Goal: Information Seeking & Learning: Learn about a topic

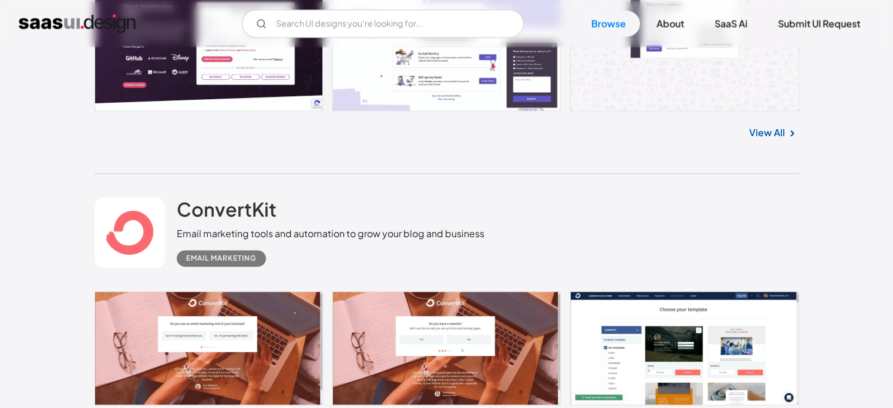
scroll to position [1234, 0]
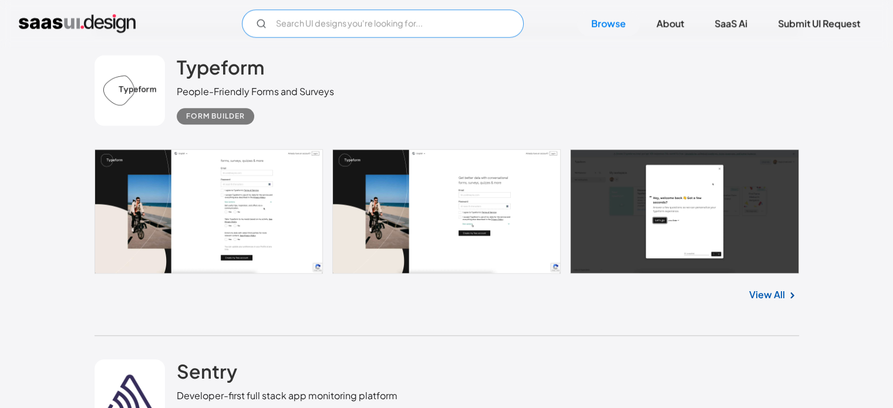
click at [349, 14] on input "Email Form" at bounding box center [383, 23] width 282 height 28
click at [388, 25] on input "erp app ui" at bounding box center [383, 23] width 282 height 28
click at [328, 28] on input "erp app ui" at bounding box center [383, 23] width 282 height 28
drag, startPoint x: 328, startPoint y: 25, endPoint x: 244, endPoint y: 23, distance: 83.4
click at [244, 23] on input "erp app ui" at bounding box center [383, 23] width 282 height 28
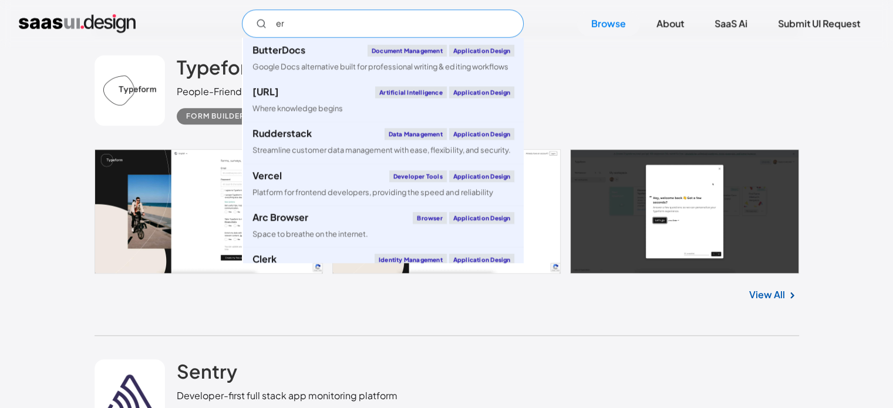
type input "e"
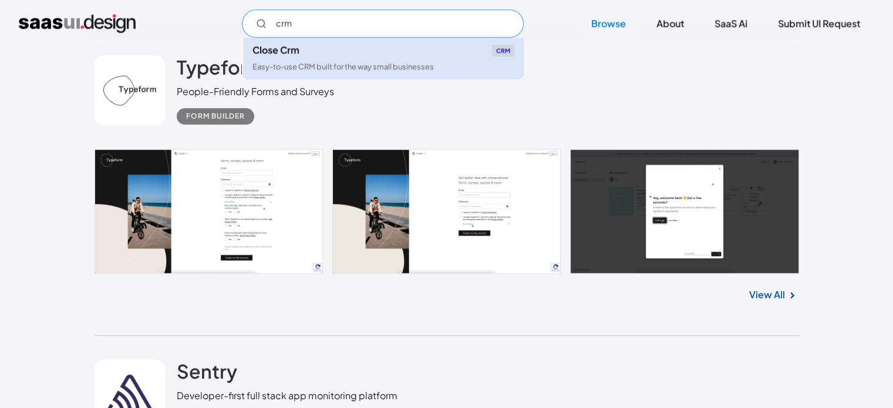
click at [340, 56] on link "Close Crm CRM Easy-to-use CRM built for the way small businesses" at bounding box center [383, 59] width 281 height 42
type input "crm"
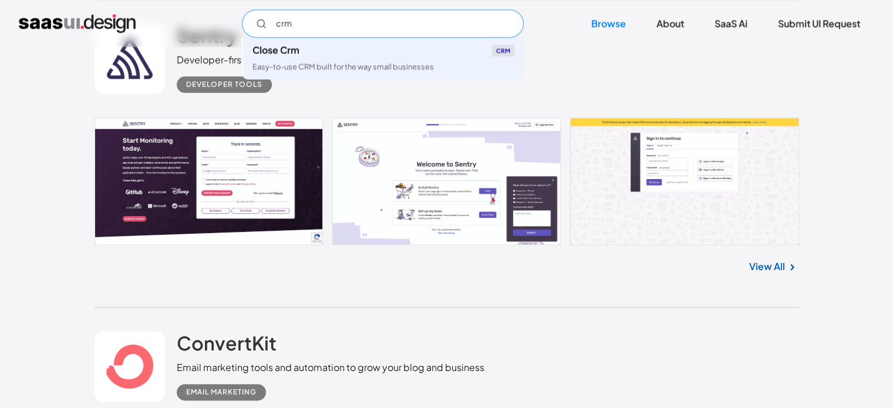
scroll to position [1527, 0]
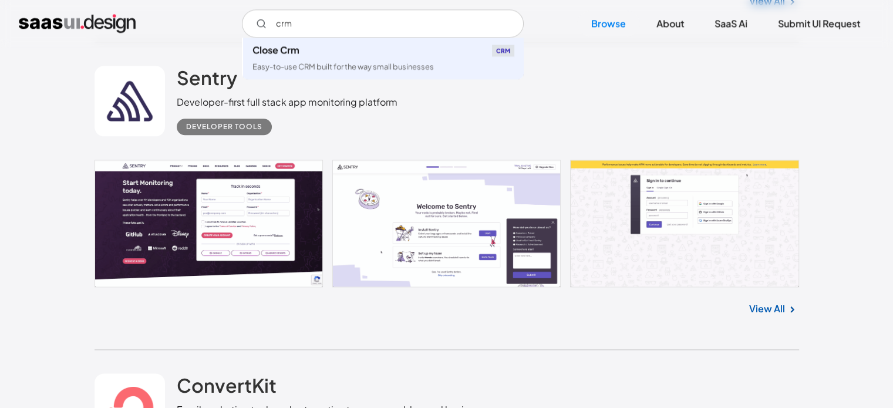
click at [247, 239] on link at bounding box center [447, 223] width 705 height 127
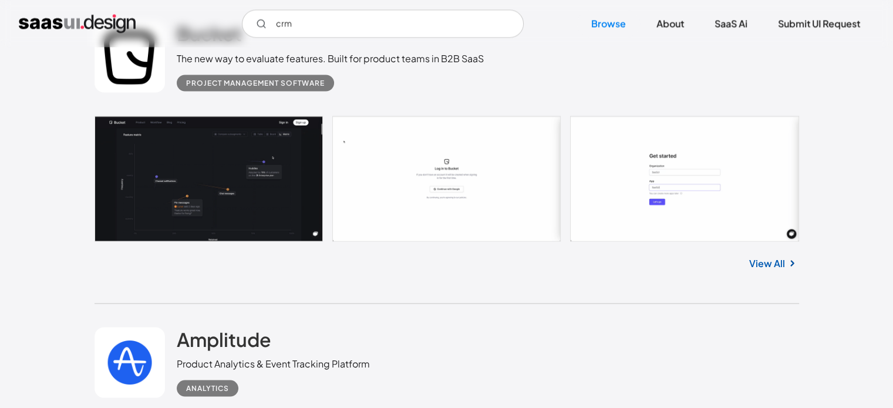
scroll to position [2408, 0]
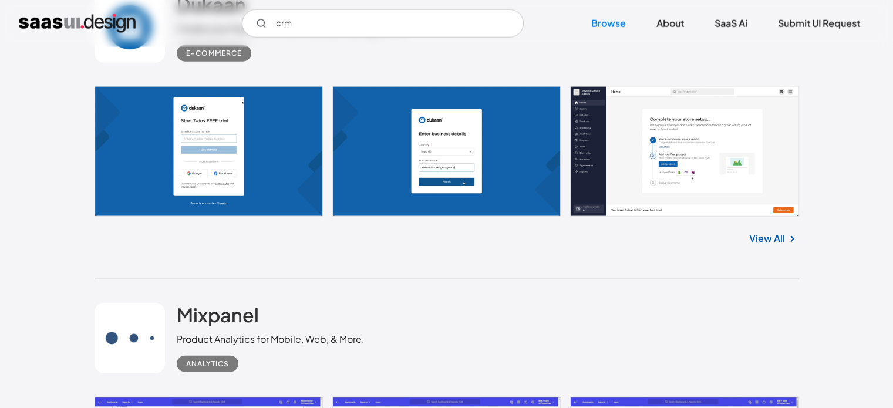
scroll to position [2702, 0]
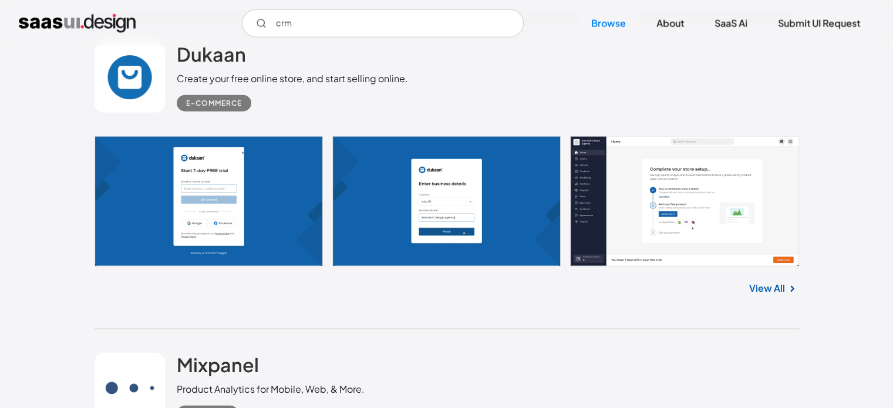
scroll to position [2820, 0]
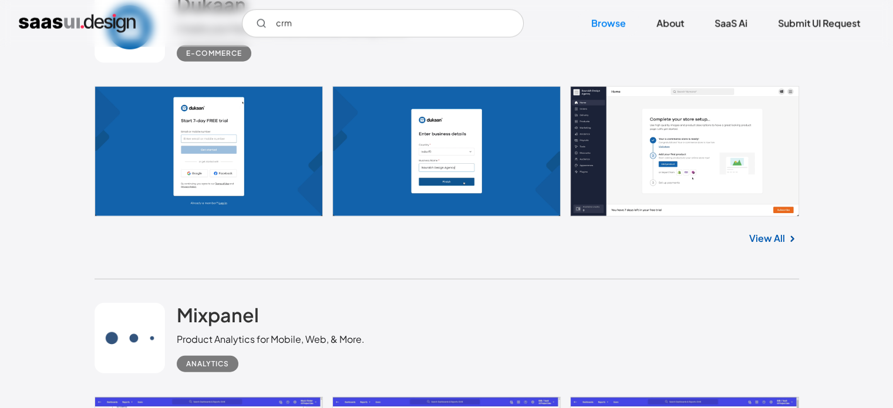
click at [668, 177] on link at bounding box center [447, 151] width 705 height 131
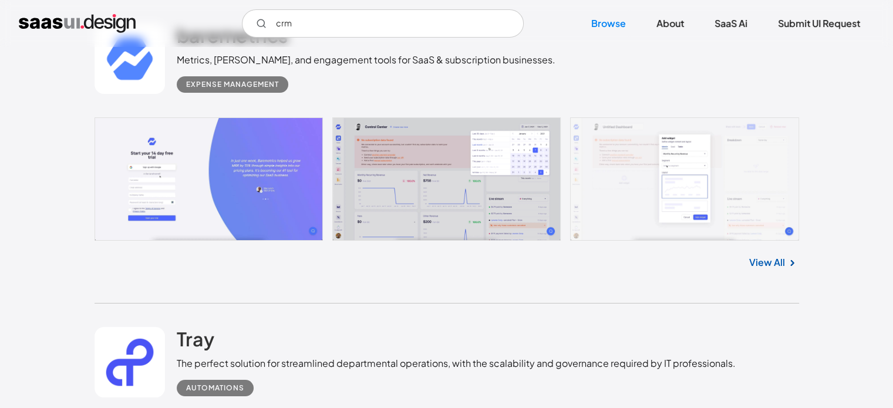
scroll to position [3994, 0]
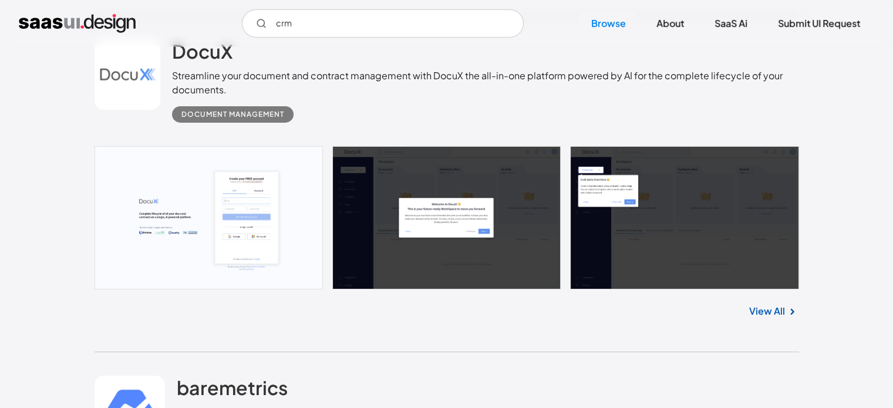
click at [489, 247] on link at bounding box center [447, 217] width 705 height 143
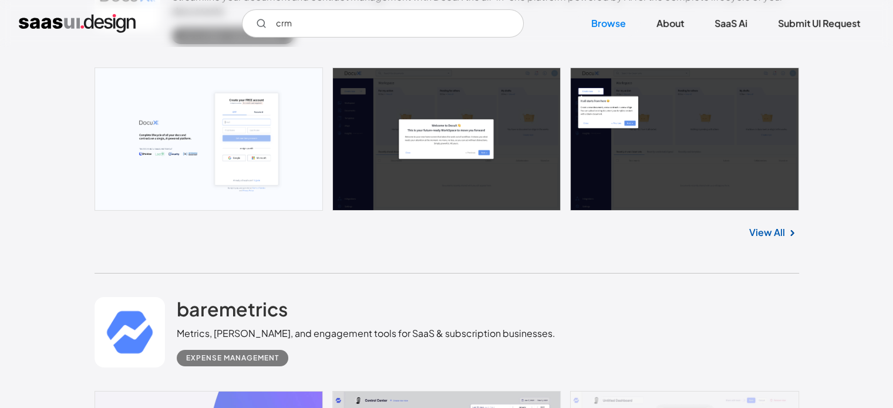
scroll to position [4347, 0]
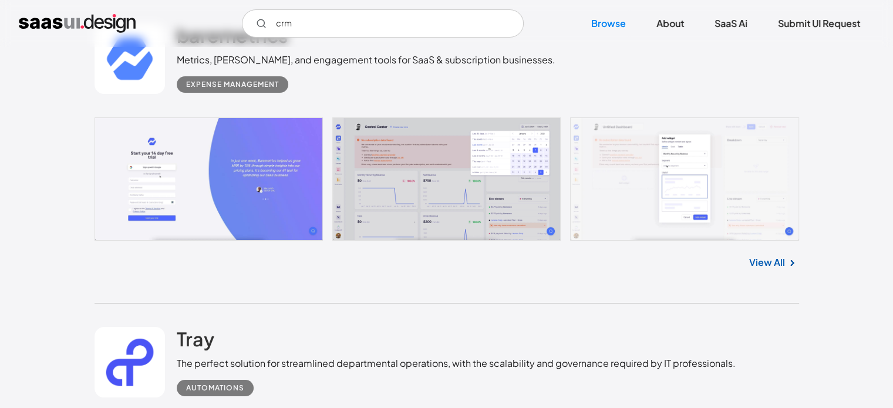
click at [215, 277] on div "View All" at bounding box center [447, 260] width 705 height 39
click at [176, 279] on div "View All" at bounding box center [447, 260] width 705 height 39
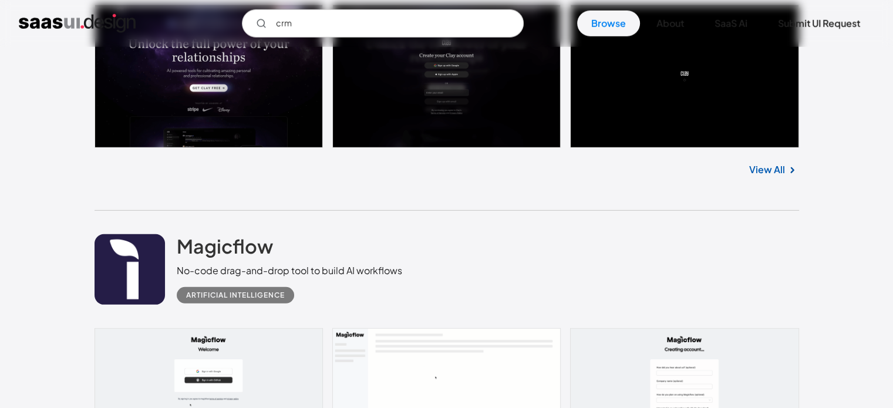
scroll to position [12101, 0]
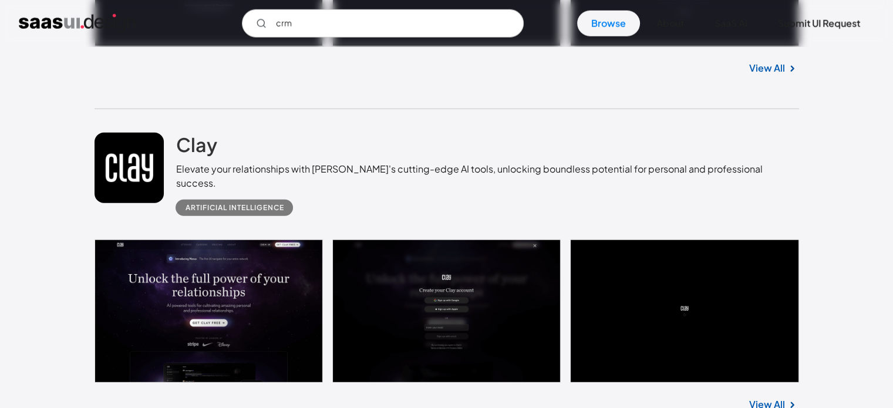
click at [502, 299] on link at bounding box center [447, 311] width 705 height 143
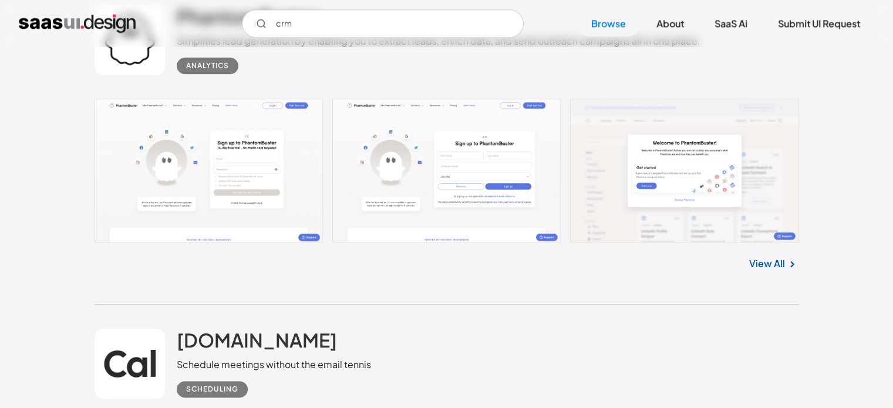
scroll to position [19326, 0]
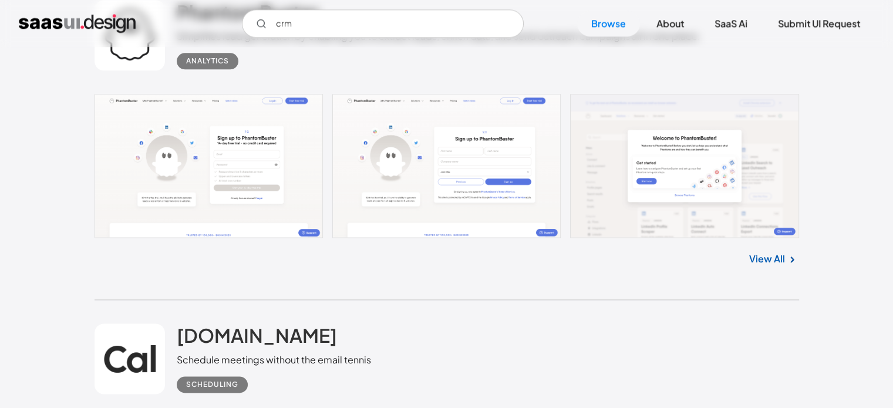
click at [357, 256] on div "View All" at bounding box center [447, 257] width 705 height 39
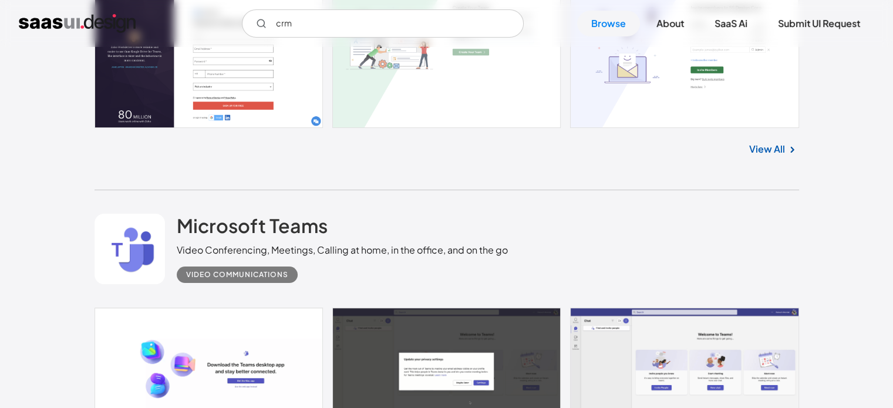
scroll to position [22850, 0]
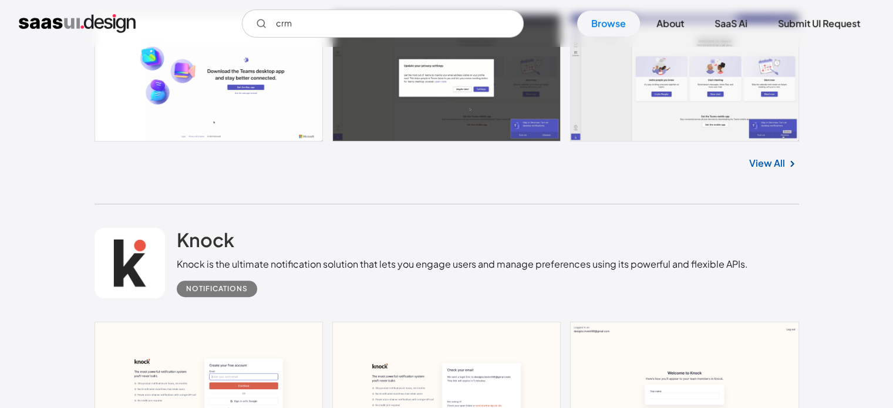
click at [547, 228] on div "Knock Knock is the ultimate notification solution that lets you engage users an…" at bounding box center [463, 262] width 572 height 69
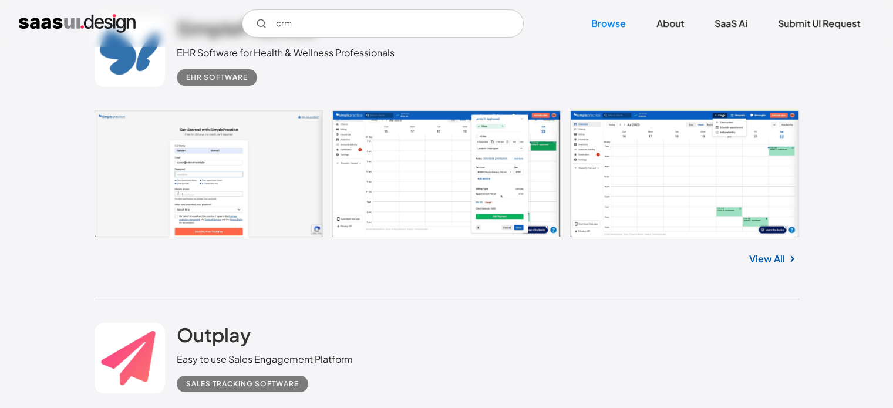
scroll to position [26904, 0]
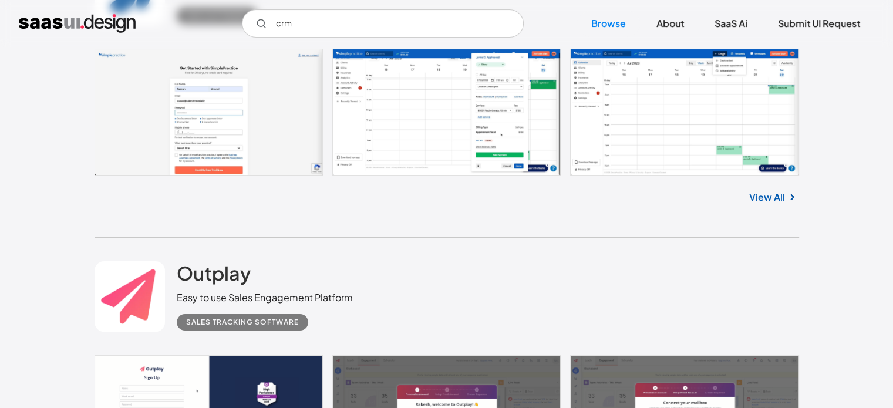
click at [428, 281] on div "Outplay Easy to use Sales Engagement Platform Sales Tracking Software" at bounding box center [447, 296] width 705 height 117
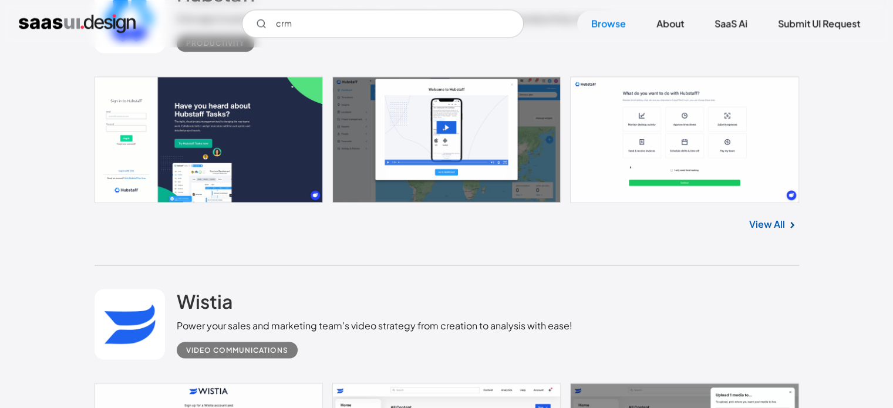
scroll to position [28783, 0]
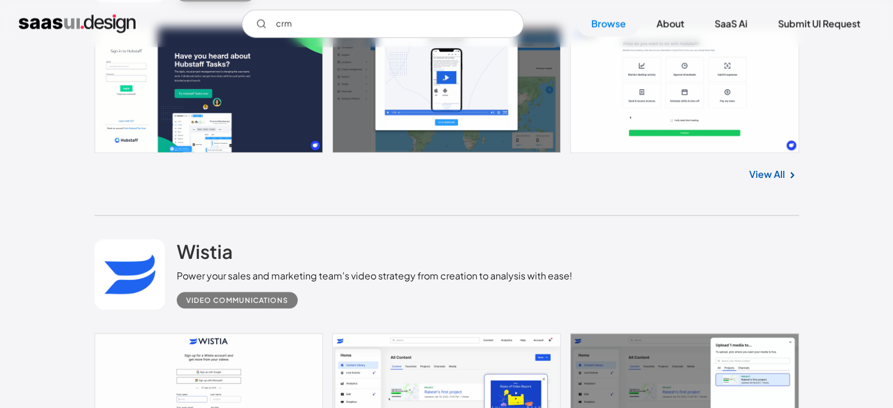
click at [437, 240] on div "Wistia Power your sales and marketing team's video strategy from creation to an…" at bounding box center [375, 273] width 396 height 69
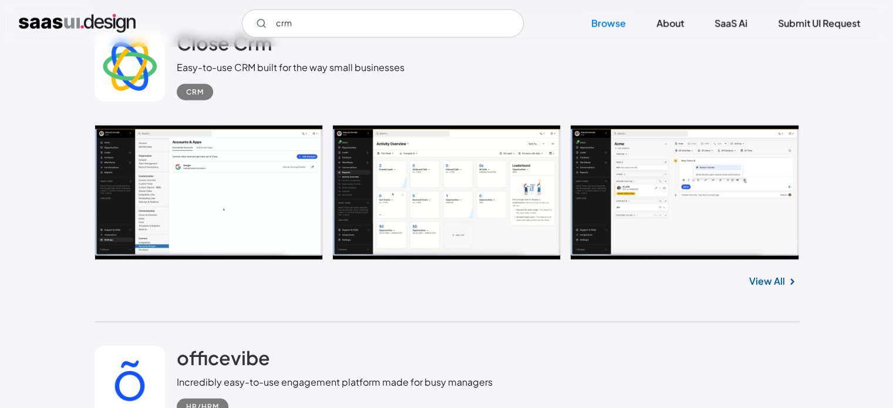
scroll to position [29841, 0]
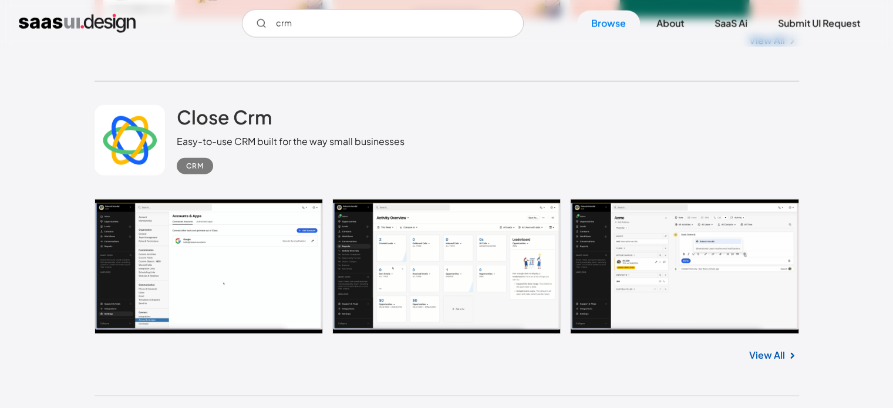
click at [194, 237] on link at bounding box center [447, 266] width 705 height 135
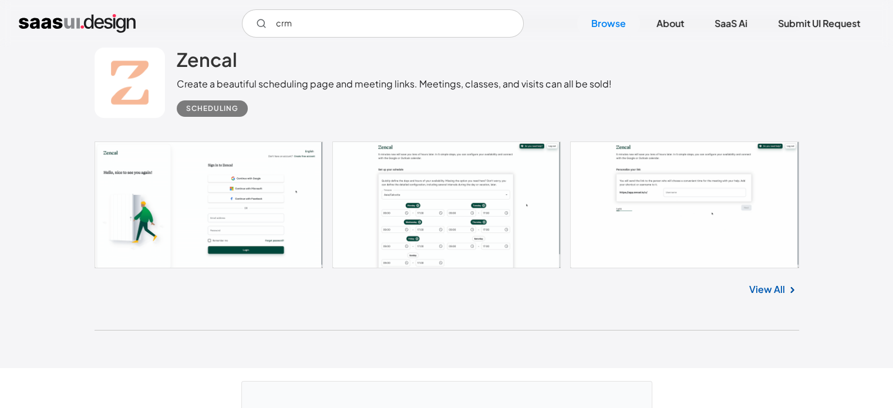
scroll to position [31246, 0]
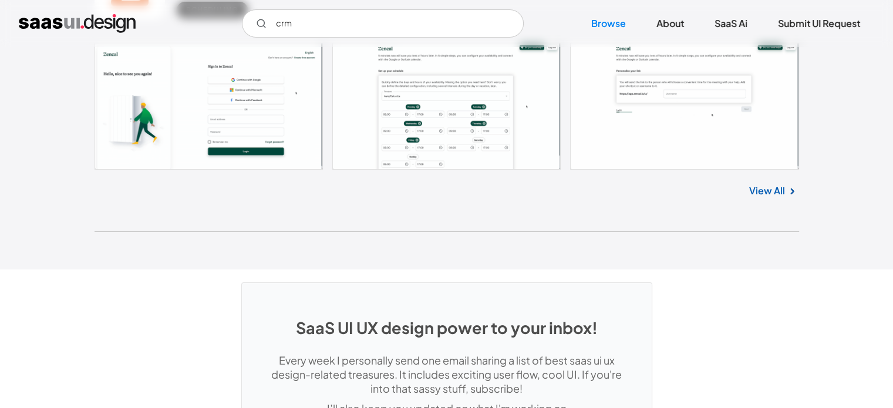
click at [784, 185] on link "View All" at bounding box center [768, 191] width 36 height 14
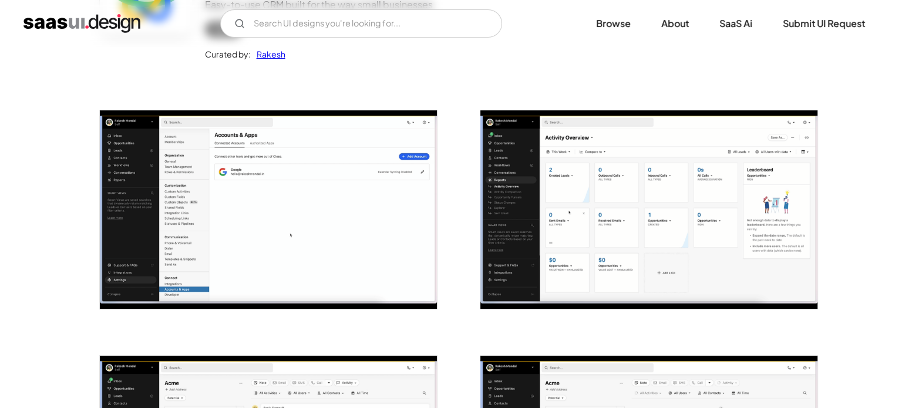
scroll to position [235, 0]
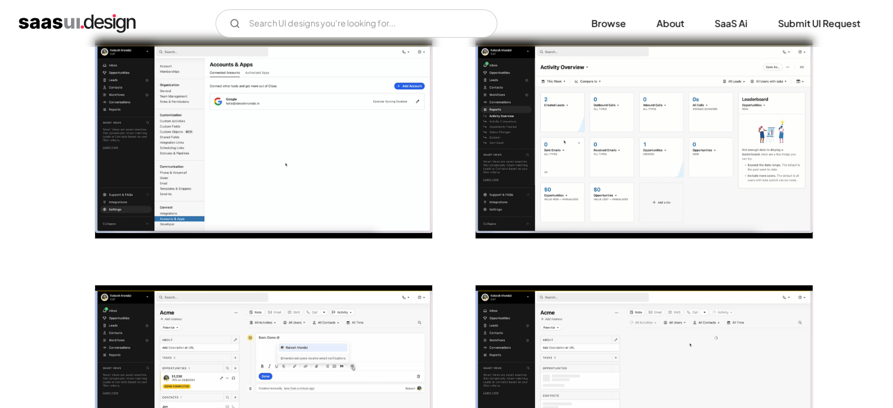
click at [649, 141] on img "open lightbox" at bounding box center [644, 139] width 337 height 199
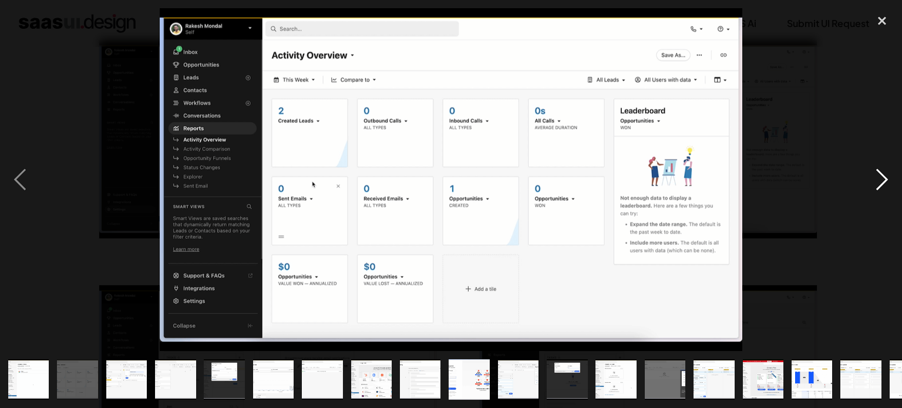
click at [878, 177] on div "next image" at bounding box center [882, 179] width 40 height 343
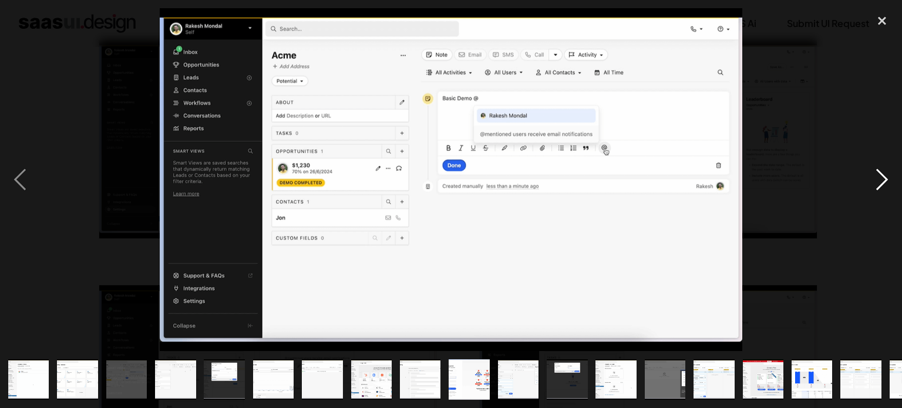
click at [879, 177] on div "next image" at bounding box center [882, 179] width 40 height 343
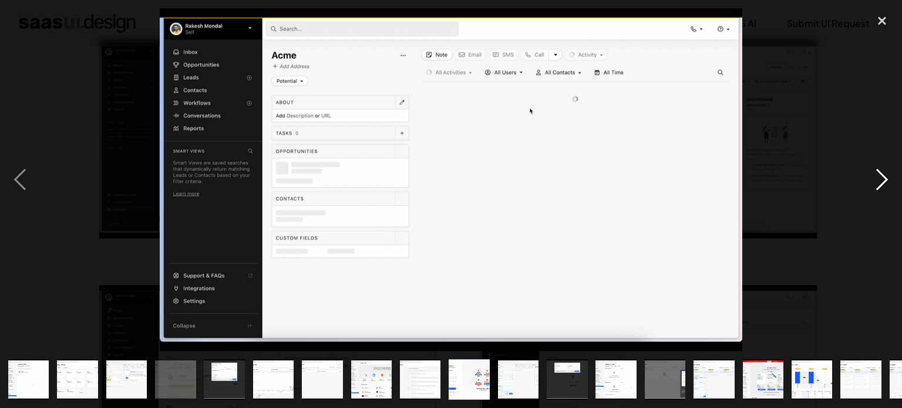
click at [879, 177] on div "next image" at bounding box center [882, 179] width 40 height 343
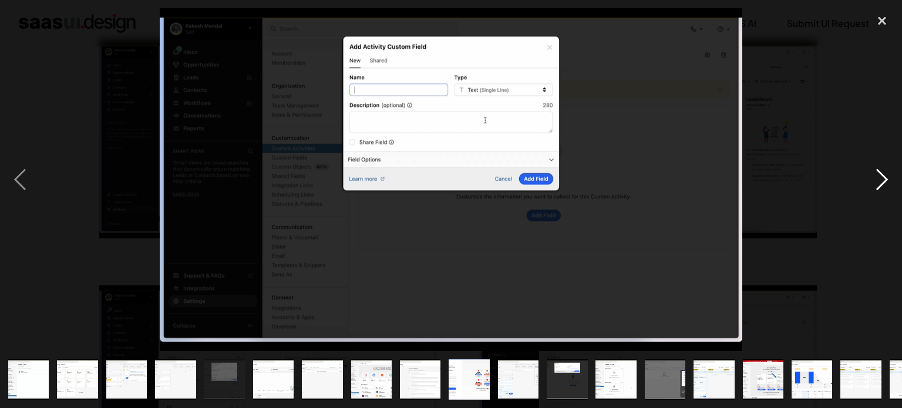
click at [879, 177] on div "next image" at bounding box center [882, 179] width 40 height 343
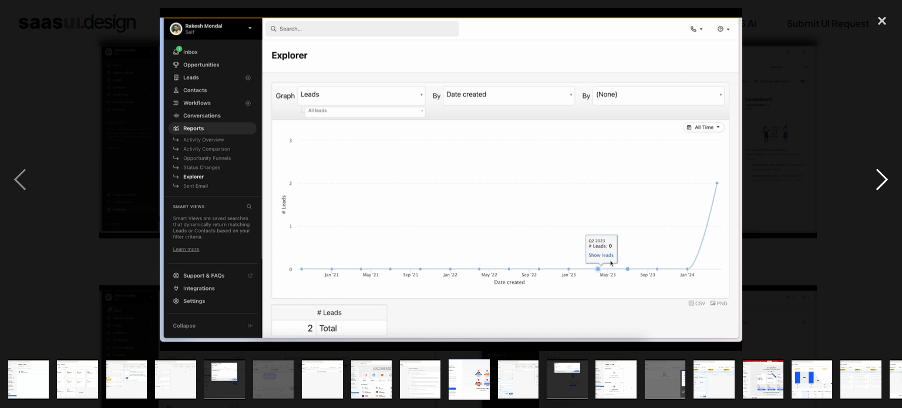
click at [879, 177] on div "next image" at bounding box center [882, 179] width 40 height 343
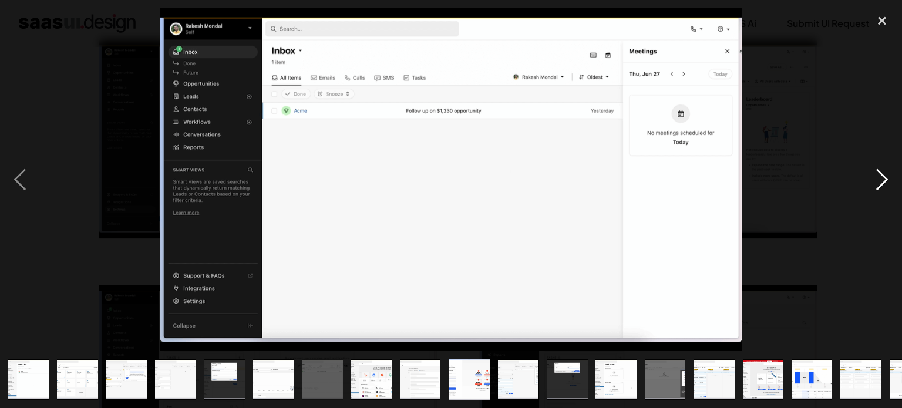
click at [879, 177] on div "next image" at bounding box center [882, 179] width 40 height 343
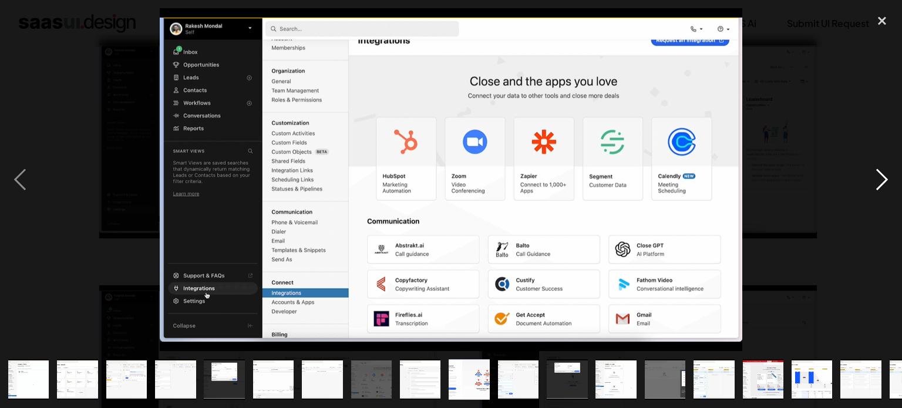
click at [874, 186] on div "next image" at bounding box center [882, 179] width 40 height 343
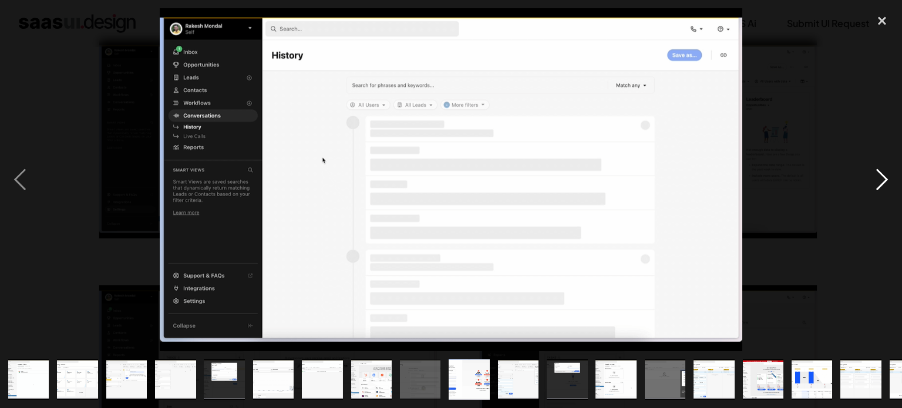
click at [874, 186] on div "next image" at bounding box center [882, 179] width 40 height 343
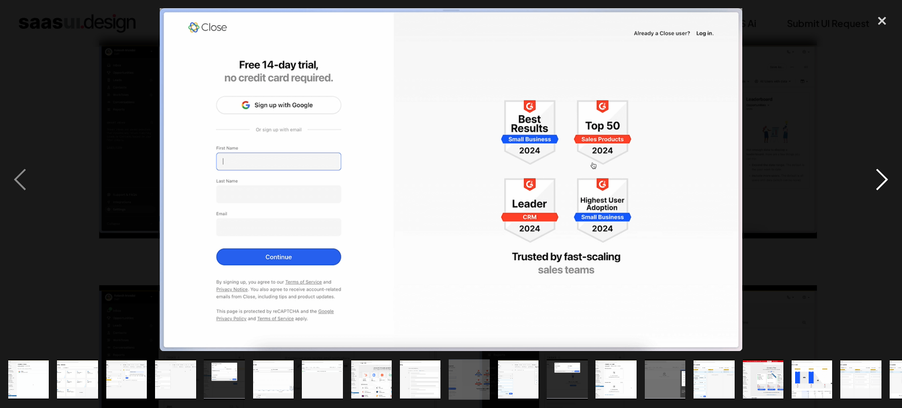
click at [874, 186] on div "next image" at bounding box center [882, 179] width 40 height 343
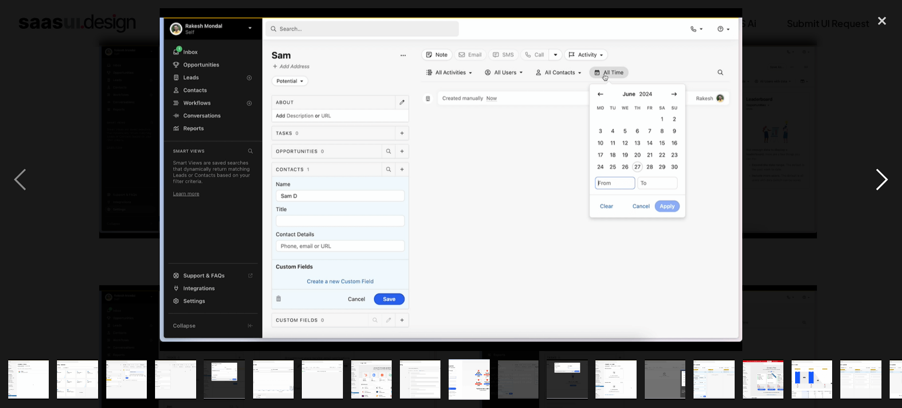
click at [874, 186] on div "next image" at bounding box center [882, 179] width 40 height 343
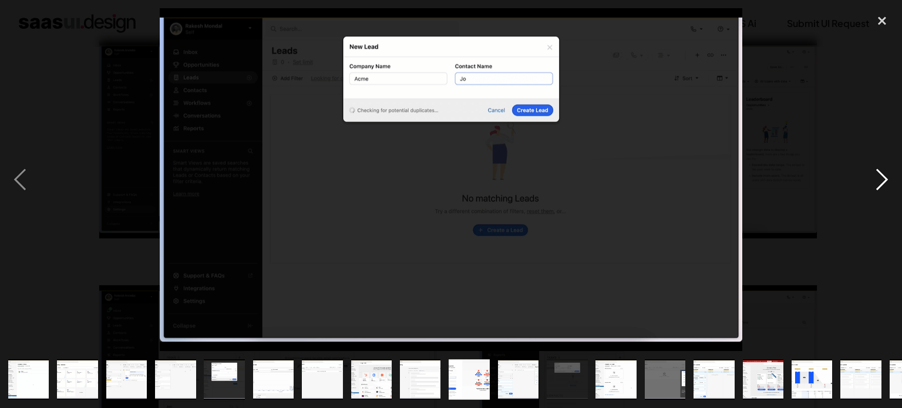
click at [874, 186] on div "next image" at bounding box center [882, 179] width 40 height 343
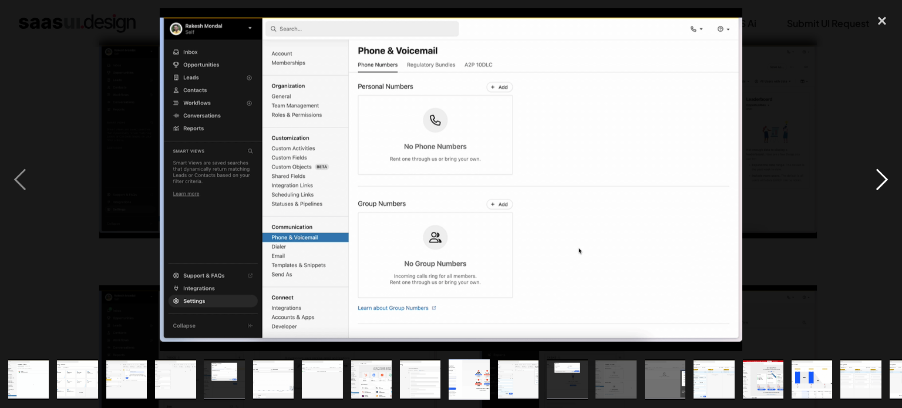
click at [874, 186] on div "next image" at bounding box center [882, 179] width 40 height 343
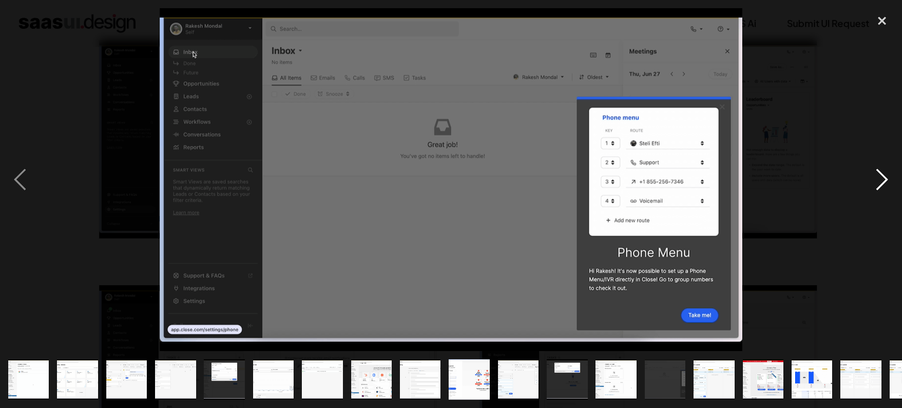
click at [874, 187] on div "next image" at bounding box center [882, 179] width 40 height 343
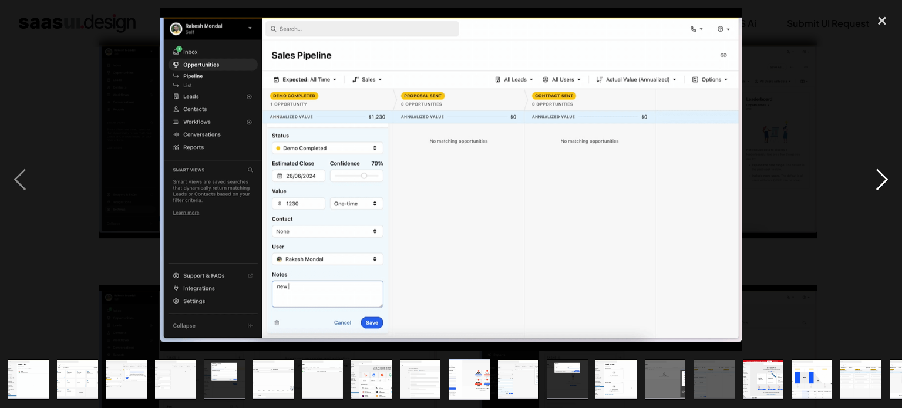
click at [879, 185] on div "next image" at bounding box center [882, 179] width 40 height 343
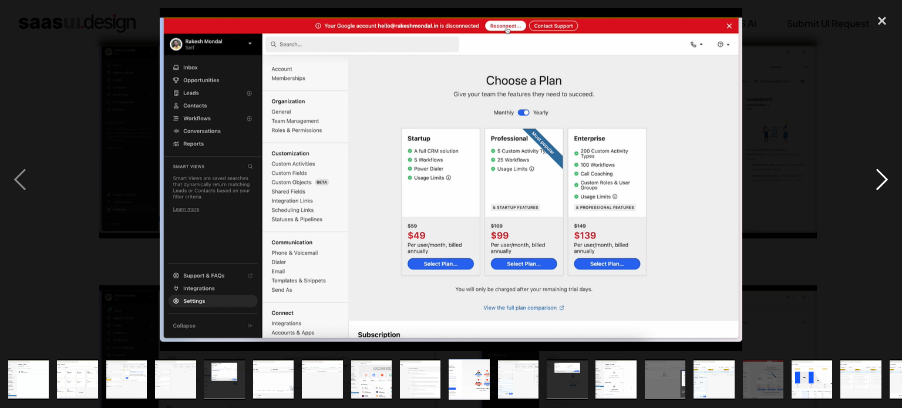
click at [879, 185] on div "next image" at bounding box center [882, 179] width 40 height 343
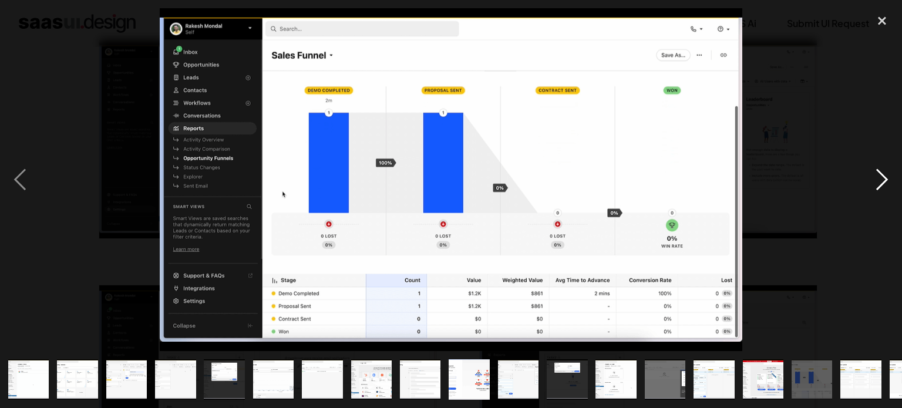
click at [879, 185] on div "next image" at bounding box center [882, 179] width 40 height 343
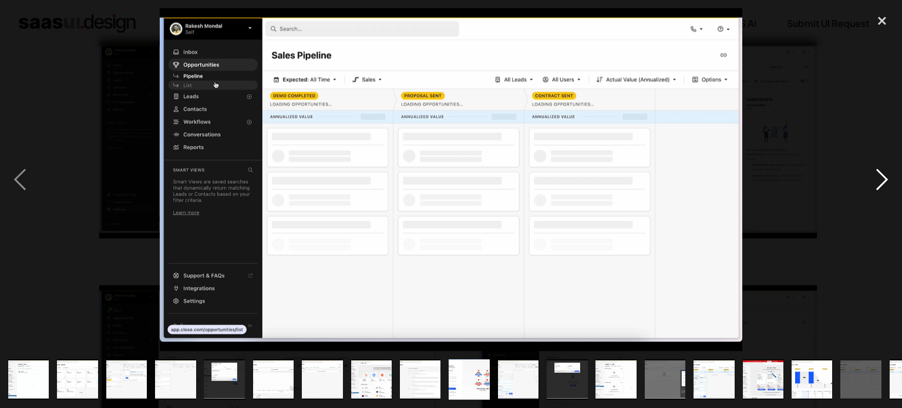
click at [875, 188] on div "next image" at bounding box center [882, 179] width 40 height 343
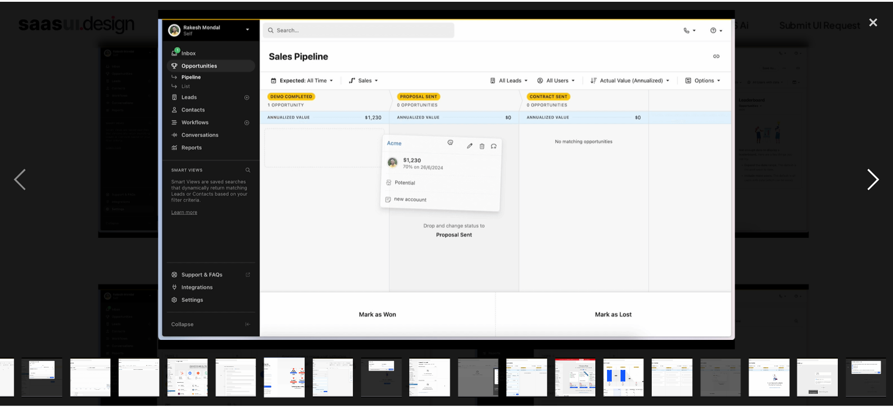
scroll to position [0, 233]
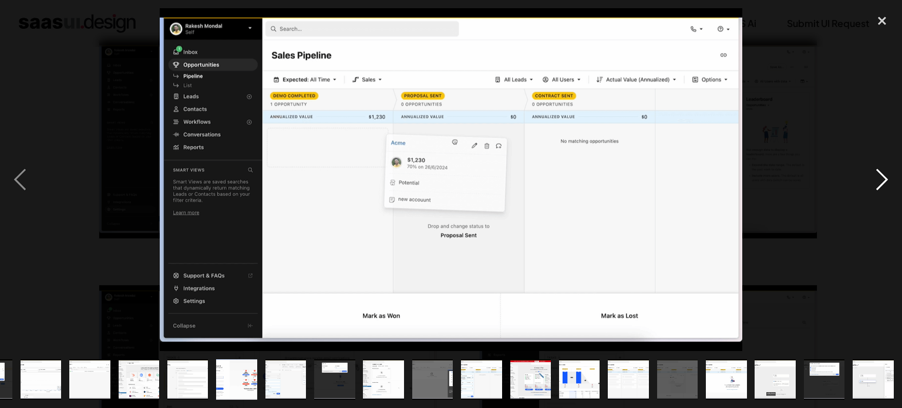
click at [875, 188] on div "next image" at bounding box center [882, 179] width 40 height 343
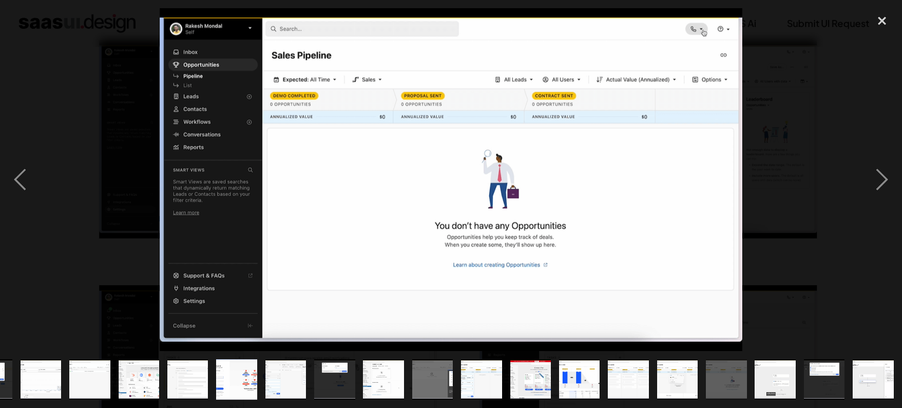
click at [855, 190] on div at bounding box center [451, 179] width 902 height 343
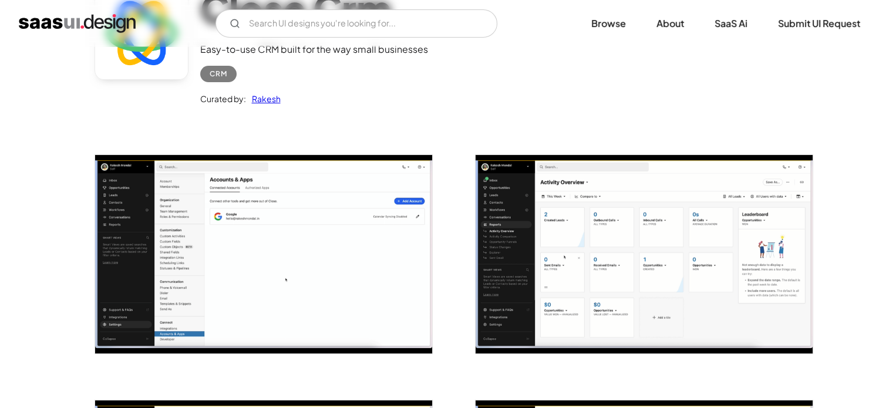
scroll to position [0, 0]
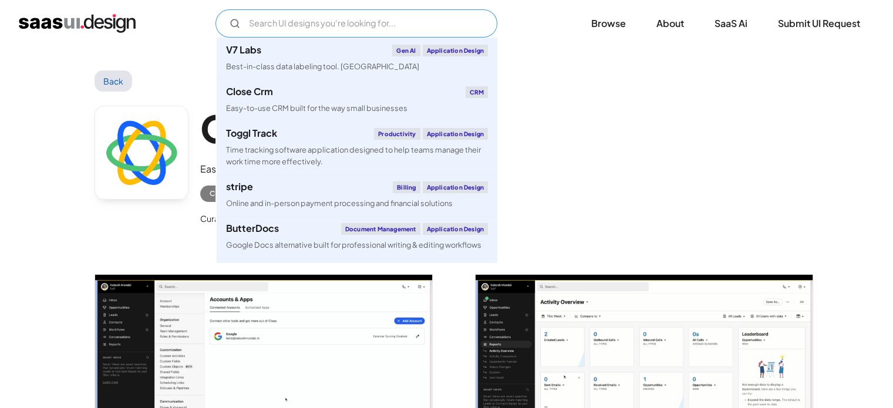
click at [248, 15] on input "Email Form" at bounding box center [357, 23] width 282 height 28
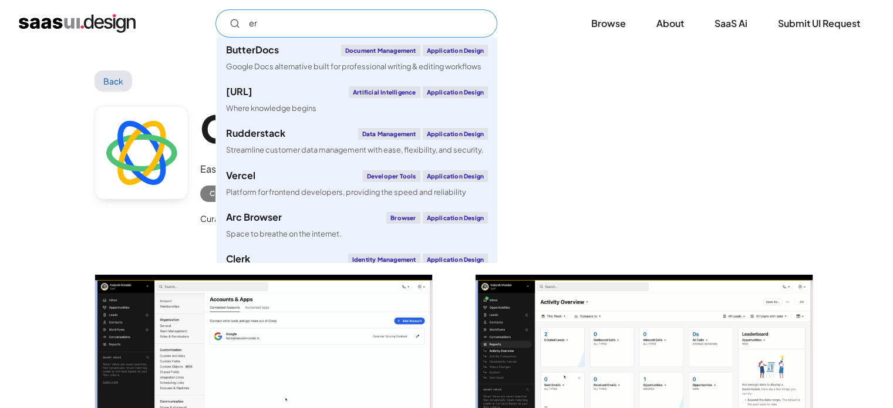
type input "er"
click at [607, 120] on div "Close Crm Easy-to-use CRM built for the way small businesses CRM Curated by: Ra…" at bounding box center [447, 168] width 705 height 153
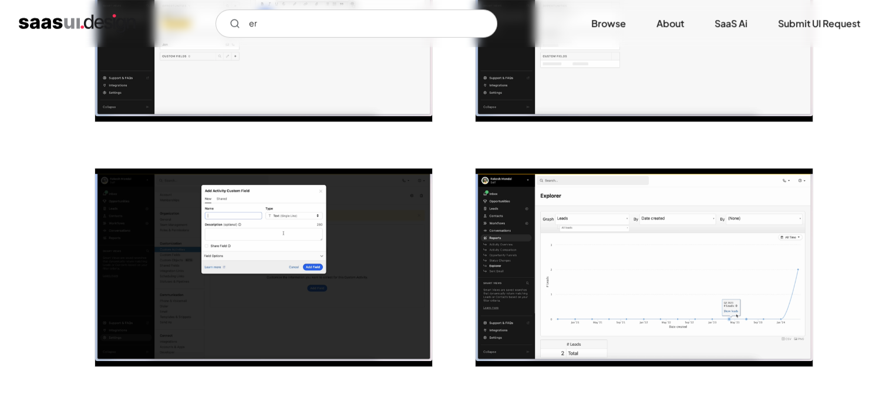
scroll to position [705, 0]
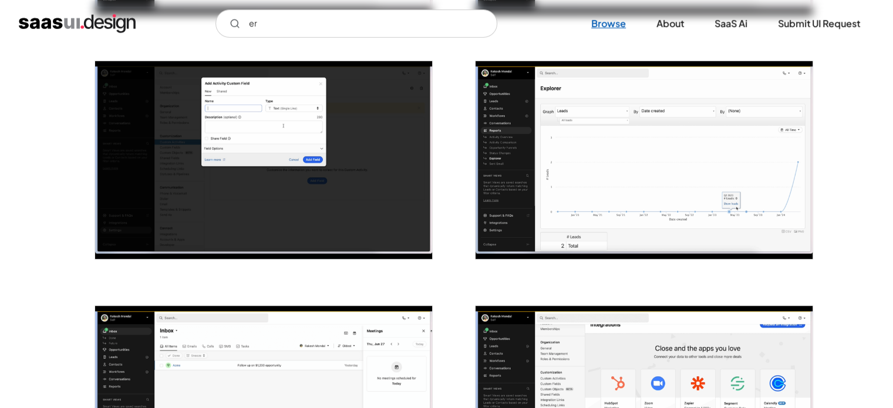
click at [617, 19] on link "Browse" at bounding box center [608, 24] width 63 height 26
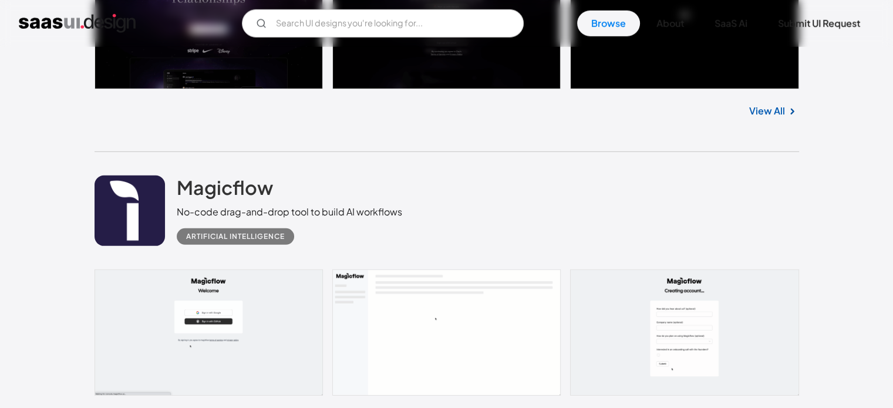
scroll to position [12159, 0]
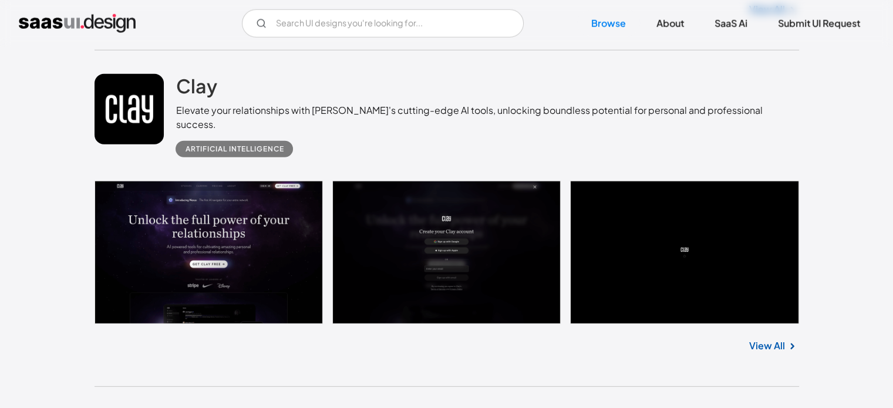
click at [792, 340] on img at bounding box center [792, 347] width 14 height 14
click at [779, 339] on link "View All" at bounding box center [768, 346] width 36 height 14
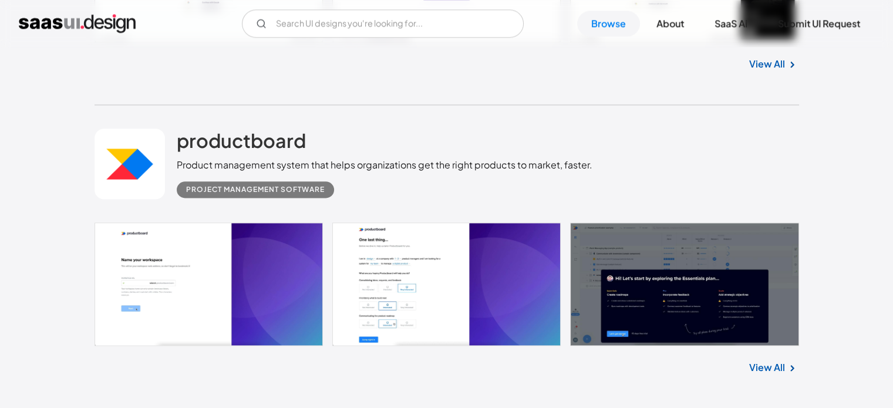
scroll to position [14920, 0]
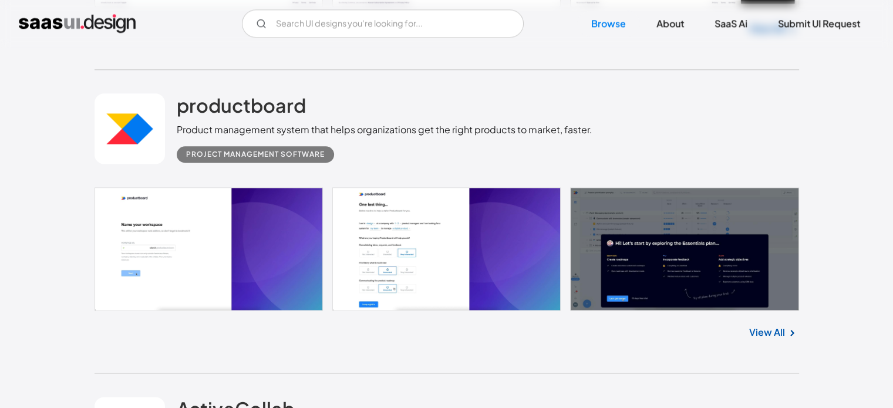
click at [758, 325] on link "View All" at bounding box center [768, 332] width 36 height 14
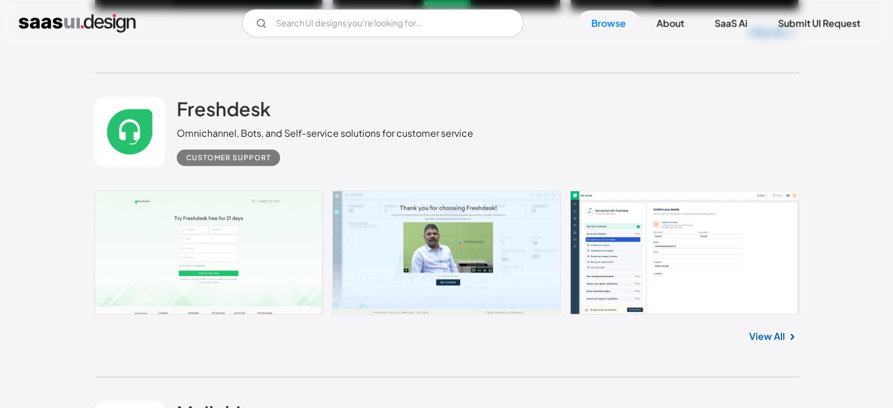
scroll to position [16506, 0]
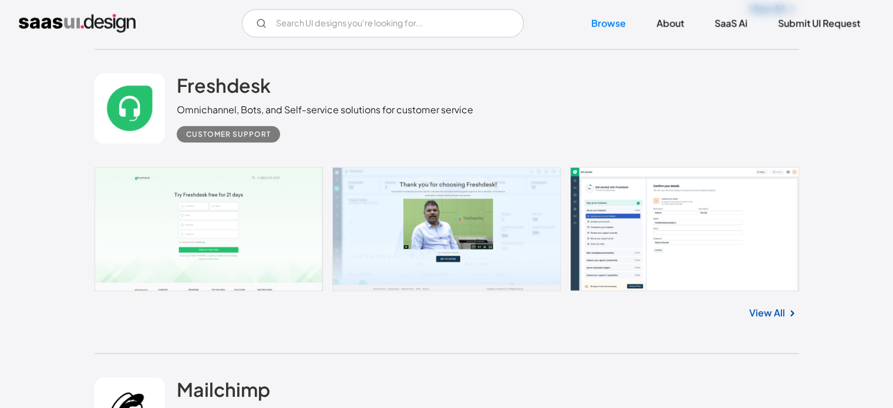
click at [752, 306] on link "View All" at bounding box center [768, 313] width 36 height 14
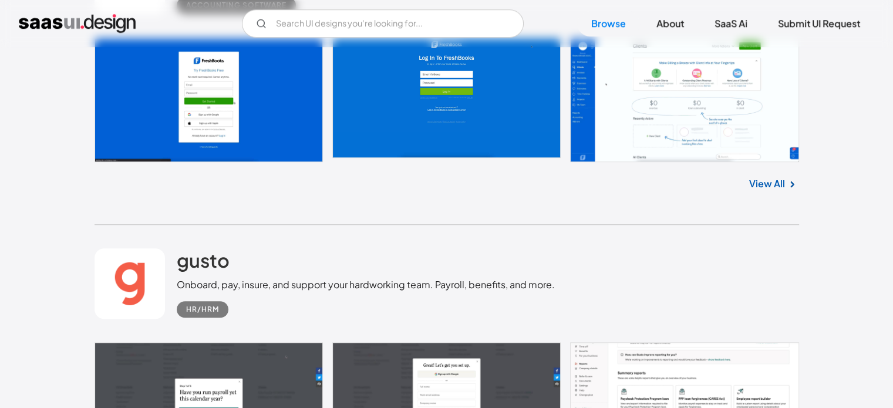
scroll to position [18680, 0]
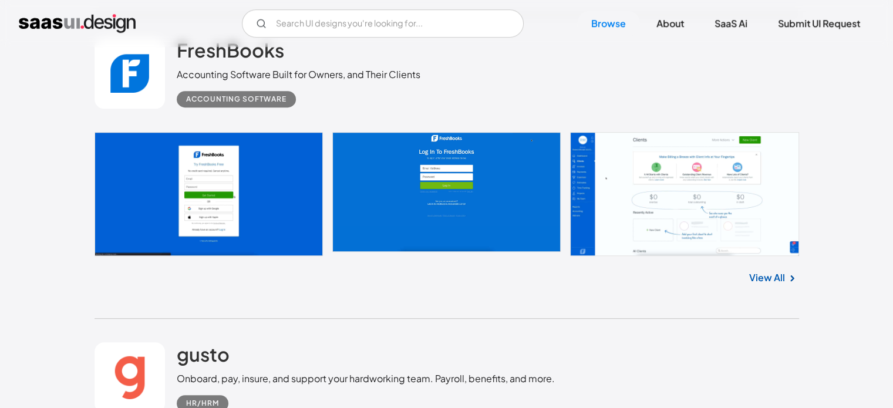
click at [775, 271] on link "View All" at bounding box center [768, 278] width 36 height 14
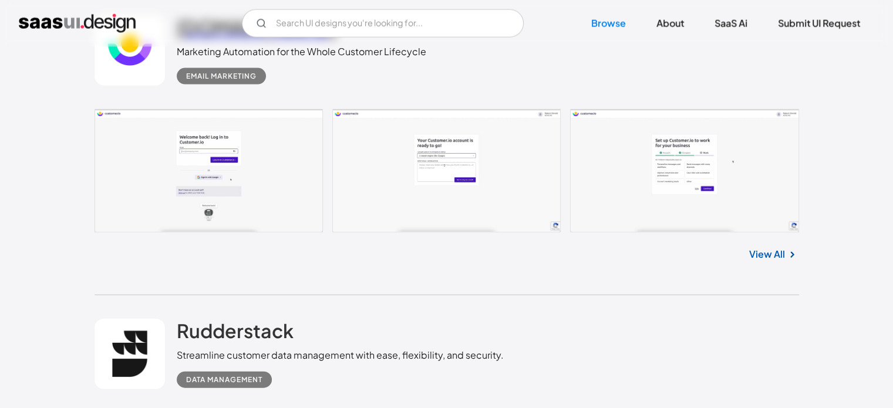
scroll to position [20501, 0]
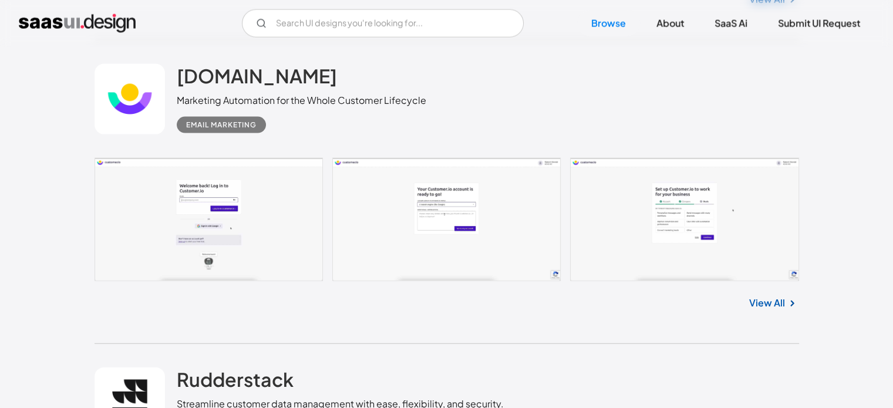
click at [752, 296] on link "View All" at bounding box center [768, 303] width 36 height 14
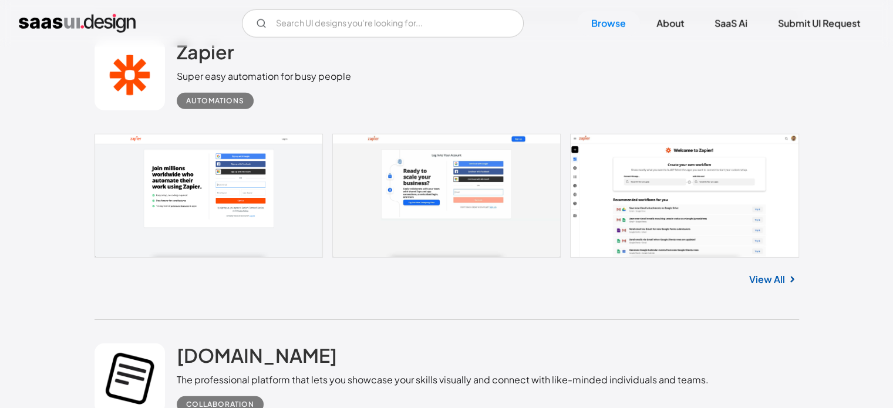
scroll to position [21088, 0]
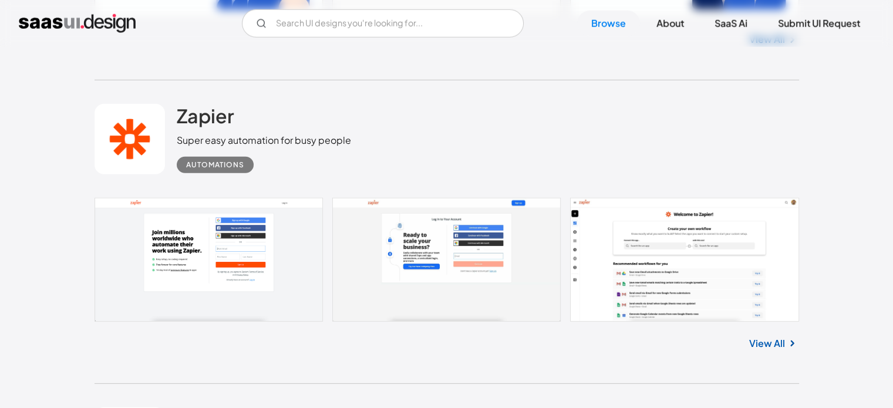
click at [771, 337] on link "View All" at bounding box center [768, 344] width 36 height 14
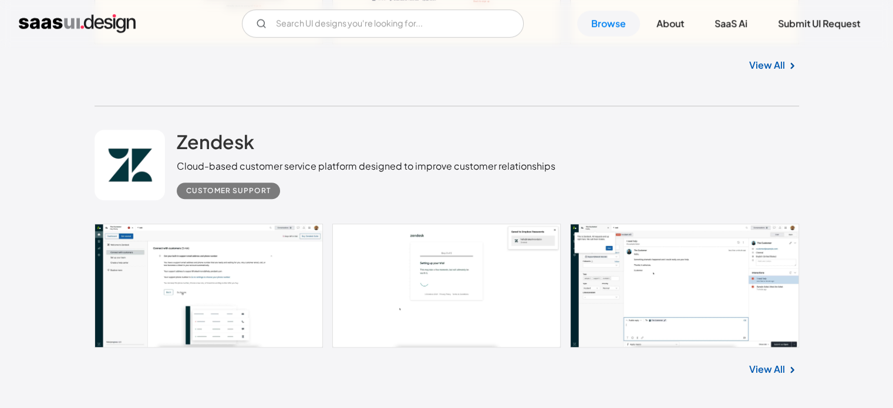
scroll to position [23320, 0]
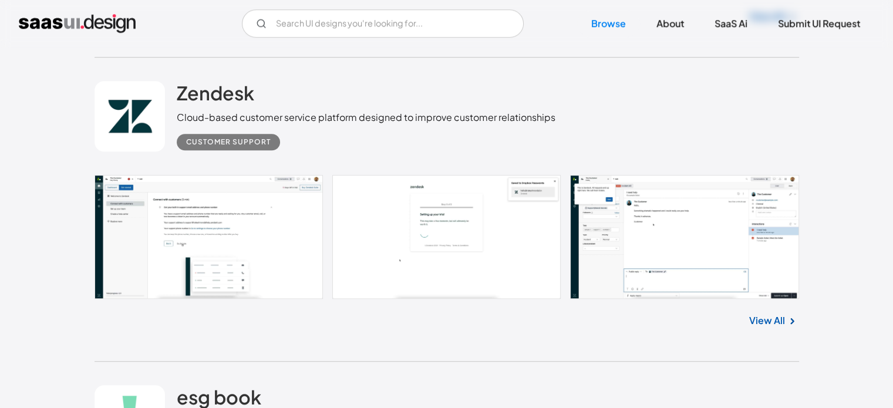
click at [407, 328] on div "Zendesk Cloud-based customer service platform designed to improve customer rela…" at bounding box center [447, 210] width 705 height 304
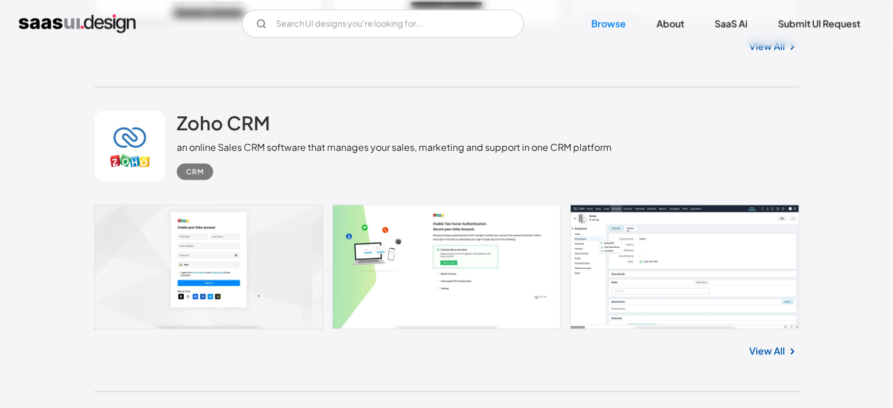
scroll to position [24554, 0]
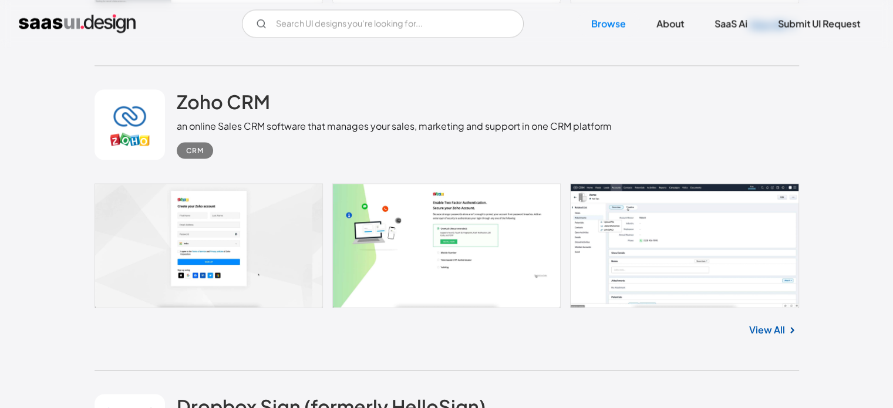
click at [406, 334] on div "View All" at bounding box center [447, 327] width 705 height 39
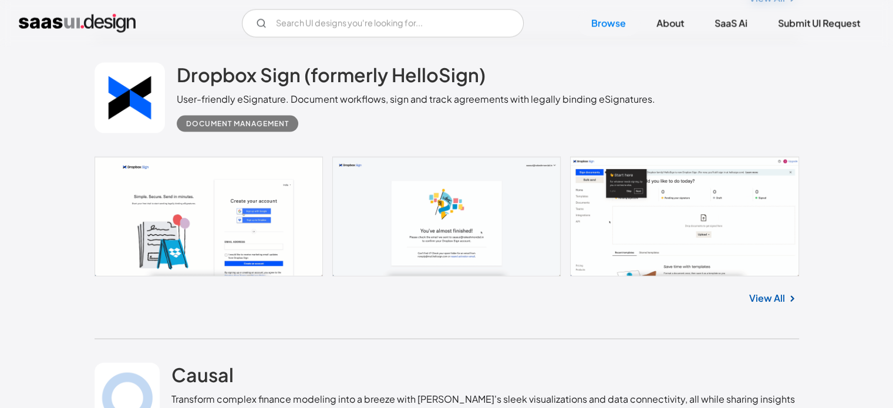
scroll to position [24906, 0]
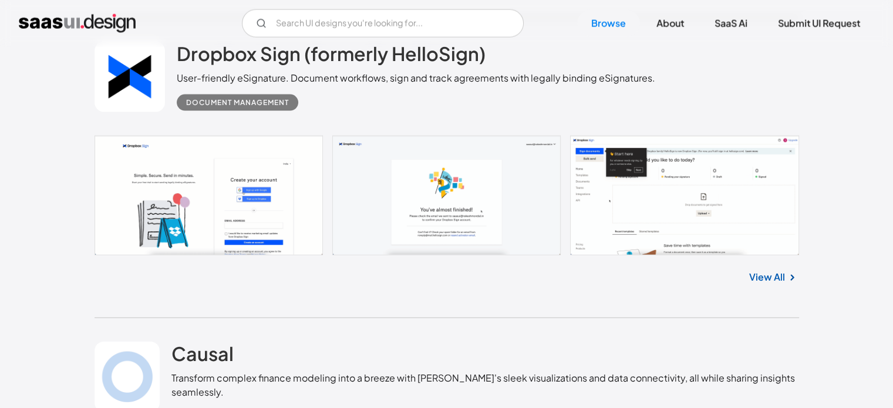
click at [425, 291] on div "Dropbox Sign (formerly HelloSign) User-friendly eSignature. Document workflows,…" at bounding box center [447, 168] width 705 height 300
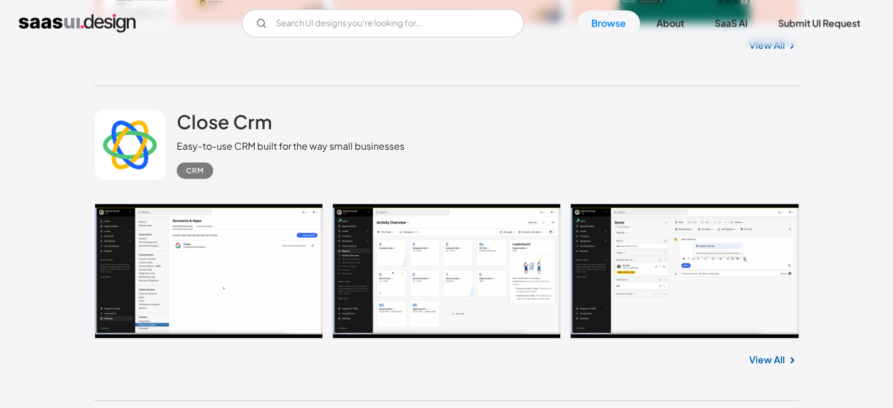
scroll to position [29841, 0]
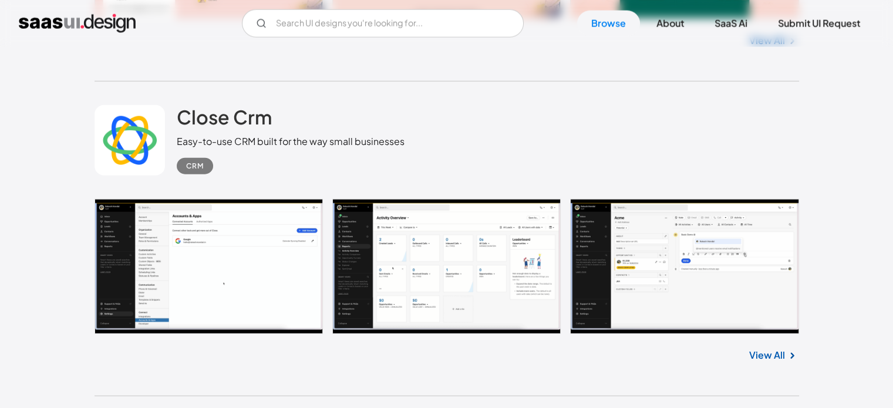
click at [205, 251] on link at bounding box center [447, 266] width 705 height 135
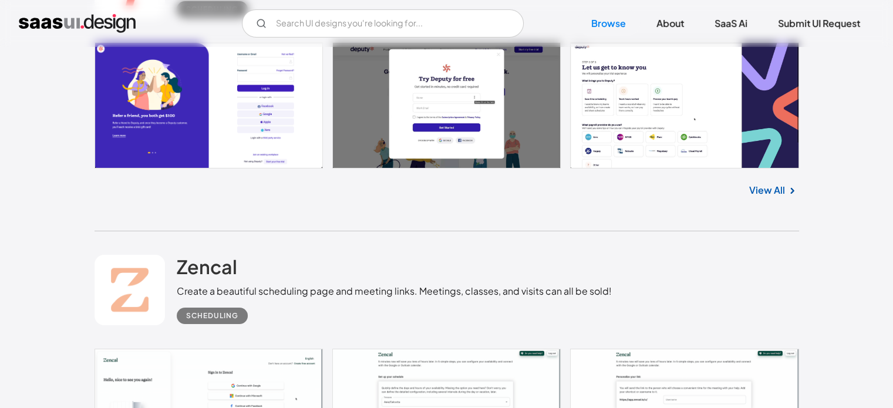
scroll to position [31074, 0]
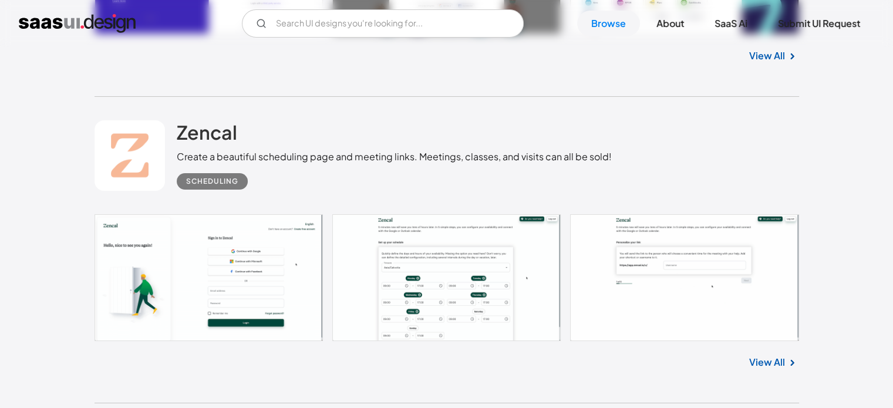
click at [465, 251] on link at bounding box center [447, 277] width 705 height 127
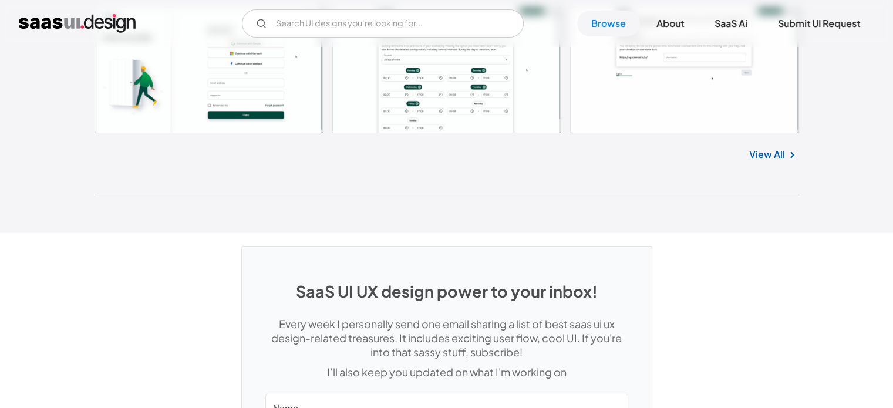
scroll to position [31128, 0]
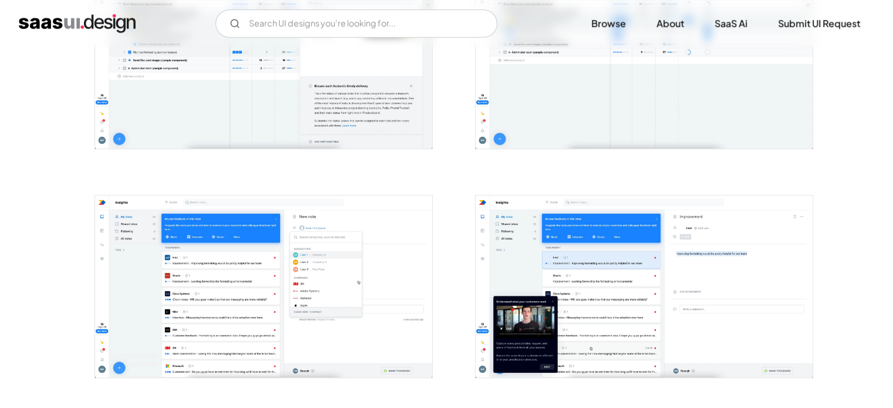
scroll to position [529, 0]
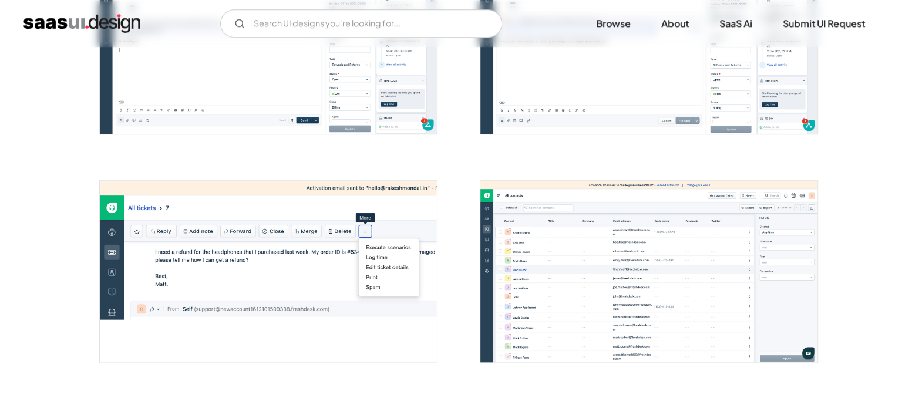
scroll to position [881, 0]
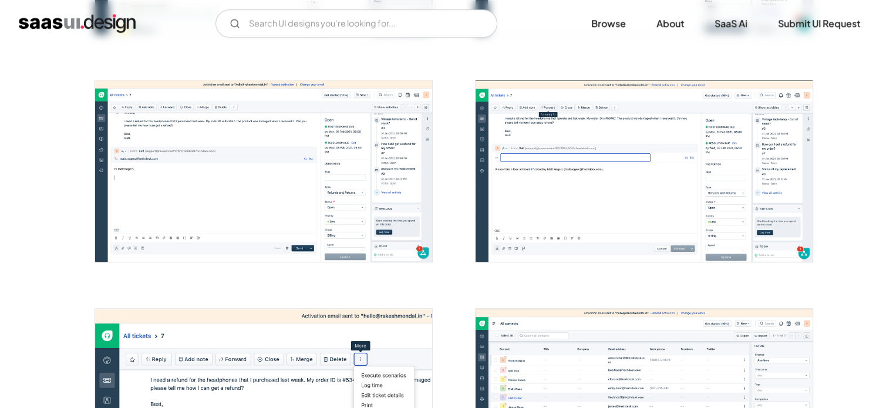
click at [327, 200] on img "open lightbox" at bounding box center [263, 171] width 337 height 182
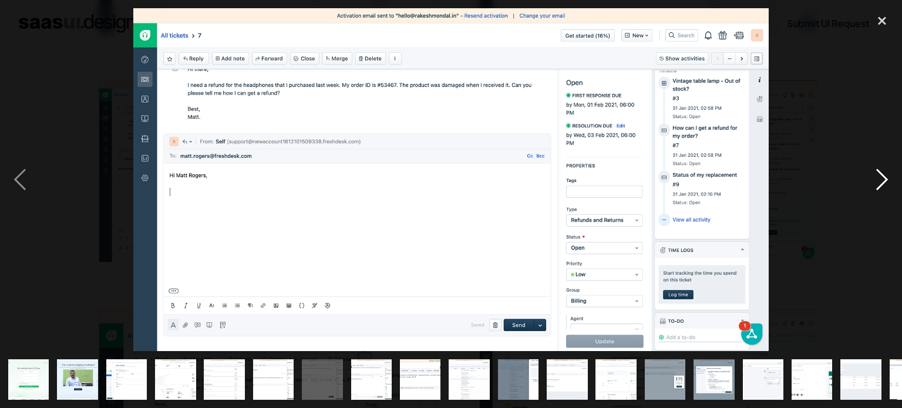
click at [881, 179] on div "next image" at bounding box center [882, 179] width 40 height 343
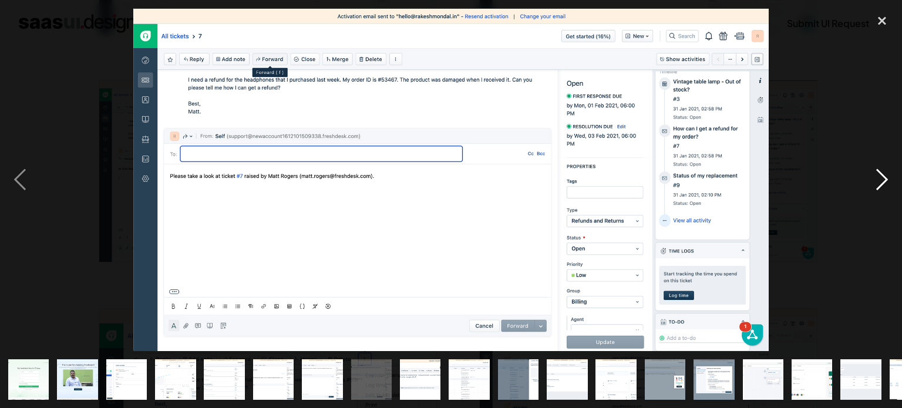
click at [881, 179] on div "next image" at bounding box center [882, 179] width 40 height 343
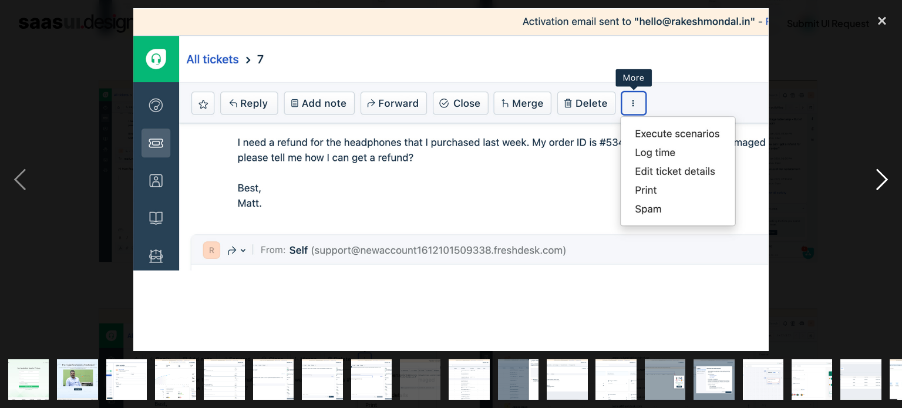
click at [881, 179] on div "next image" at bounding box center [882, 179] width 40 height 343
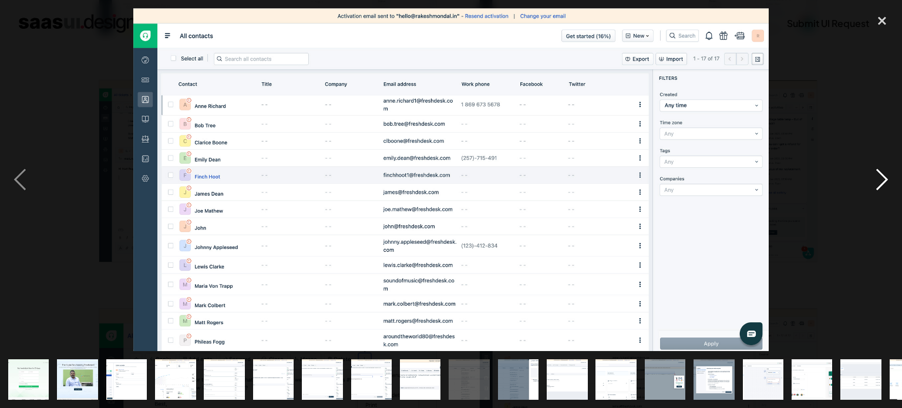
click at [881, 179] on div "next image" at bounding box center [882, 179] width 40 height 343
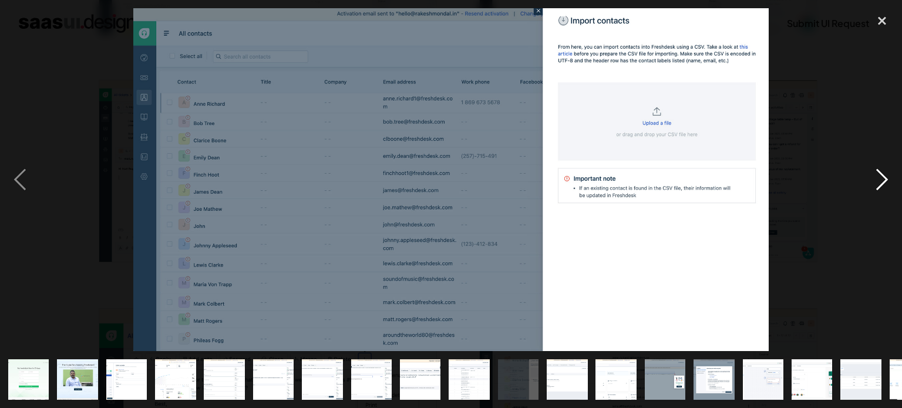
click at [881, 179] on div "next image" at bounding box center [882, 179] width 40 height 343
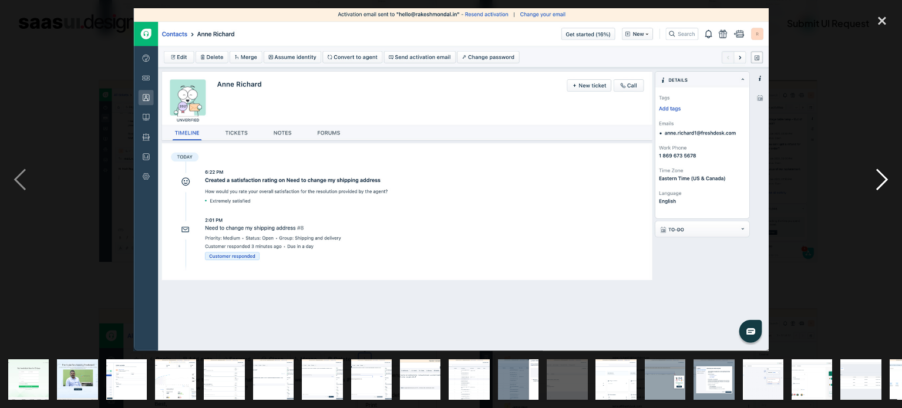
click at [881, 179] on div "next image" at bounding box center [882, 179] width 40 height 343
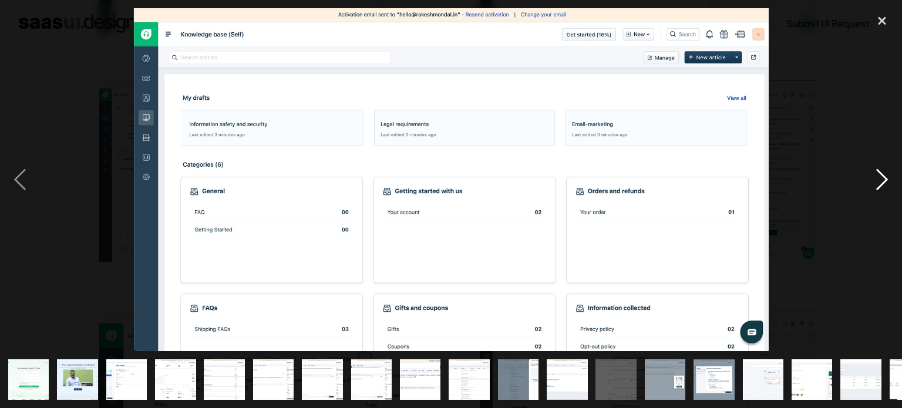
click at [891, 173] on div "next image" at bounding box center [882, 179] width 40 height 343
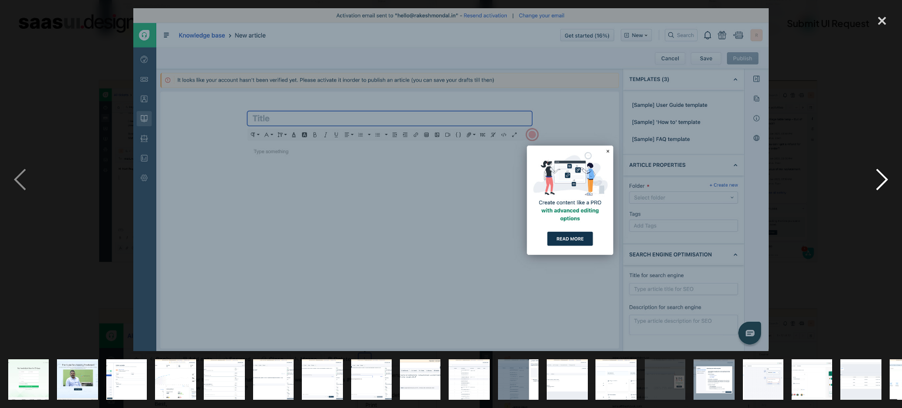
click at [888, 176] on div "next image" at bounding box center [882, 179] width 40 height 343
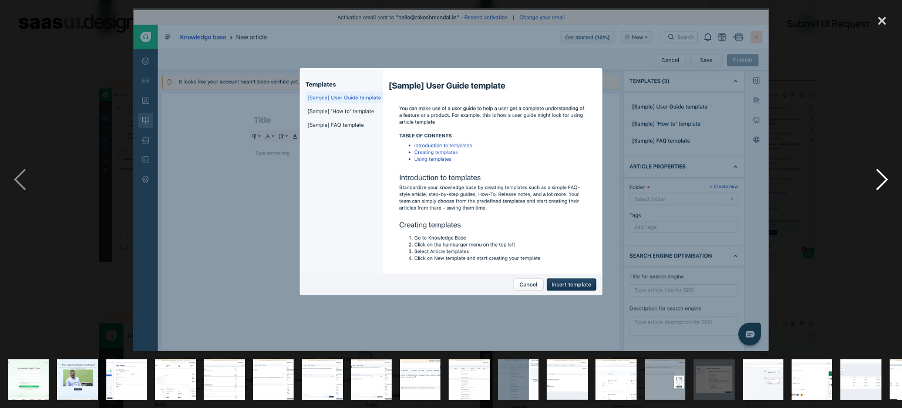
click at [888, 176] on div "next image" at bounding box center [882, 179] width 40 height 343
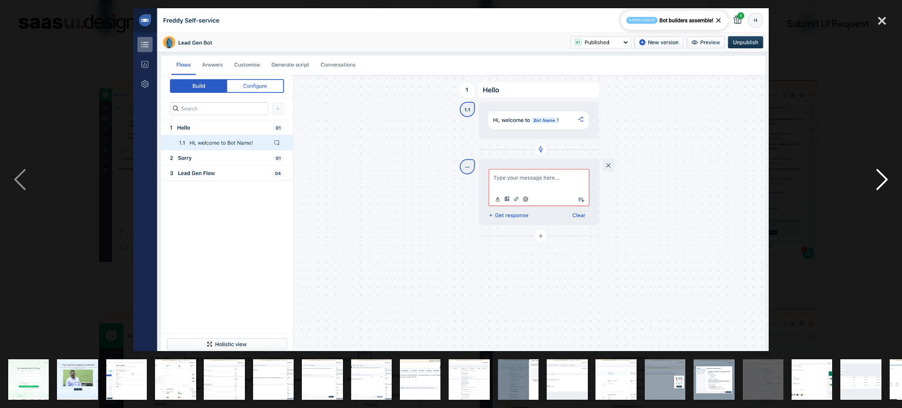
click at [888, 176] on div "next image" at bounding box center [882, 179] width 40 height 343
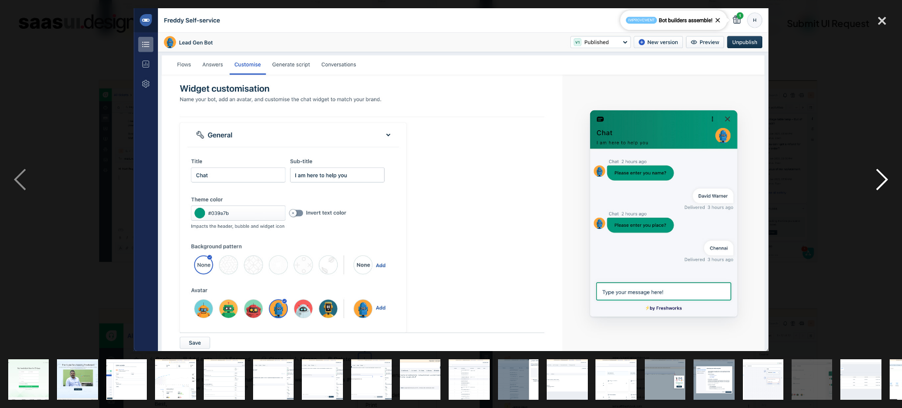
click at [888, 176] on div "next image" at bounding box center [882, 179] width 40 height 343
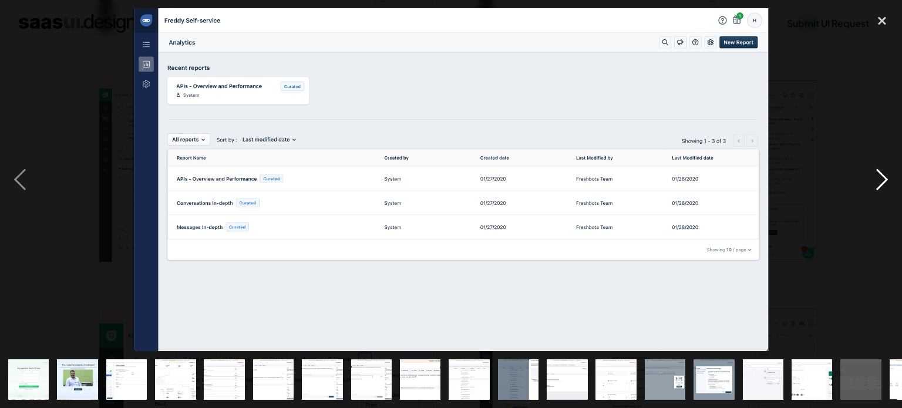
click at [887, 176] on div "next image" at bounding box center [882, 179] width 40 height 343
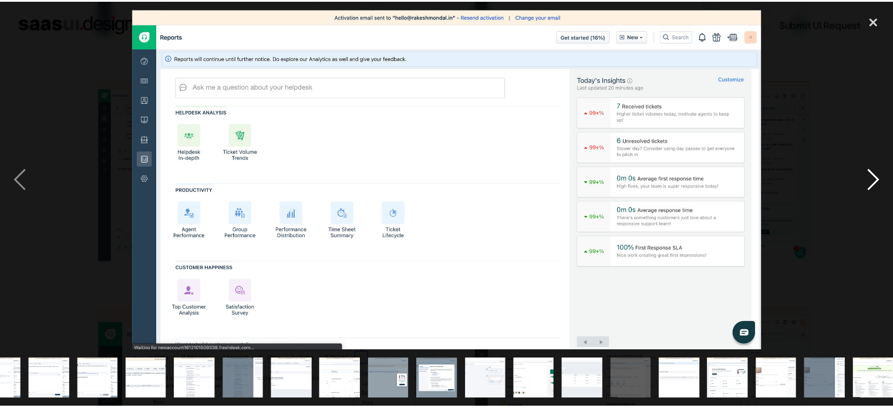
scroll to position [0, 282]
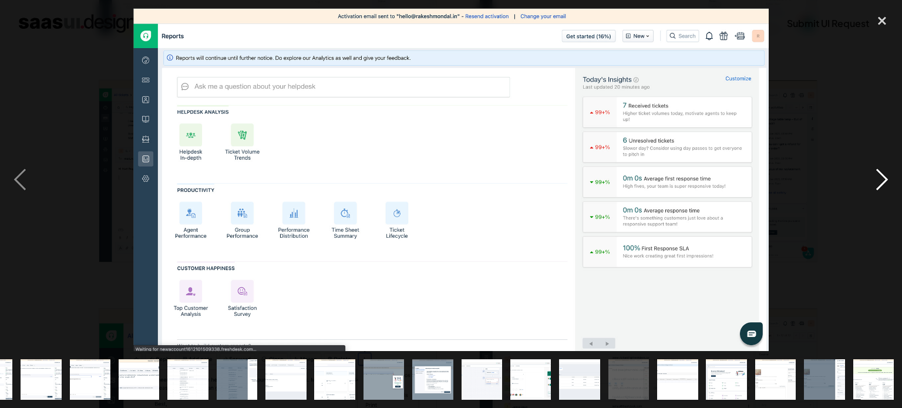
click at [887, 176] on div "next image" at bounding box center [882, 179] width 40 height 343
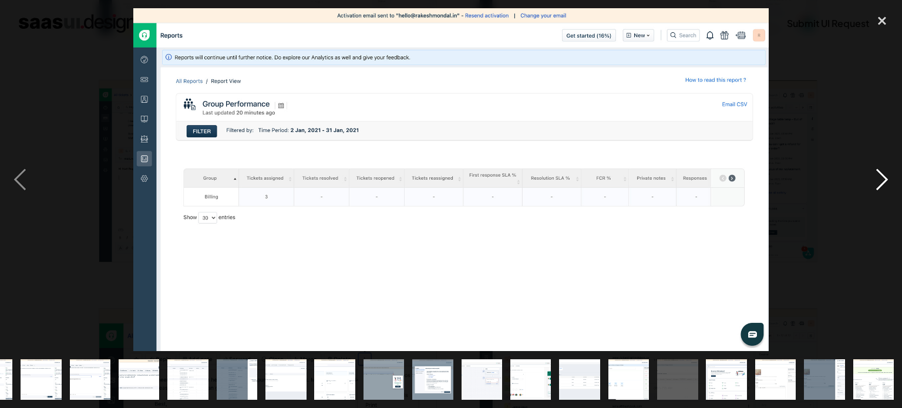
click at [887, 176] on div "next image" at bounding box center [882, 179] width 40 height 343
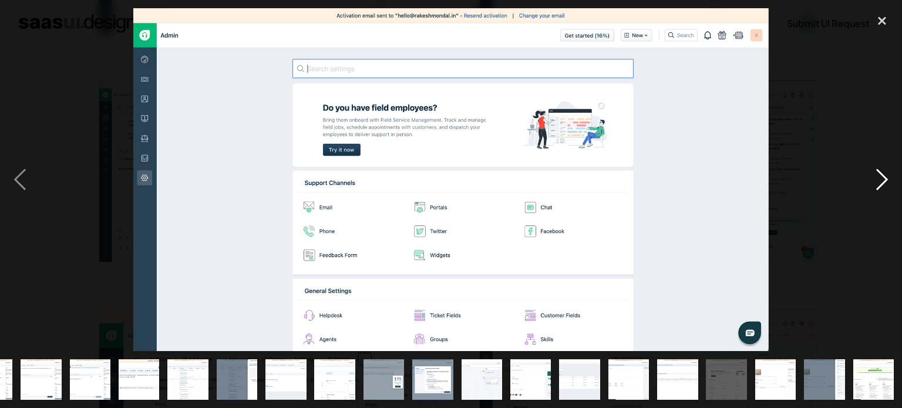
click at [887, 176] on div "next image" at bounding box center [882, 179] width 40 height 343
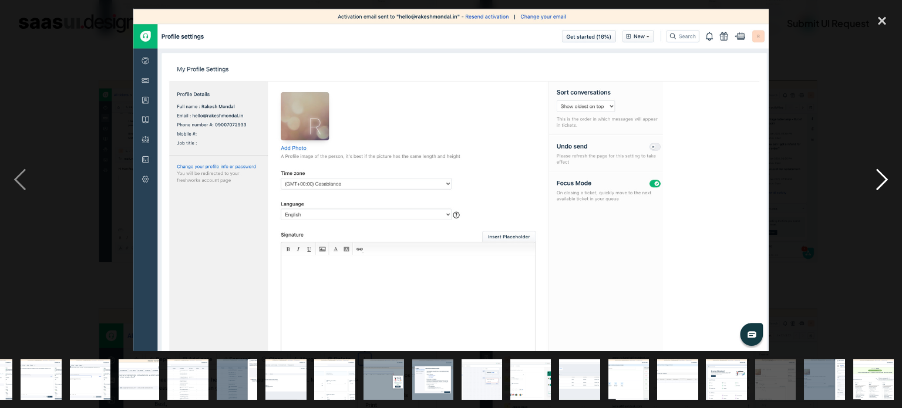
click at [887, 176] on div "next image" at bounding box center [882, 179] width 40 height 343
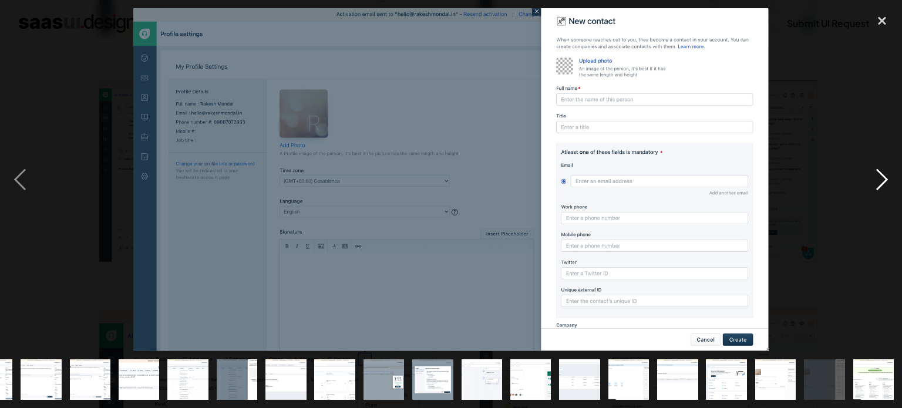
click at [887, 176] on div "next image" at bounding box center [882, 179] width 40 height 343
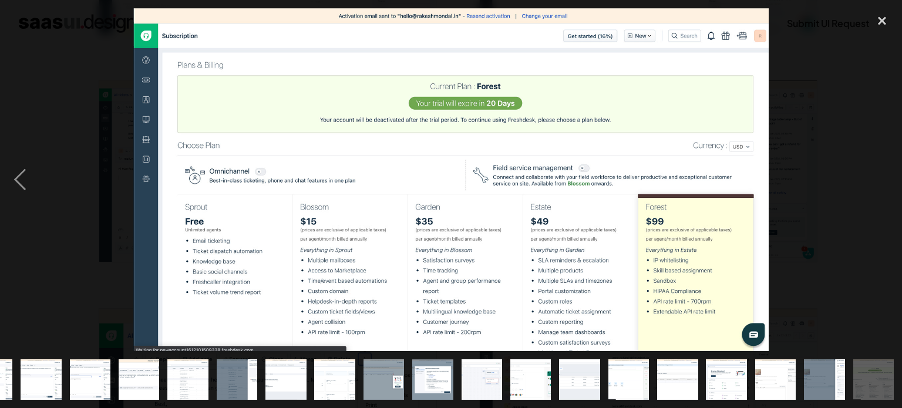
click at [887, 176] on div "next image" at bounding box center [882, 179] width 40 height 343
click at [17, 183] on div "previous image" at bounding box center [20, 179] width 40 height 343
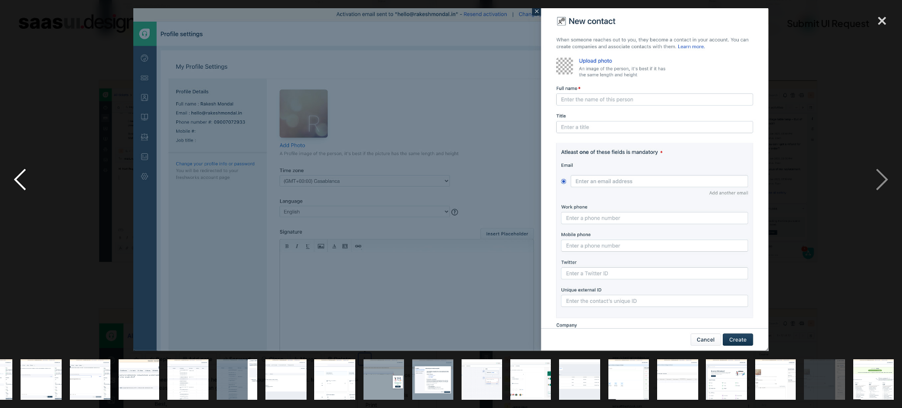
click at [17, 183] on div "previous image" at bounding box center [20, 179] width 40 height 343
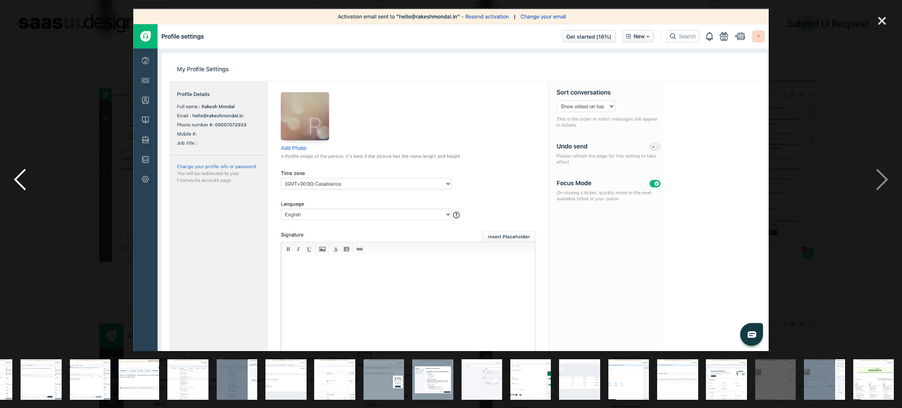
click at [17, 183] on div "previous image" at bounding box center [20, 179] width 40 height 343
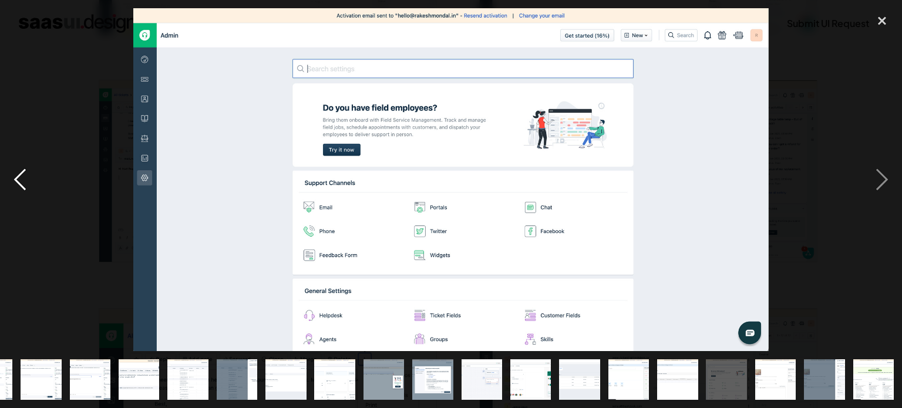
click at [17, 183] on div "previous image" at bounding box center [20, 179] width 40 height 343
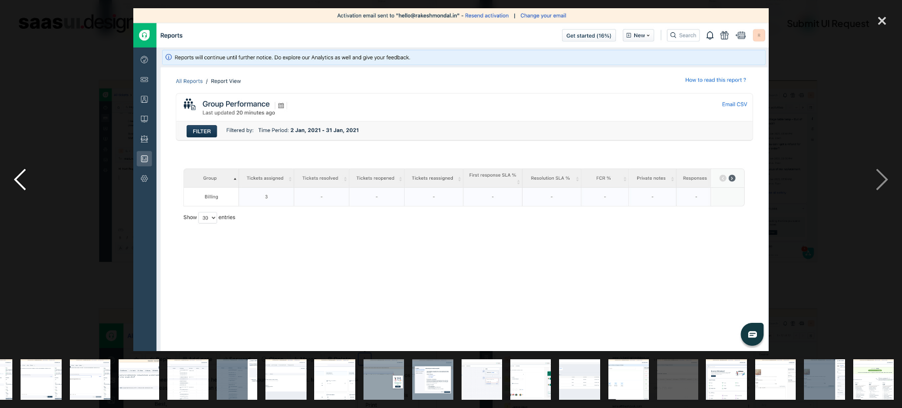
click at [17, 183] on div "previous image" at bounding box center [20, 179] width 40 height 343
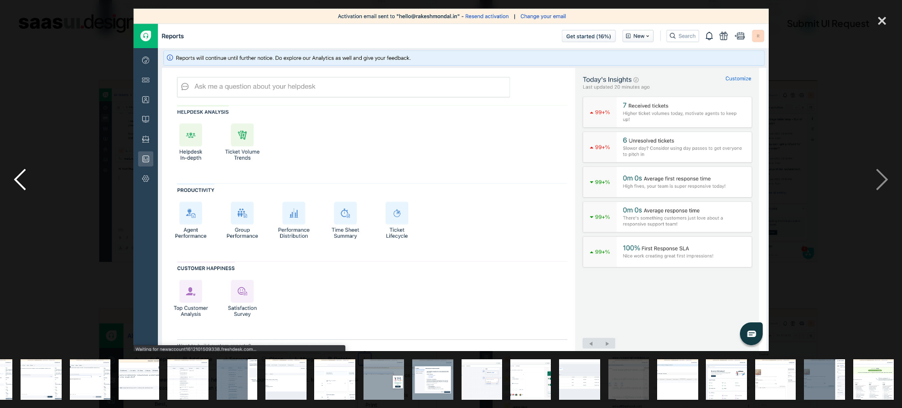
click at [17, 183] on div "previous image" at bounding box center [20, 179] width 40 height 343
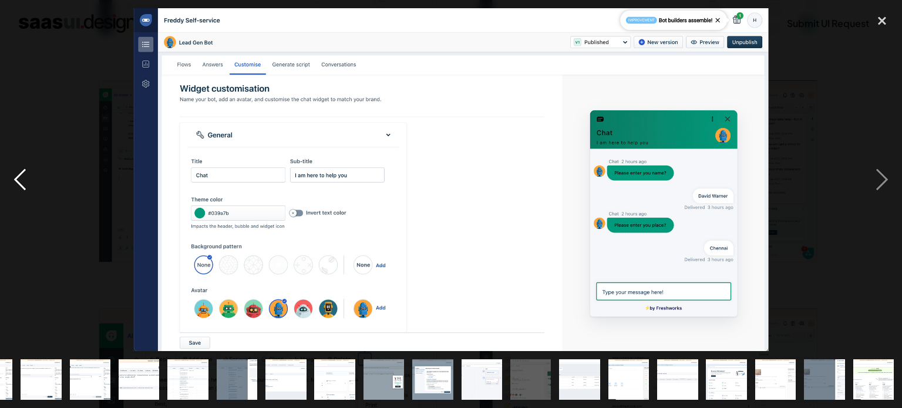
click at [17, 183] on div "previous image" at bounding box center [20, 179] width 40 height 343
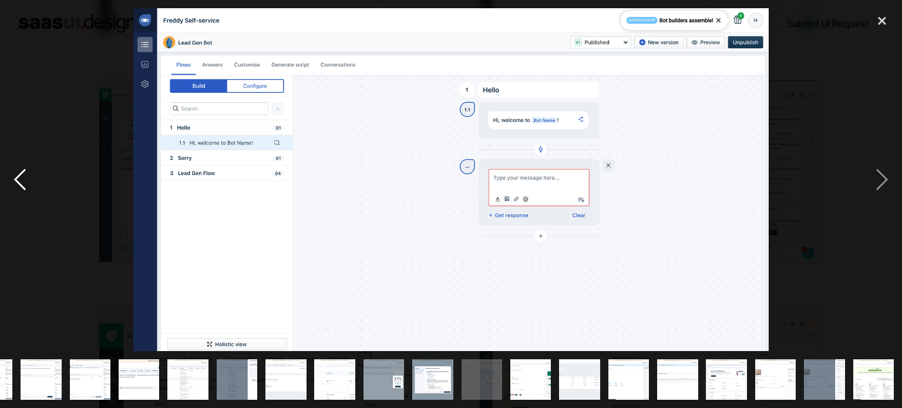
click at [17, 183] on div "previous image" at bounding box center [20, 179] width 40 height 343
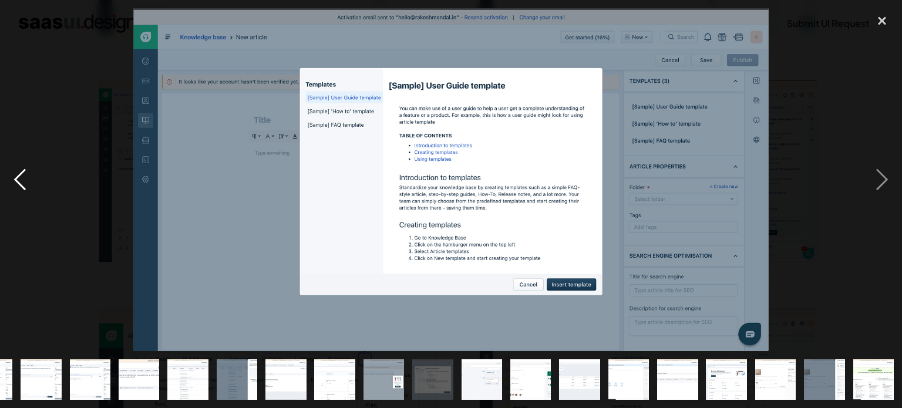
click at [17, 183] on div "previous image" at bounding box center [20, 179] width 40 height 343
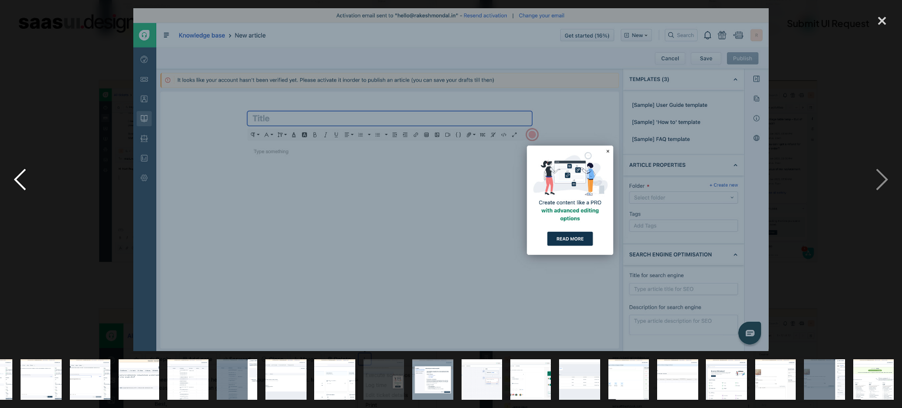
click at [17, 183] on div "previous image" at bounding box center [20, 179] width 40 height 343
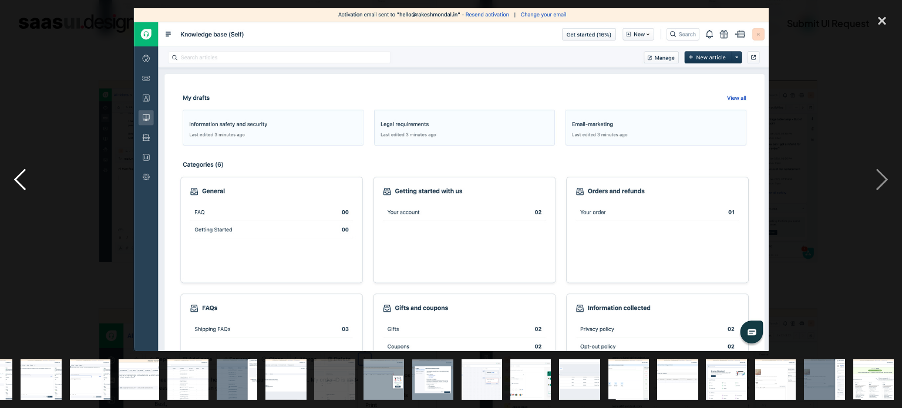
click at [17, 183] on div "previous image" at bounding box center [20, 179] width 40 height 343
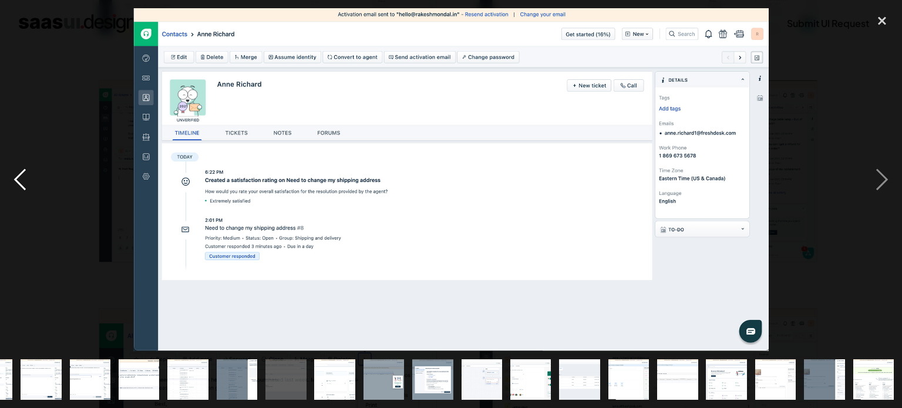
click at [17, 183] on div "previous image" at bounding box center [20, 179] width 40 height 343
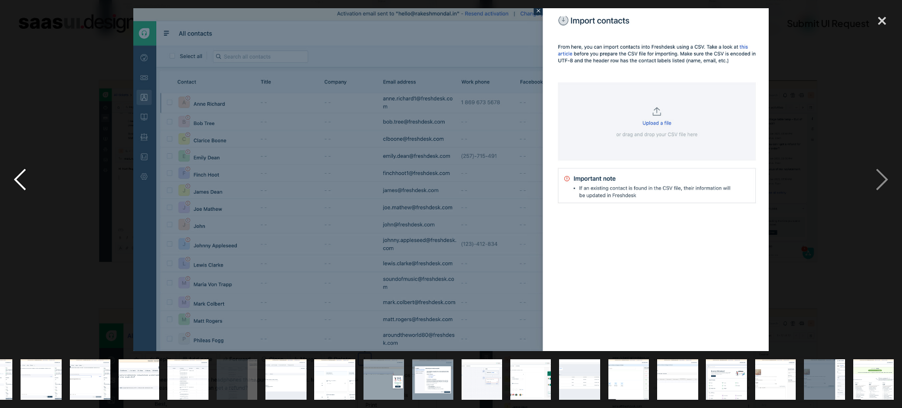
click at [17, 183] on div "previous image" at bounding box center [20, 179] width 40 height 343
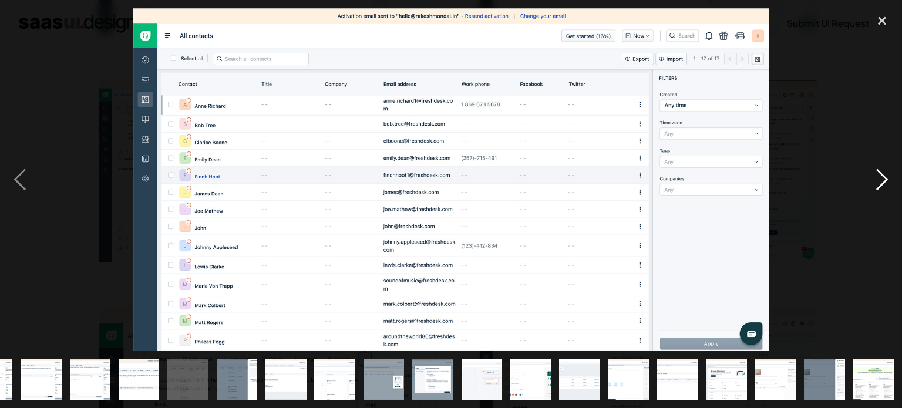
click at [889, 187] on div "next image" at bounding box center [882, 179] width 40 height 343
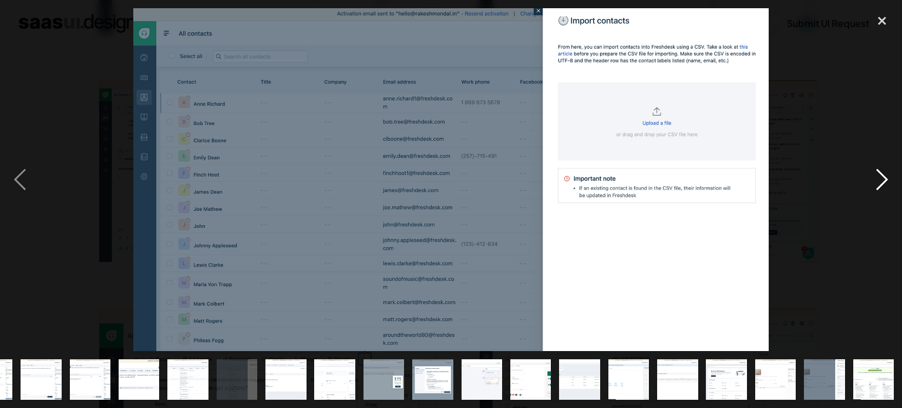
click at [888, 184] on div "next image" at bounding box center [882, 179] width 40 height 343
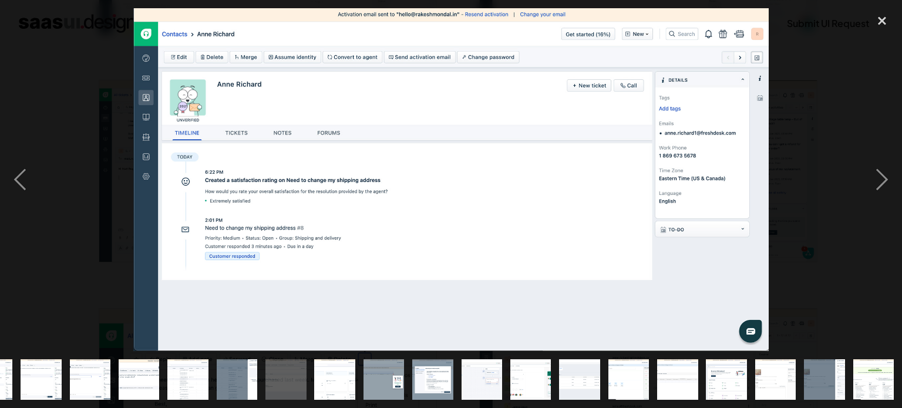
click at [755, 328] on img at bounding box center [451, 179] width 636 height 343
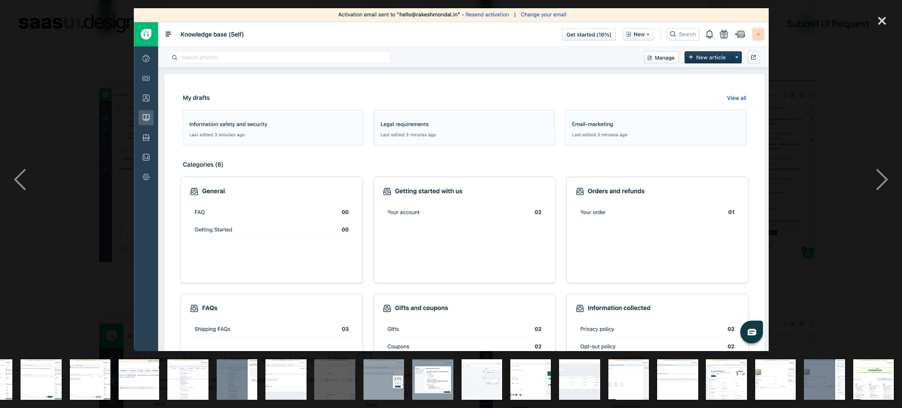
click at [754, 330] on img at bounding box center [451, 179] width 636 height 343
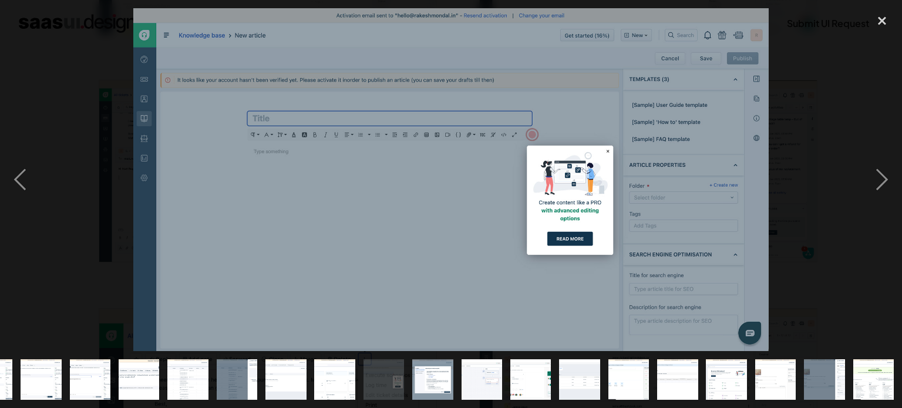
click at [754, 330] on img at bounding box center [451, 179] width 636 height 343
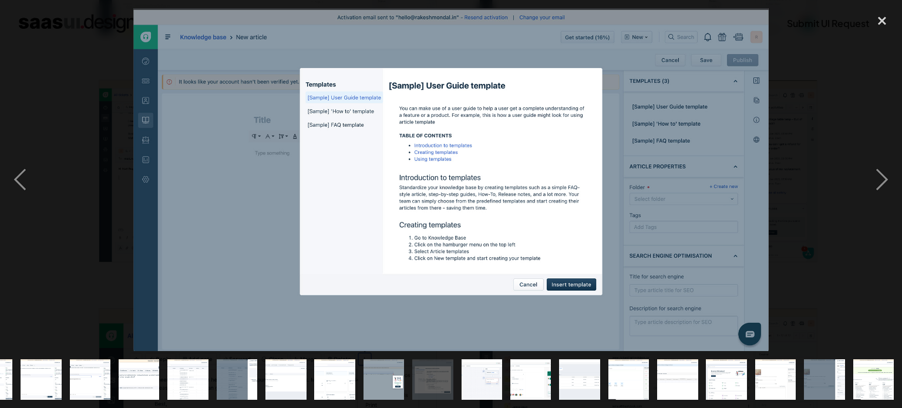
click at [127, 250] on div at bounding box center [451, 179] width 902 height 343
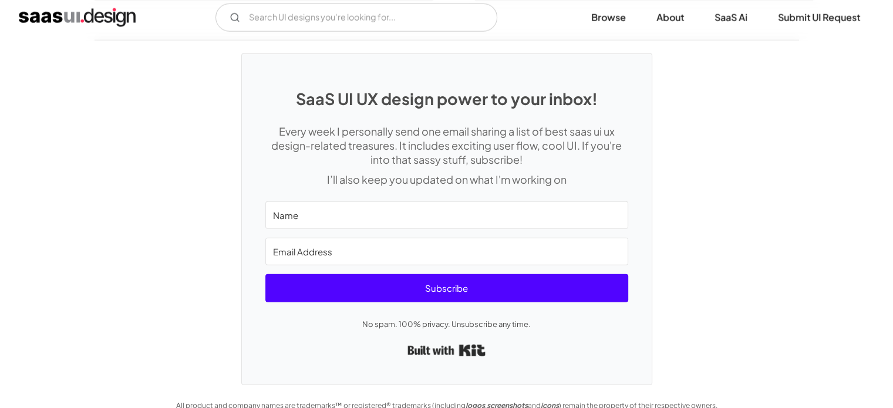
scroll to position [2578, 0]
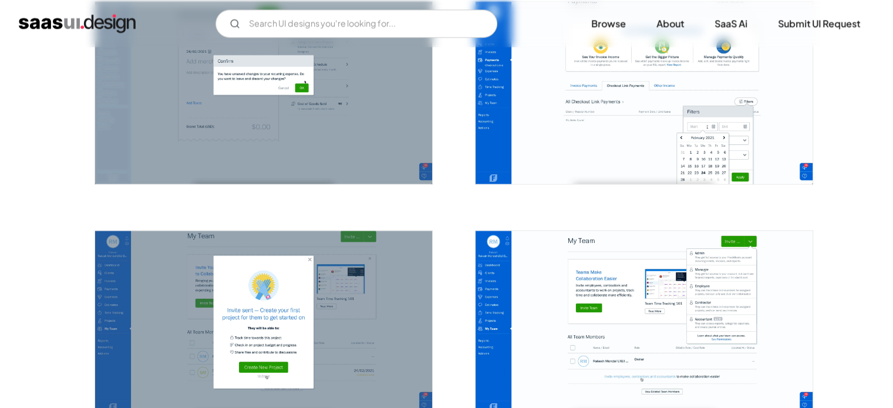
scroll to position [1880, 0]
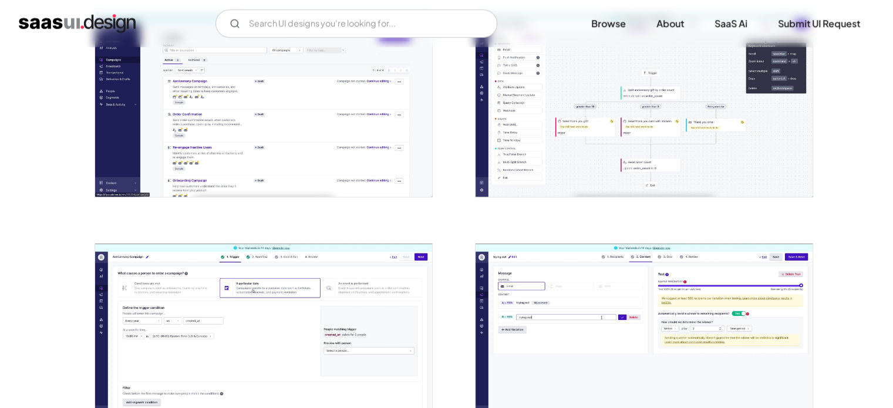
scroll to position [881, 0]
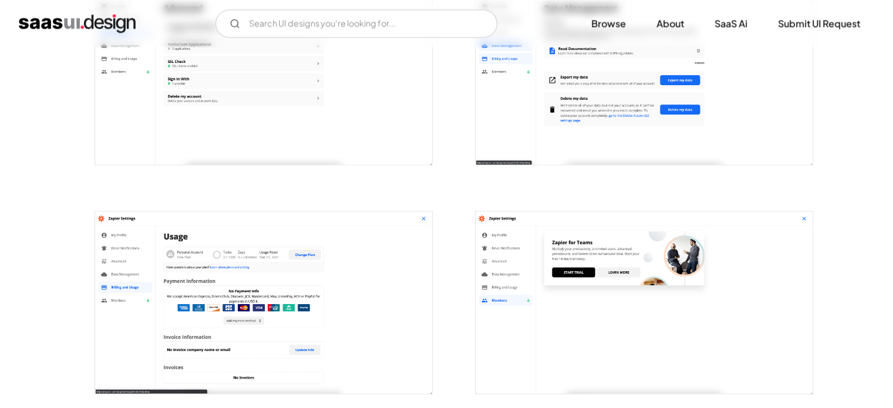
scroll to position [1938, 0]
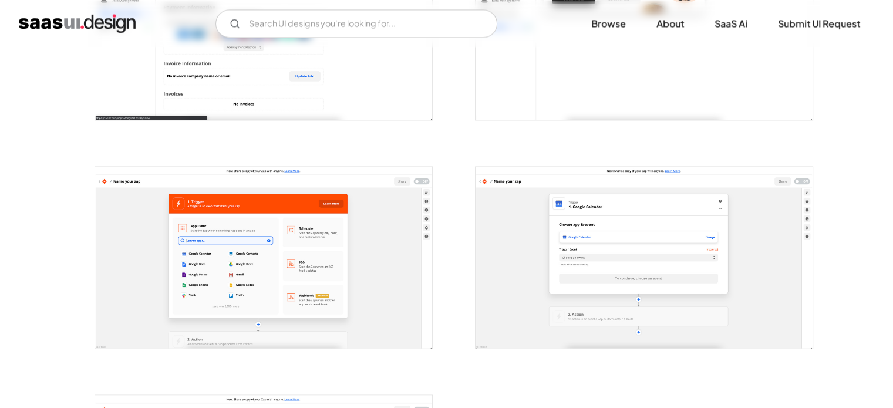
click at [463, 270] on div at bounding box center [637, 250] width 352 height 229
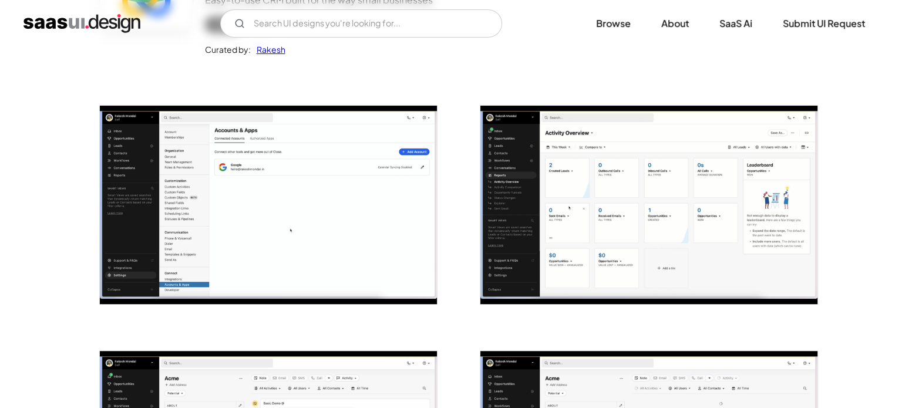
scroll to position [294, 0]
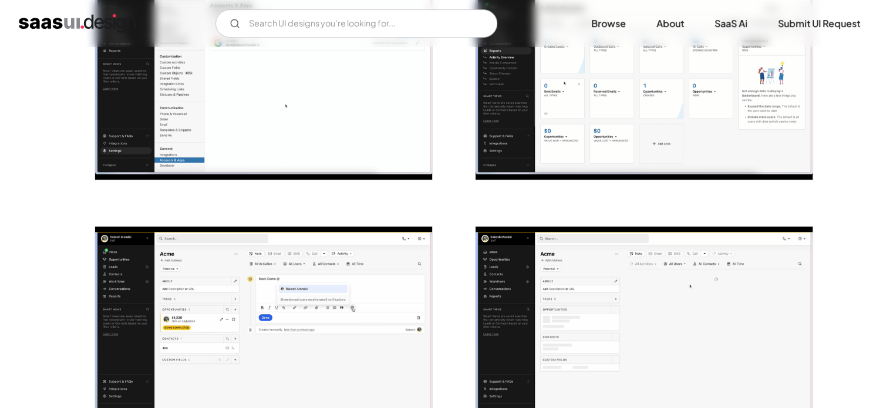
click at [332, 85] on img "open lightbox" at bounding box center [263, 80] width 337 height 199
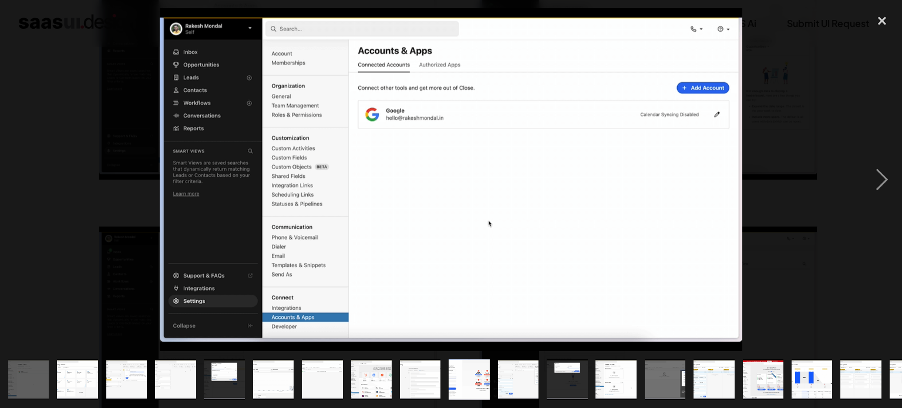
click at [829, 232] on div at bounding box center [451, 179] width 902 height 343
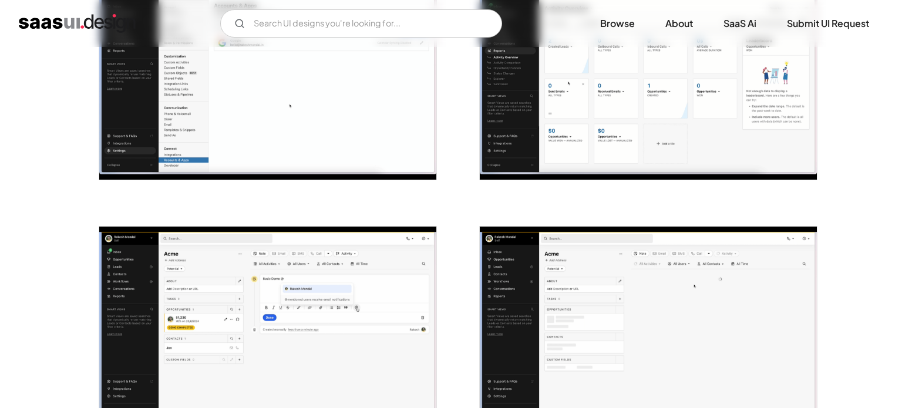
scroll to position [275, 0]
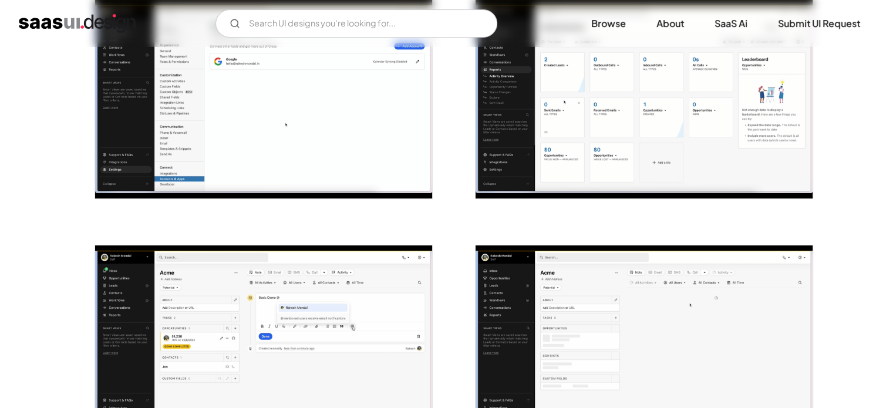
click at [320, 116] on img "open lightbox" at bounding box center [263, 99] width 337 height 199
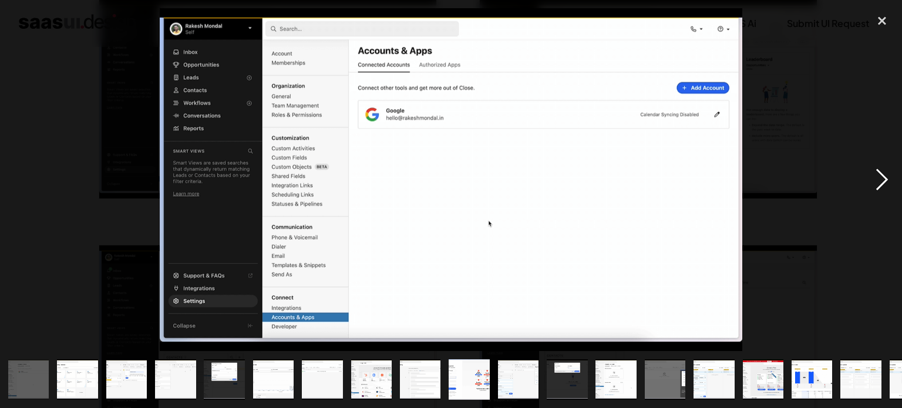
click at [878, 180] on div "next image" at bounding box center [882, 179] width 40 height 343
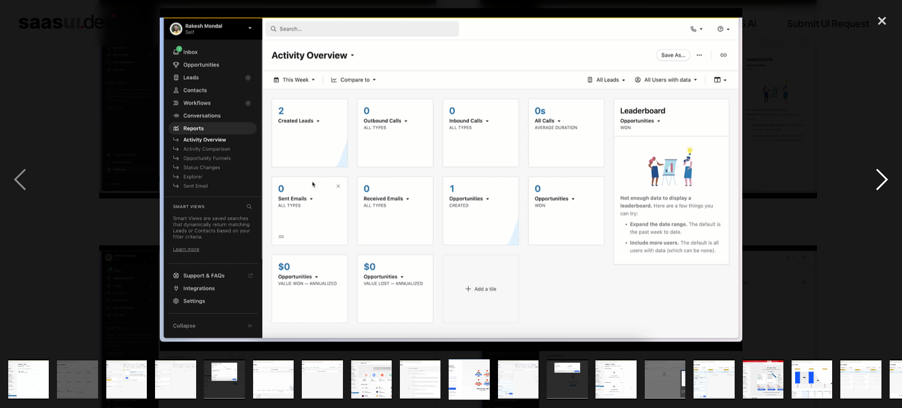
click at [878, 180] on div "next image" at bounding box center [882, 179] width 40 height 343
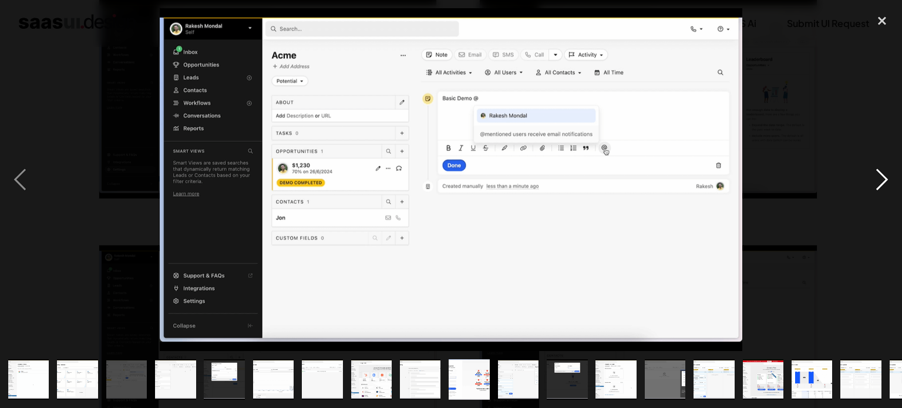
click at [878, 180] on div "next image" at bounding box center [882, 179] width 40 height 343
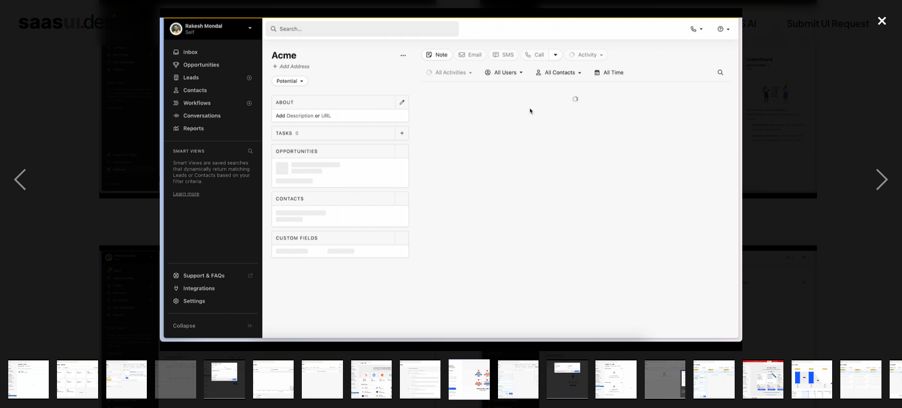
click at [882, 22] on div "close lightbox" at bounding box center [882, 21] width 40 height 26
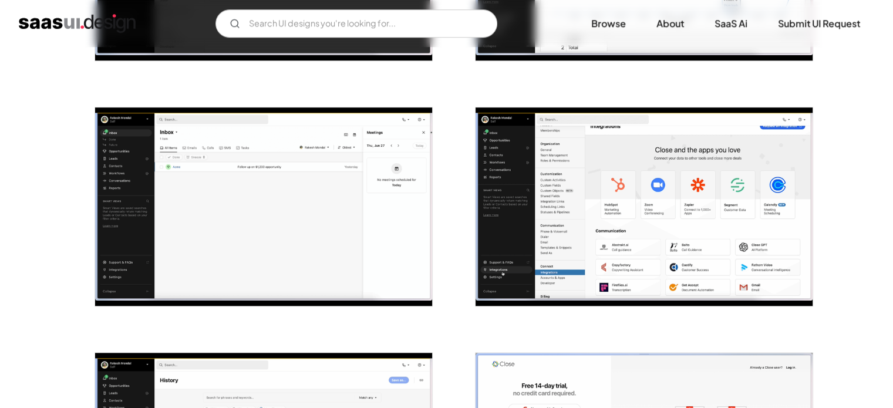
scroll to position [745, 0]
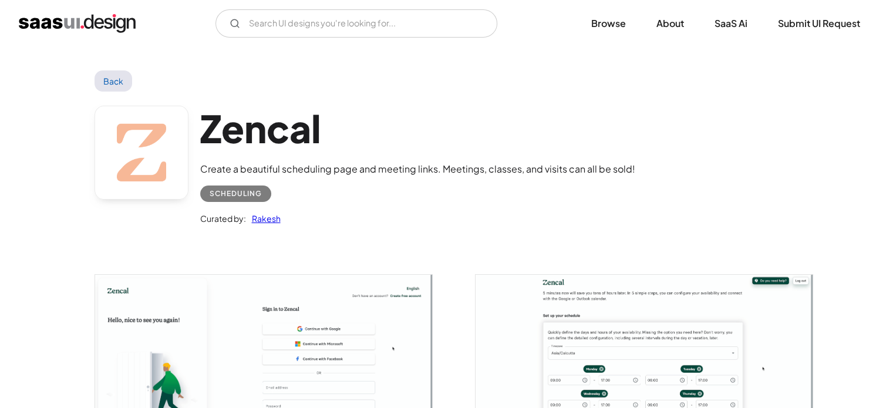
scroll to position [235, 0]
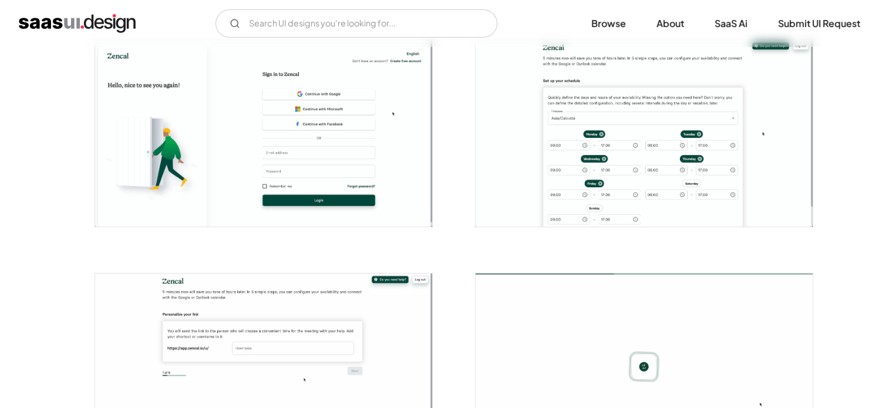
click at [368, 193] on img "open lightbox" at bounding box center [263, 133] width 337 height 186
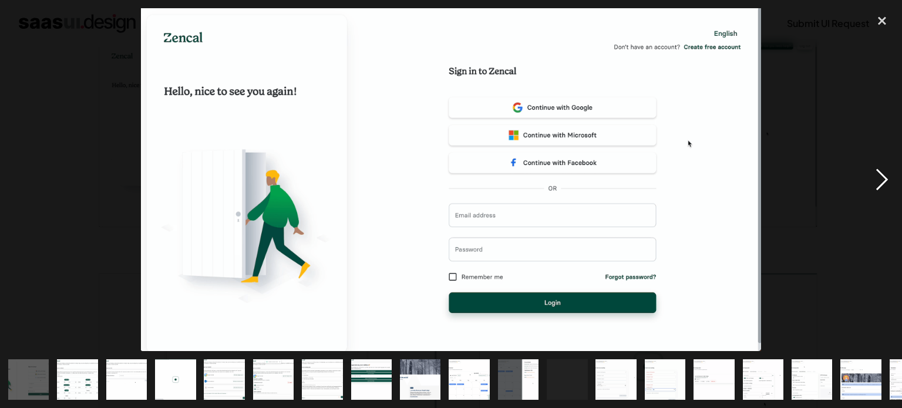
click at [875, 178] on div "next image" at bounding box center [882, 179] width 40 height 343
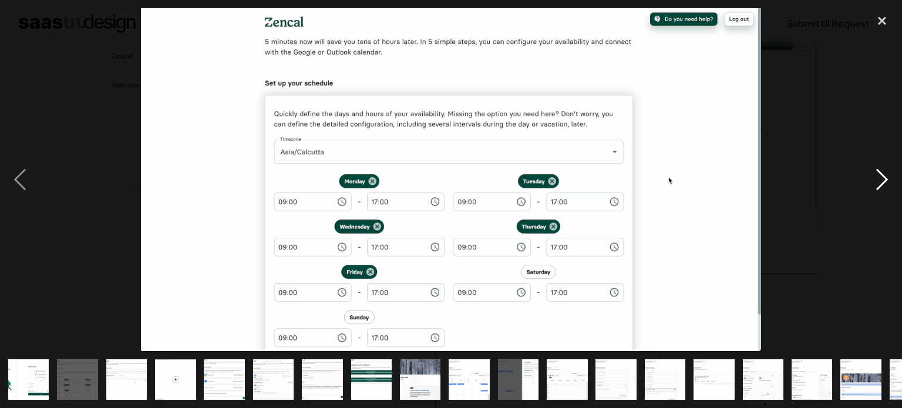
click at [875, 179] on div "next image" at bounding box center [882, 179] width 40 height 343
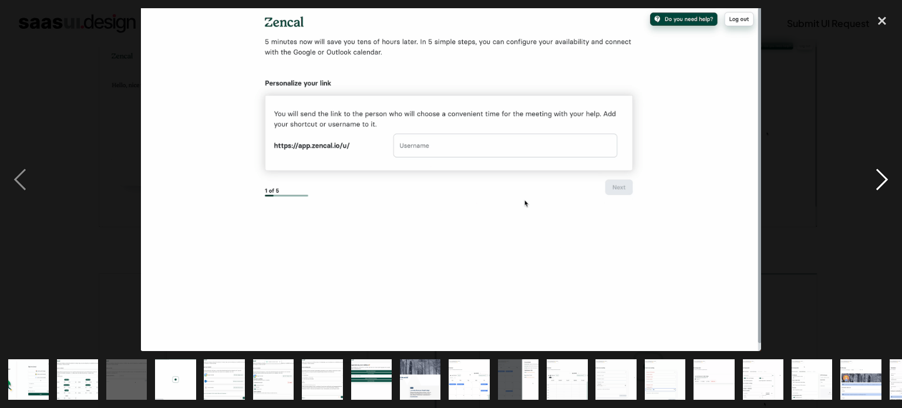
click at [875, 179] on div "next image" at bounding box center [882, 179] width 40 height 343
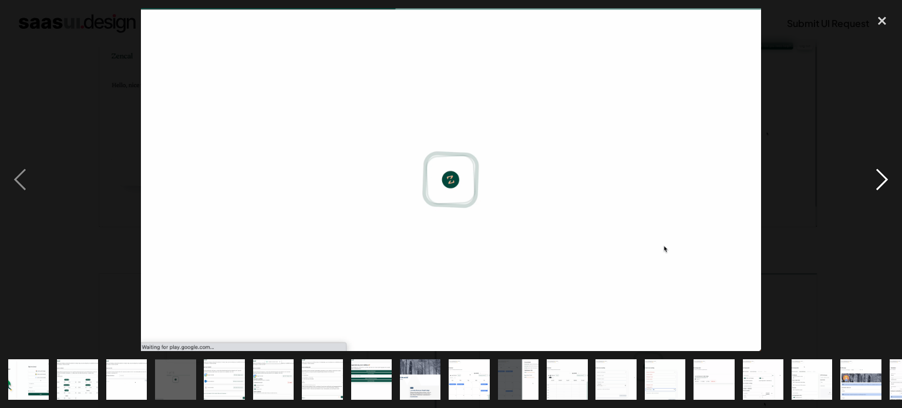
click at [875, 180] on div "next image" at bounding box center [882, 179] width 40 height 343
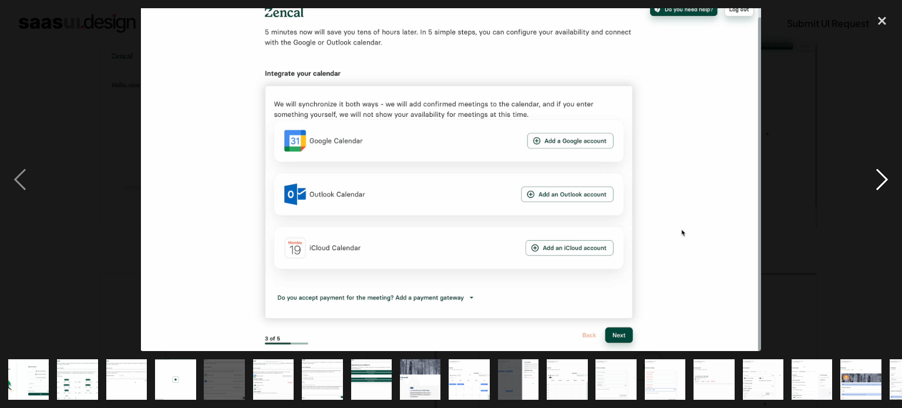
click at [875, 180] on div "next image" at bounding box center [882, 179] width 40 height 343
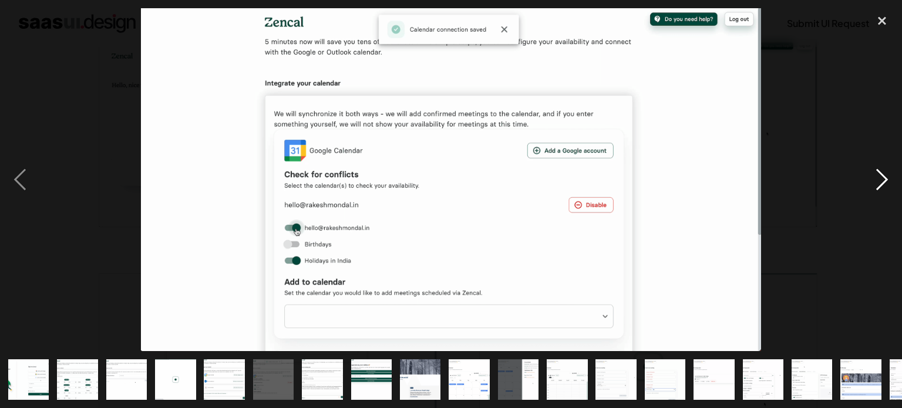
click at [875, 178] on div "next image" at bounding box center [882, 179] width 40 height 343
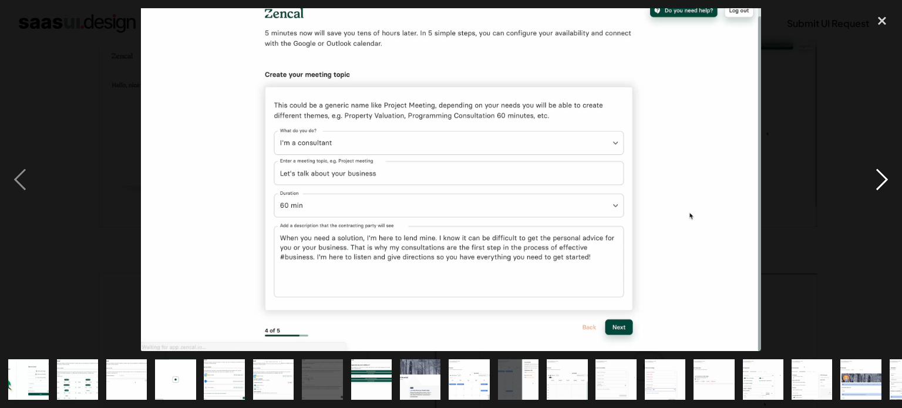
click at [875, 176] on div "next image" at bounding box center [882, 179] width 40 height 343
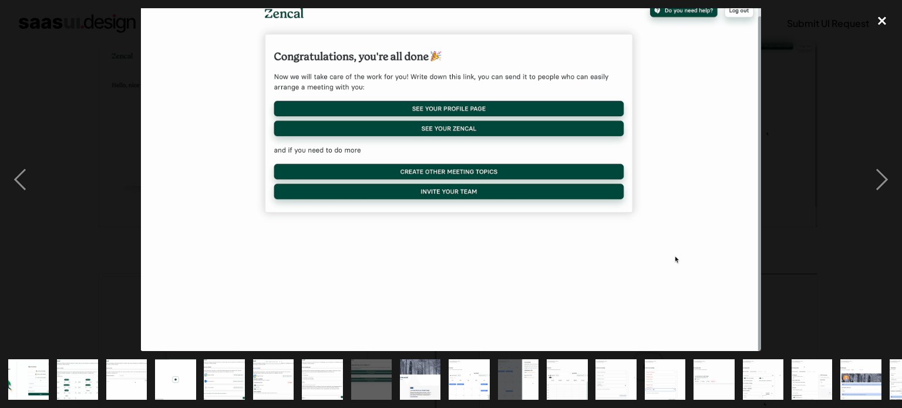
click at [885, 24] on div "close lightbox" at bounding box center [882, 21] width 40 height 26
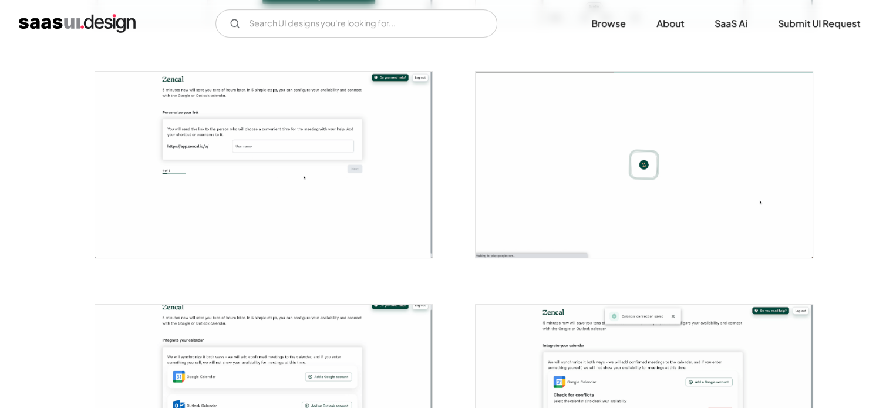
scroll to position [587, 0]
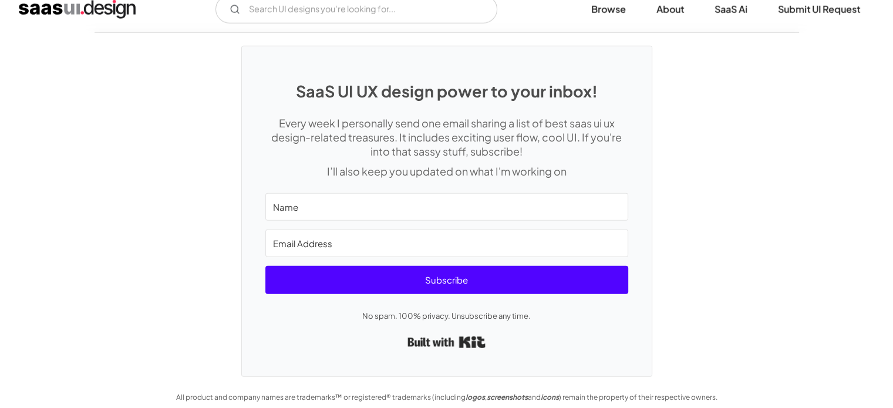
scroll to position [3187, 0]
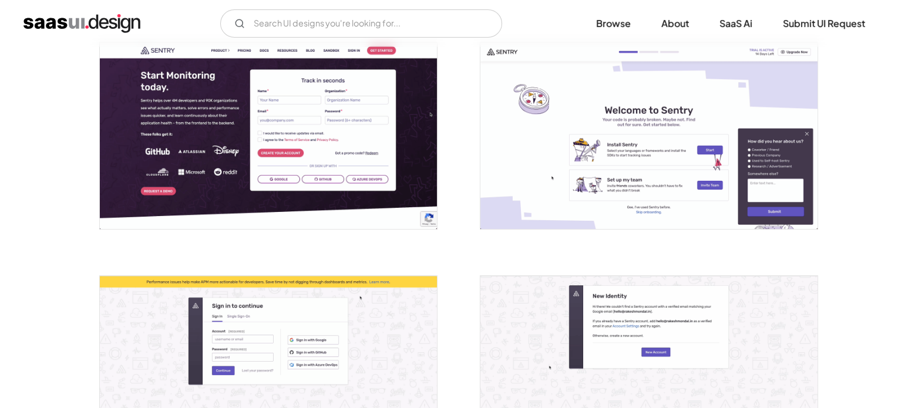
scroll to position [294, 0]
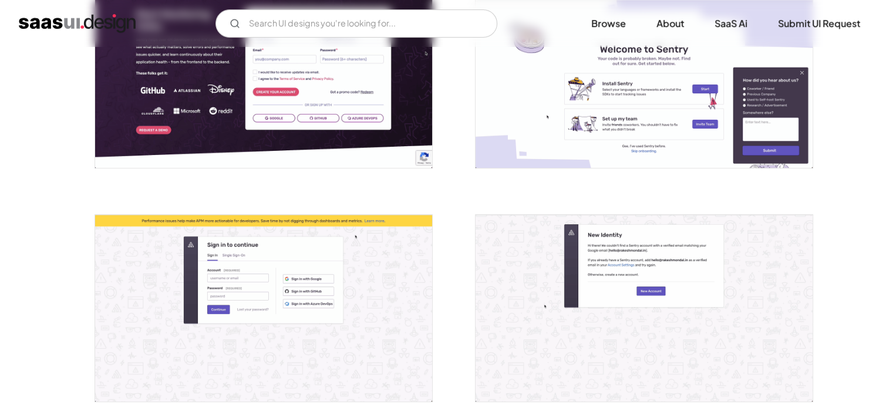
click at [284, 161] on img "open lightbox" at bounding box center [263, 74] width 337 height 187
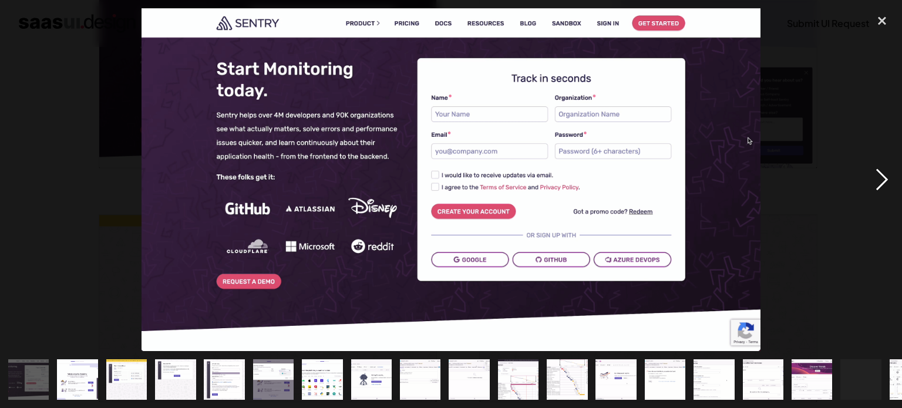
click at [876, 178] on div "next image" at bounding box center [882, 179] width 40 height 343
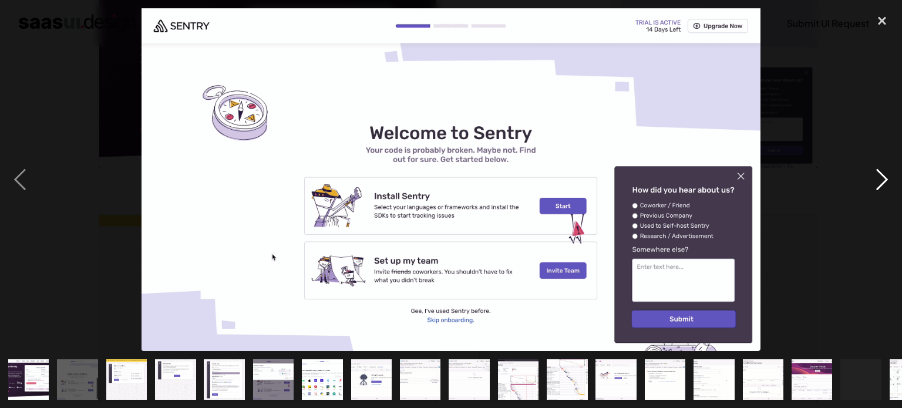
click at [876, 178] on div "next image" at bounding box center [882, 179] width 40 height 343
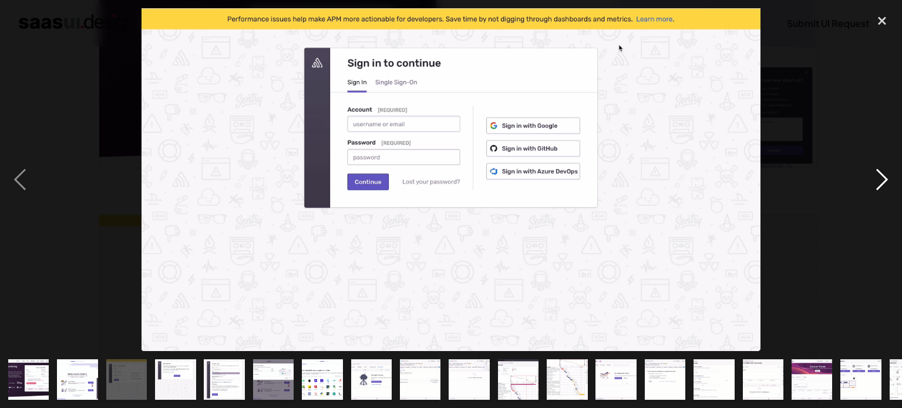
click at [876, 178] on div "next image" at bounding box center [882, 179] width 40 height 343
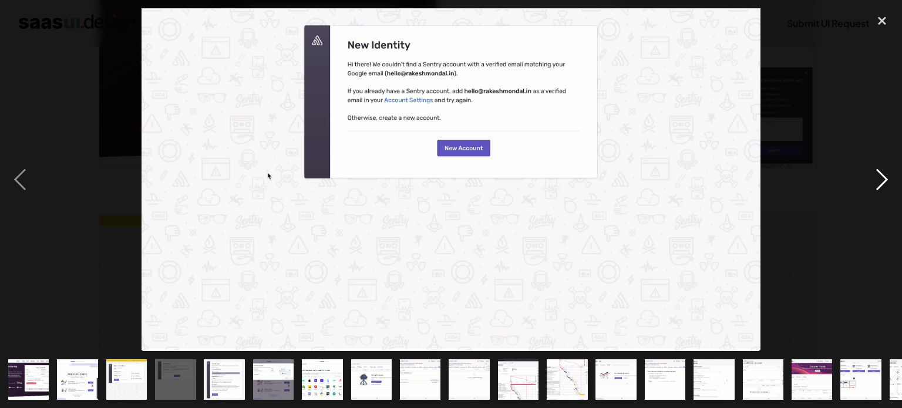
click at [876, 178] on div "next image" at bounding box center [882, 179] width 40 height 343
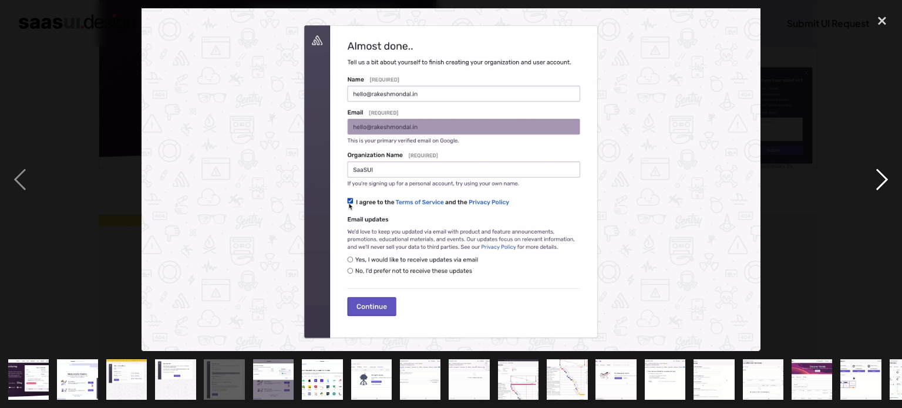
click at [876, 178] on div "next image" at bounding box center [882, 179] width 40 height 343
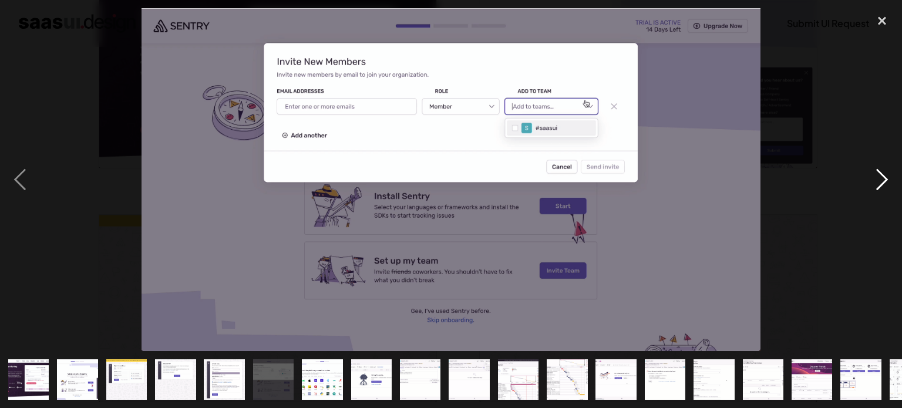
click at [876, 178] on div "next image" at bounding box center [882, 179] width 40 height 343
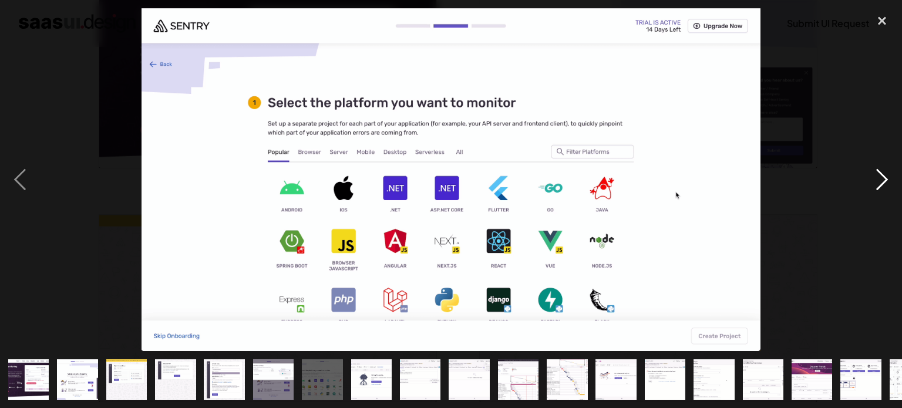
click at [876, 178] on div "next image" at bounding box center [882, 179] width 40 height 343
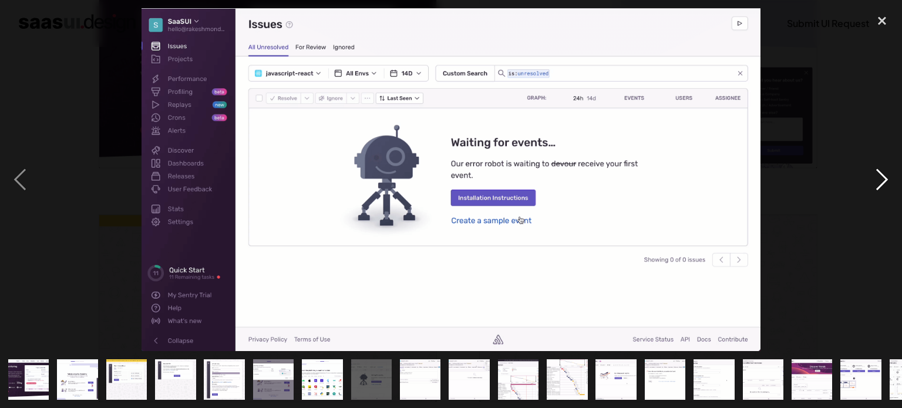
click at [876, 178] on div "next image" at bounding box center [882, 179] width 40 height 343
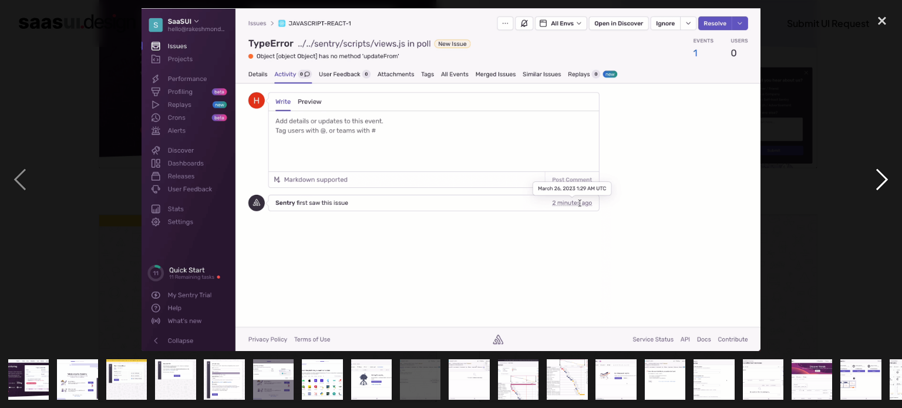
click at [876, 178] on div "next image" at bounding box center [882, 179] width 40 height 343
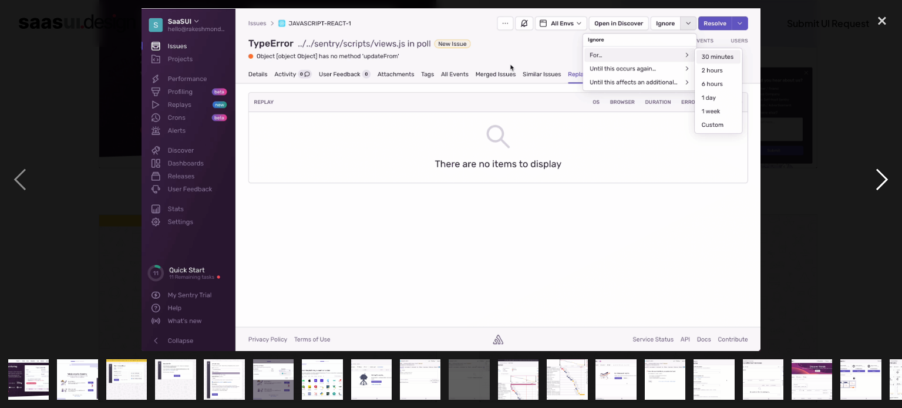
click at [876, 178] on div "next image" at bounding box center [882, 179] width 40 height 343
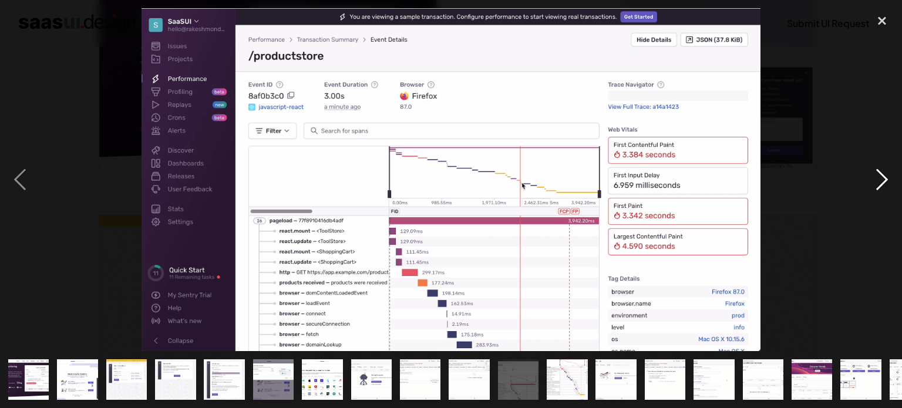
click at [876, 178] on div "next image" at bounding box center [882, 179] width 40 height 343
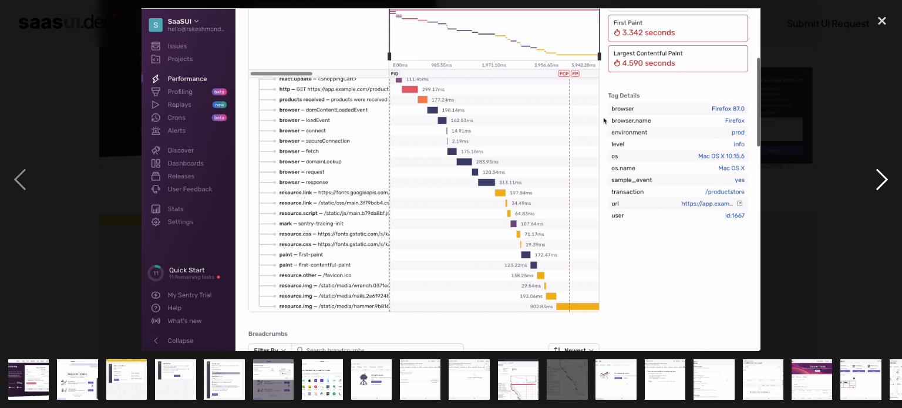
click at [876, 178] on div "next image" at bounding box center [882, 179] width 40 height 343
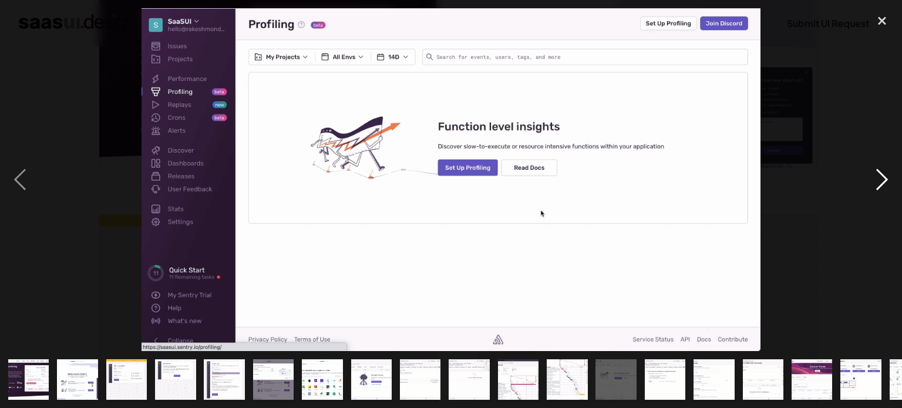
click at [876, 178] on div "next image" at bounding box center [882, 179] width 40 height 343
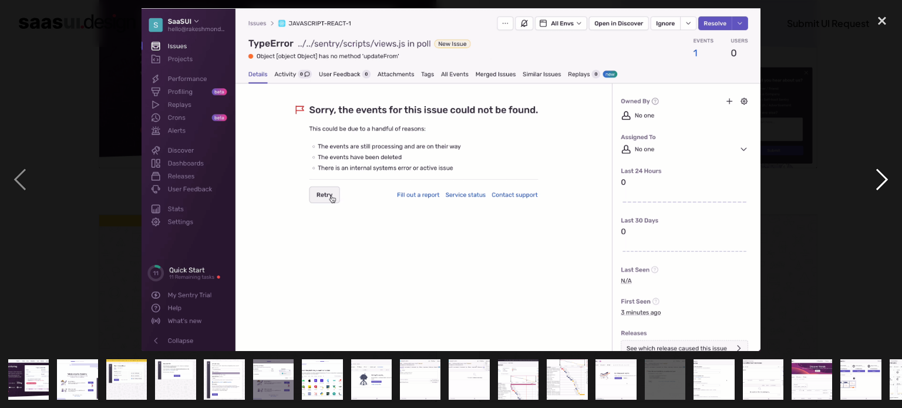
click at [876, 178] on div "next image" at bounding box center [882, 179] width 40 height 343
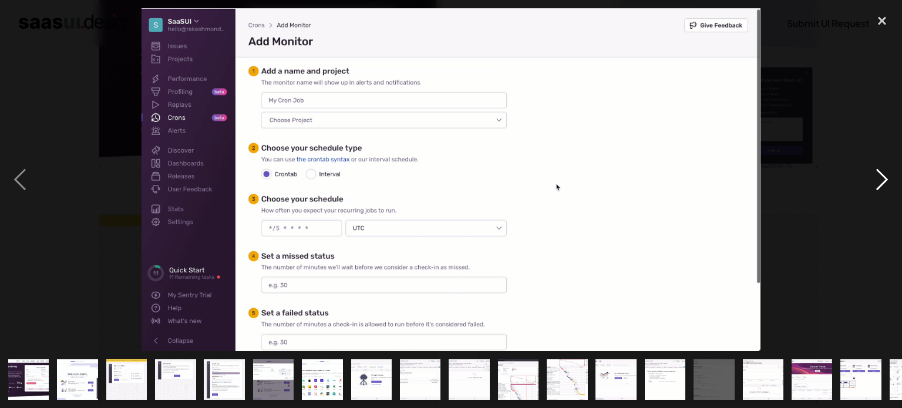
click at [876, 178] on div "next image" at bounding box center [882, 179] width 40 height 343
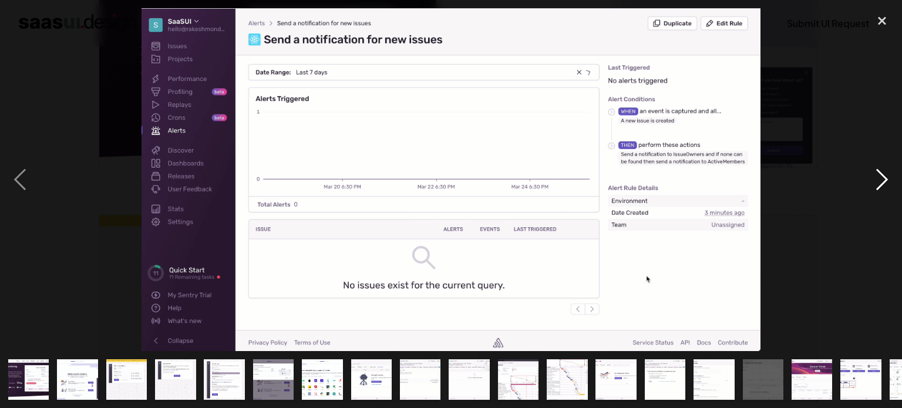
click at [876, 178] on div "next image" at bounding box center [882, 179] width 40 height 343
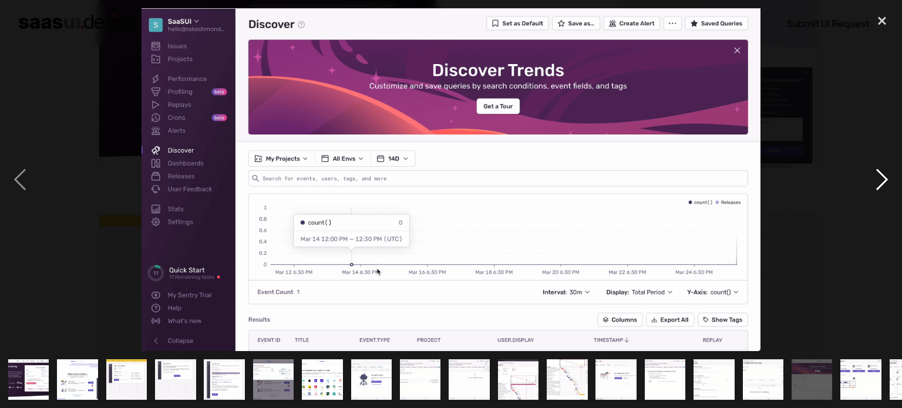
click at [876, 178] on div "next image" at bounding box center [882, 179] width 40 height 343
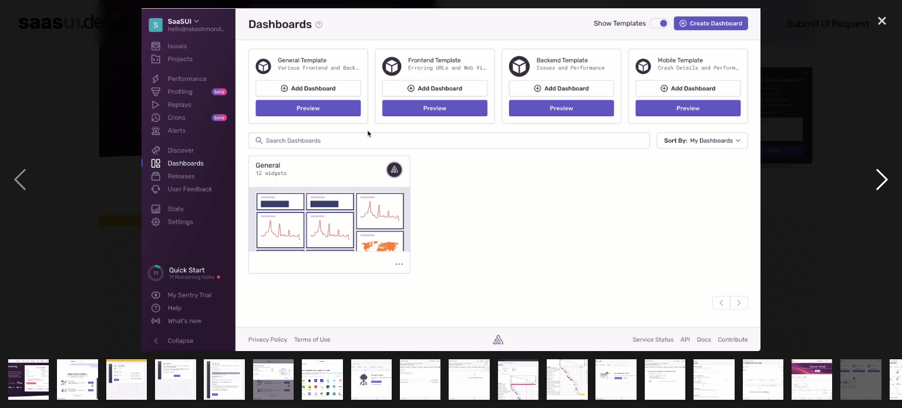
click at [876, 178] on div "next image" at bounding box center [882, 179] width 40 height 343
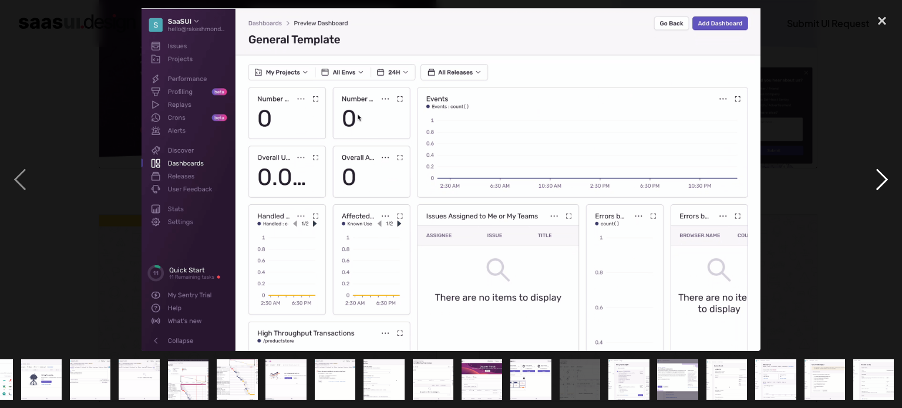
scroll to position [0, 331]
click at [876, 178] on div "next image" at bounding box center [882, 179] width 40 height 343
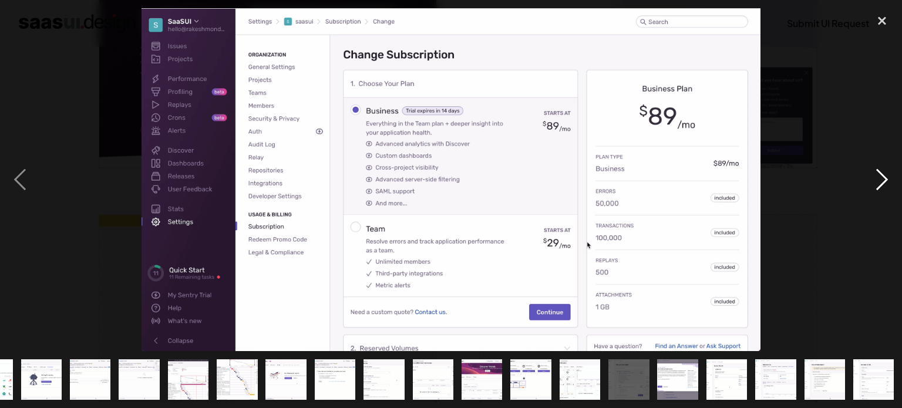
click at [876, 178] on div "next image" at bounding box center [882, 179] width 40 height 343
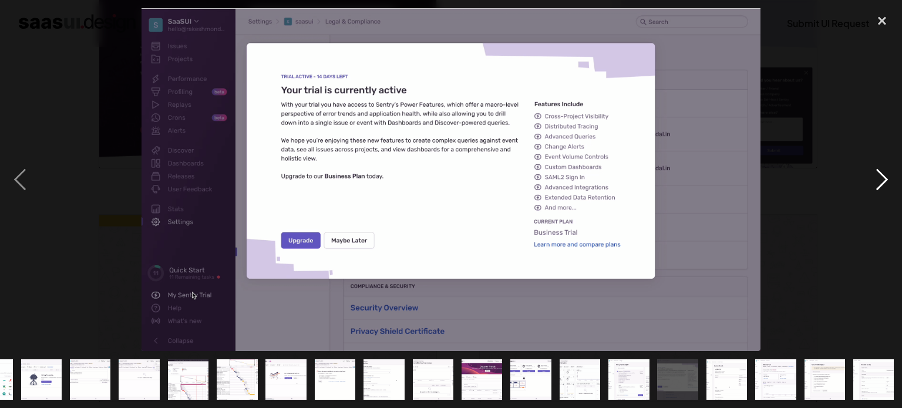
click at [876, 178] on div "next image" at bounding box center [882, 179] width 40 height 343
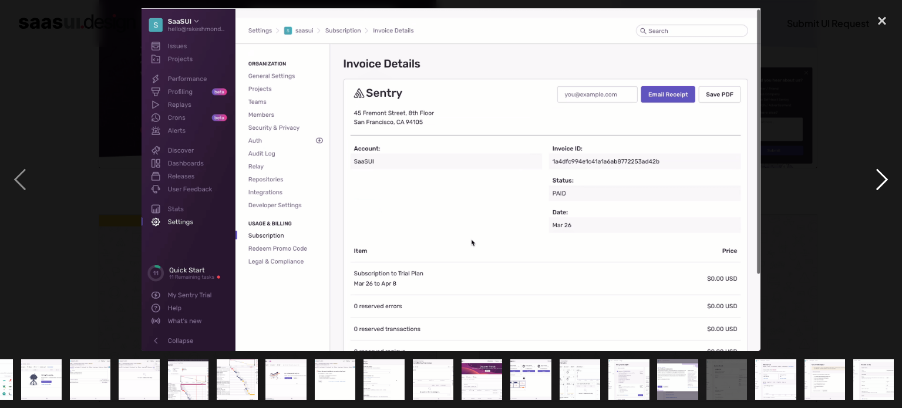
click at [876, 178] on div "next image" at bounding box center [882, 179] width 40 height 343
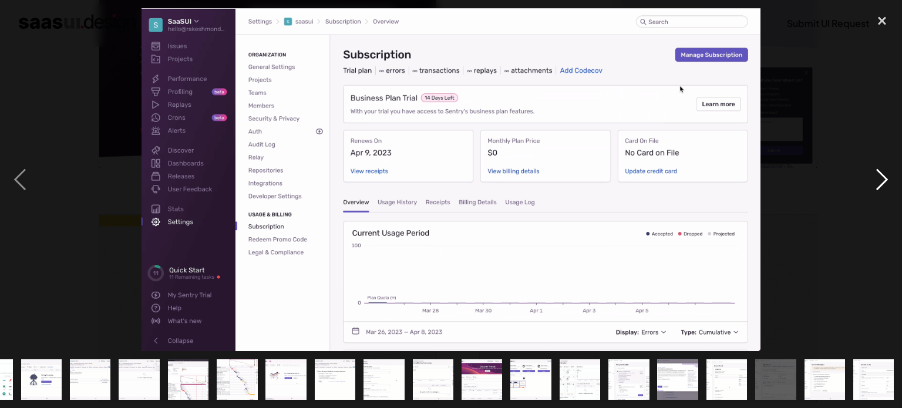
click at [876, 178] on div "next image" at bounding box center [882, 179] width 40 height 343
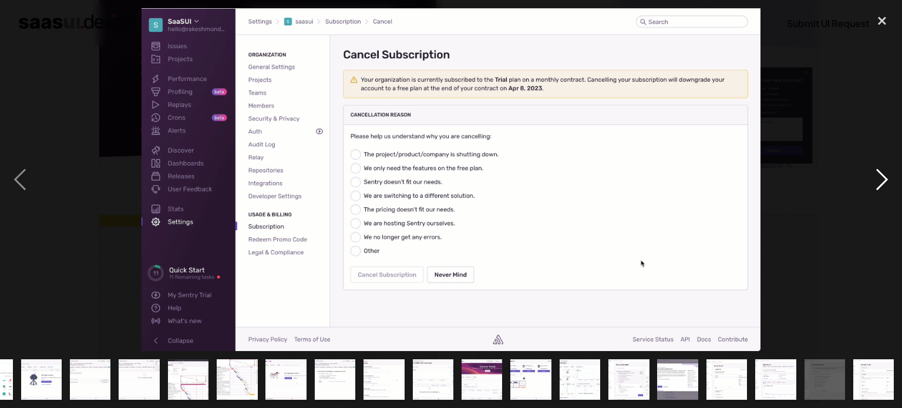
click at [876, 178] on div "next image" at bounding box center [882, 179] width 40 height 343
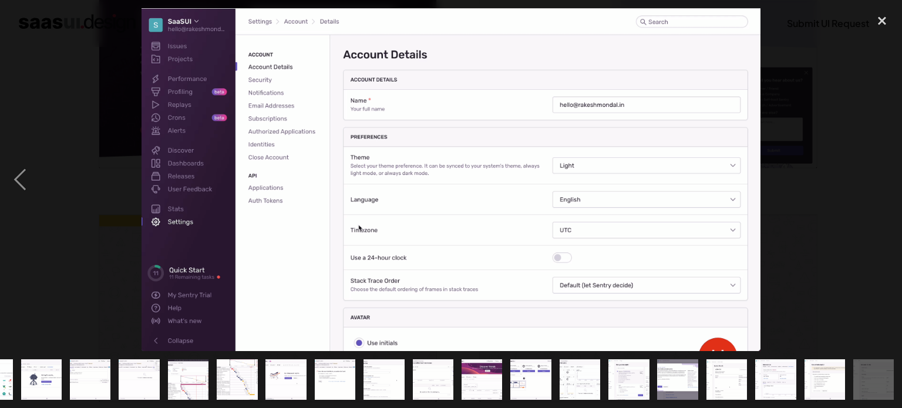
click at [876, 178] on div "next image" at bounding box center [882, 179] width 40 height 343
click at [883, 22] on div "close lightbox" at bounding box center [882, 21] width 40 height 26
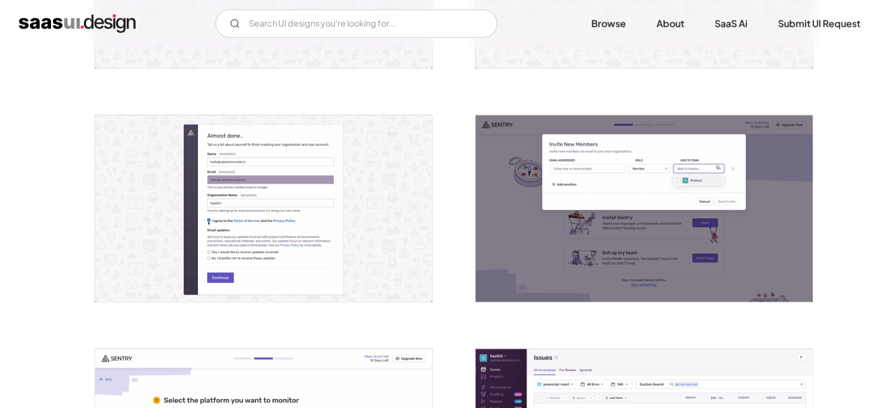
scroll to position [451, 0]
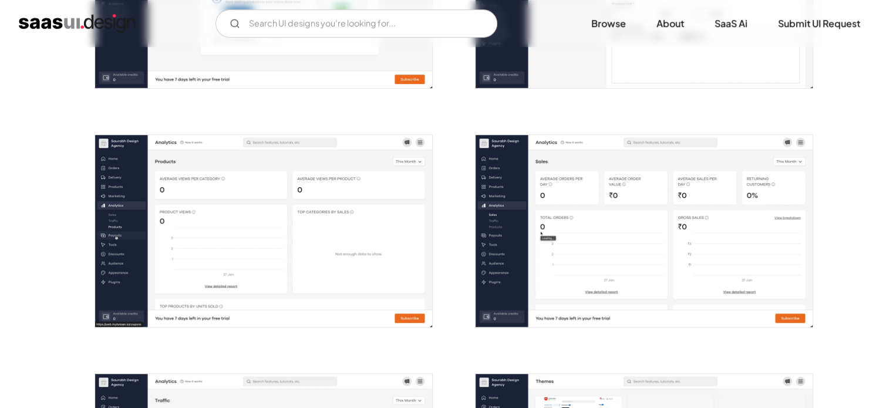
scroll to position [705, 0]
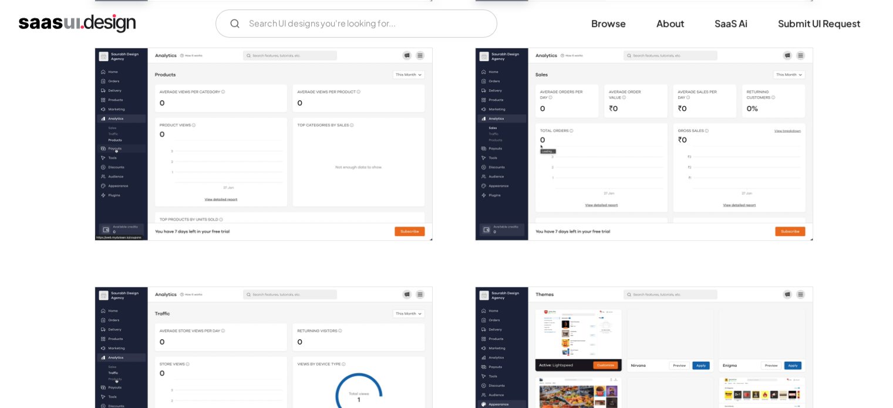
click at [256, 190] on img "open lightbox" at bounding box center [263, 144] width 337 height 192
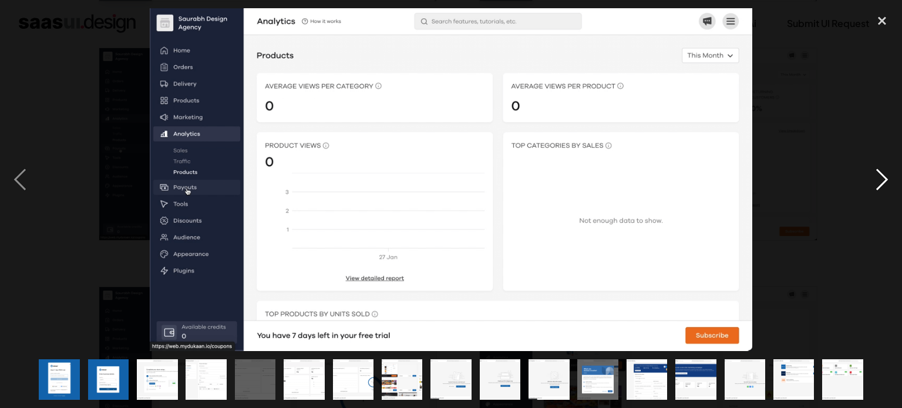
click at [880, 176] on div "next image" at bounding box center [882, 179] width 40 height 343
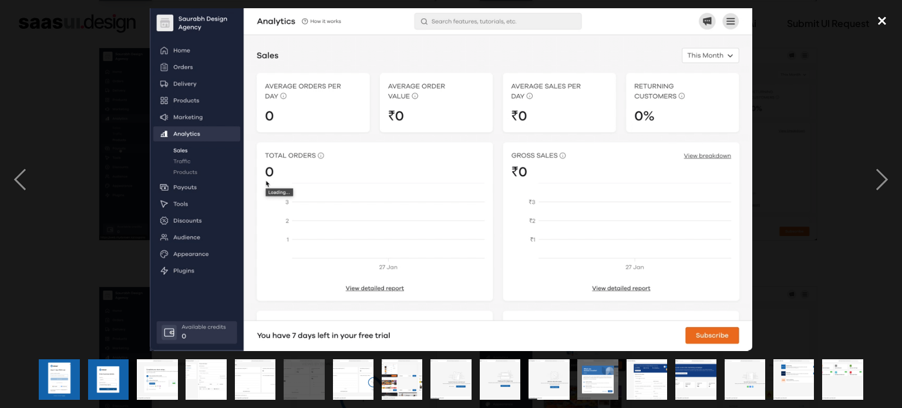
click at [883, 17] on div "close lightbox" at bounding box center [882, 21] width 40 height 26
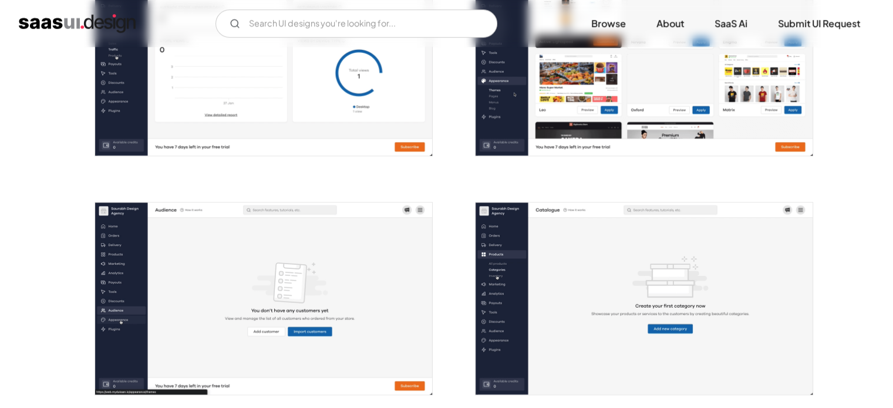
scroll to position [1116, 0]
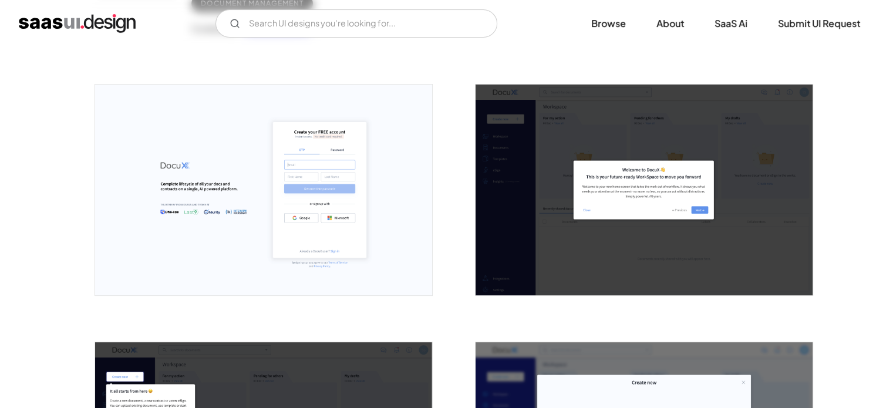
scroll to position [176, 0]
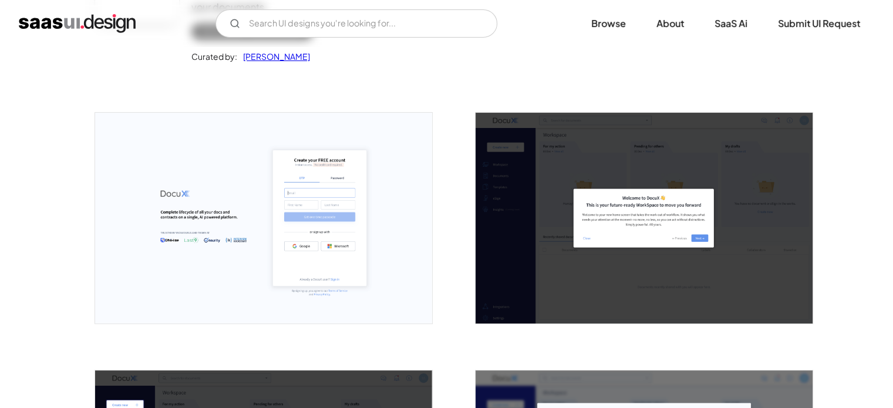
click at [517, 220] on img "open lightbox" at bounding box center [644, 218] width 337 height 211
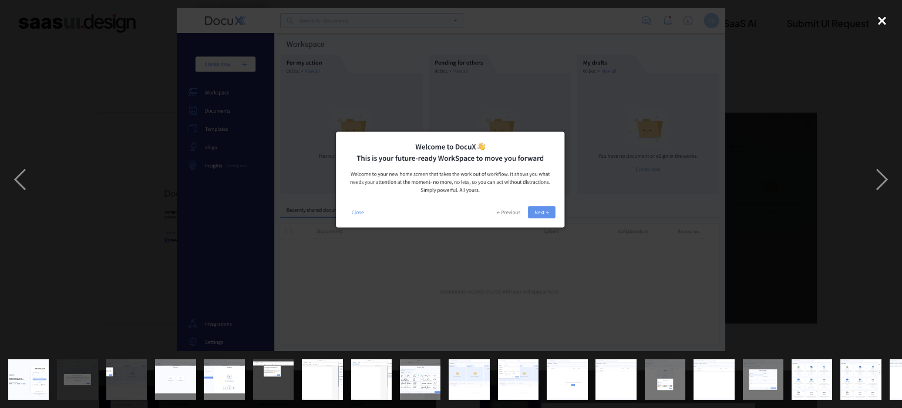
click at [883, 25] on div "close lightbox" at bounding box center [882, 21] width 40 height 26
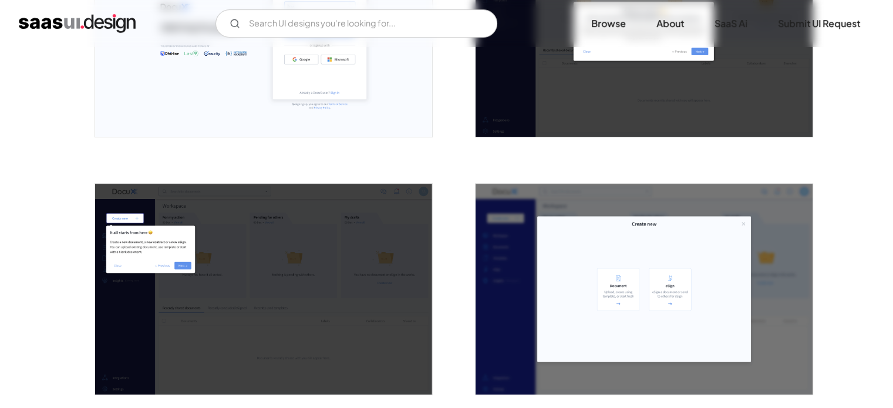
scroll to position [470, 0]
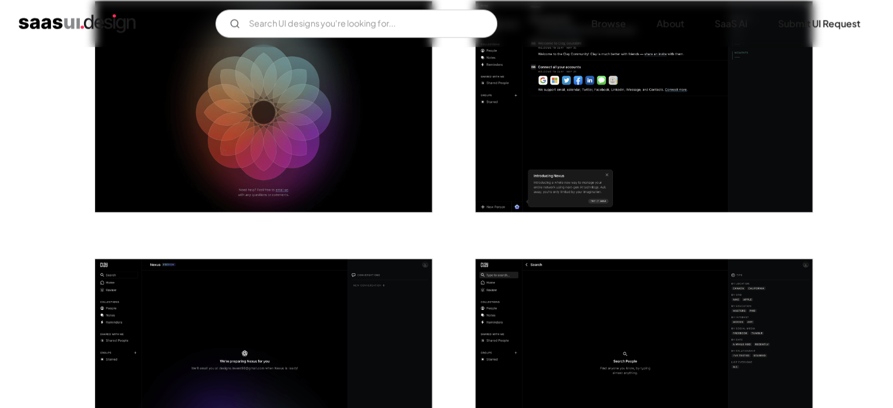
scroll to position [1586, 0]
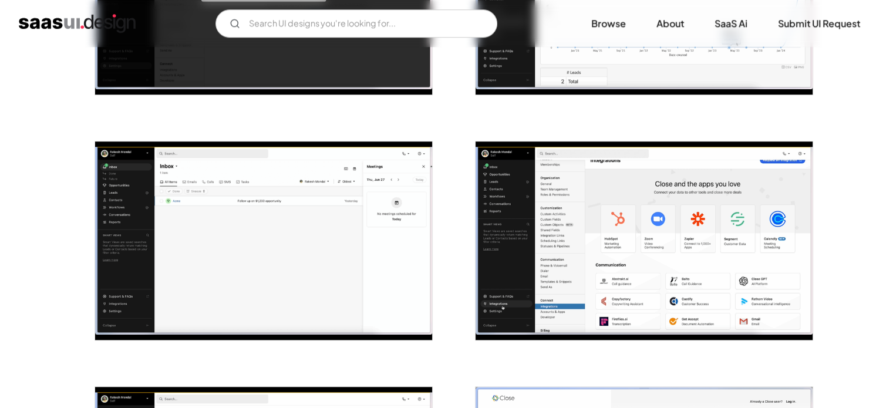
scroll to position [1175, 0]
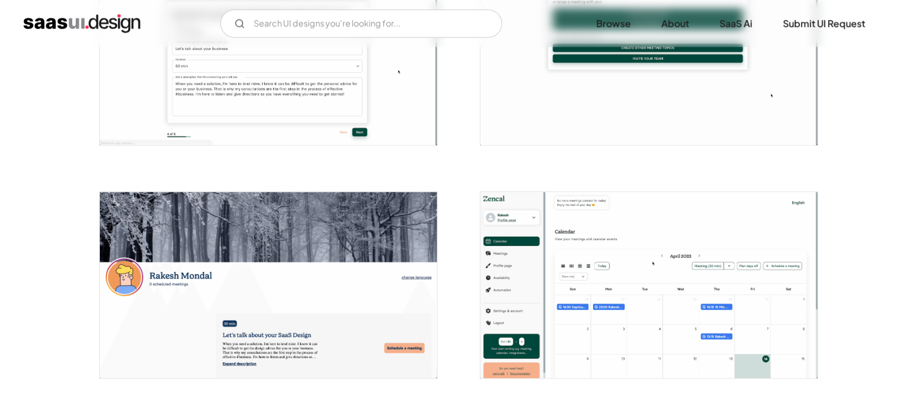
scroll to position [1116, 0]
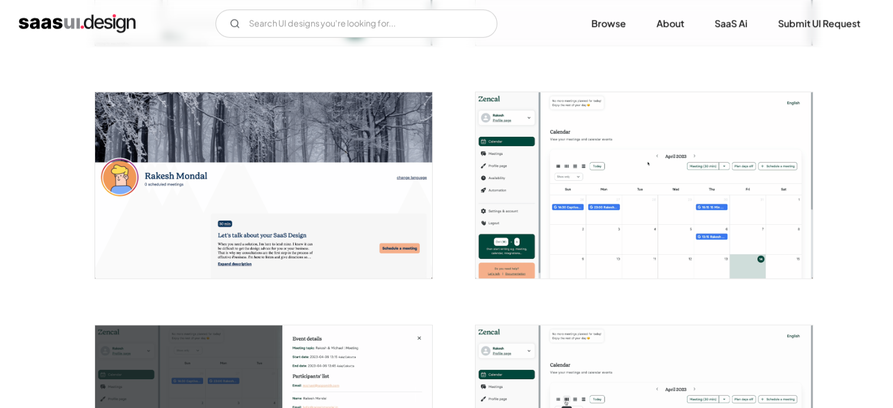
click at [606, 223] on img "open lightbox" at bounding box center [644, 185] width 337 height 186
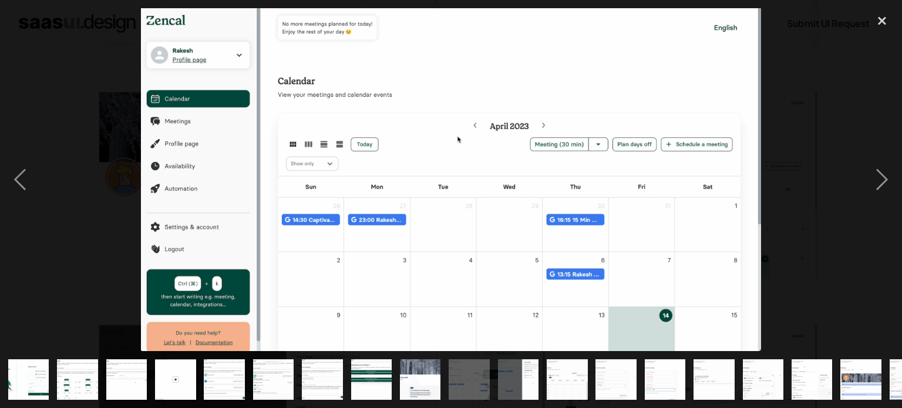
drag, startPoint x: 656, startPoint y: 174, endPoint x: 620, endPoint y: 174, distance: 35.2
click at [620, 174] on img at bounding box center [451, 179] width 621 height 343
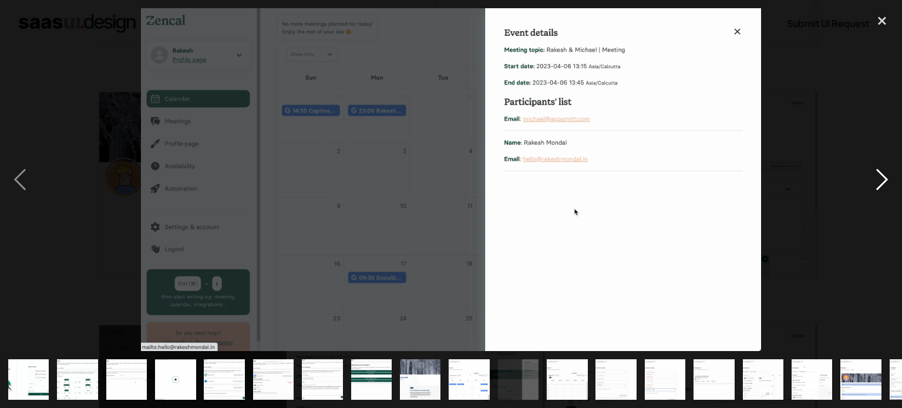
click at [883, 175] on div "next image" at bounding box center [882, 179] width 40 height 343
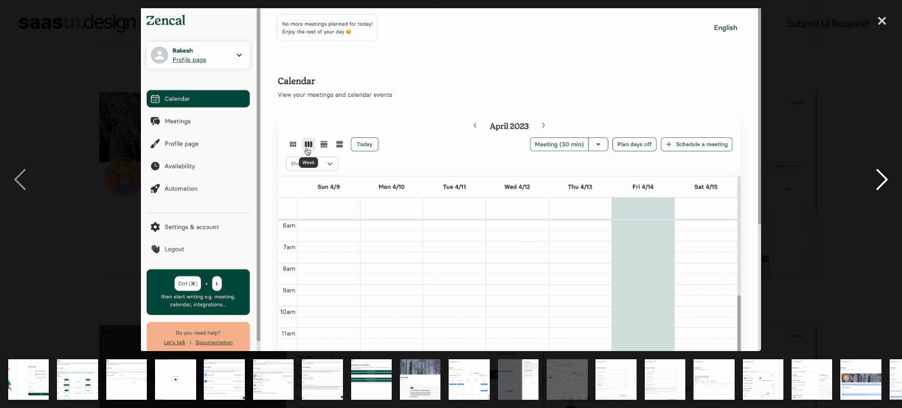
click at [883, 175] on div "next image" at bounding box center [882, 179] width 40 height 343
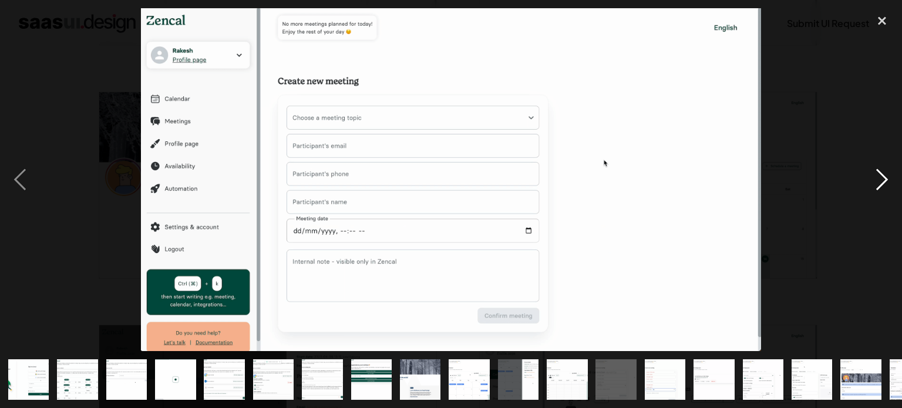
click at [881, 179] on div "next image" at bounding box center [882, 179] width 40 height 343
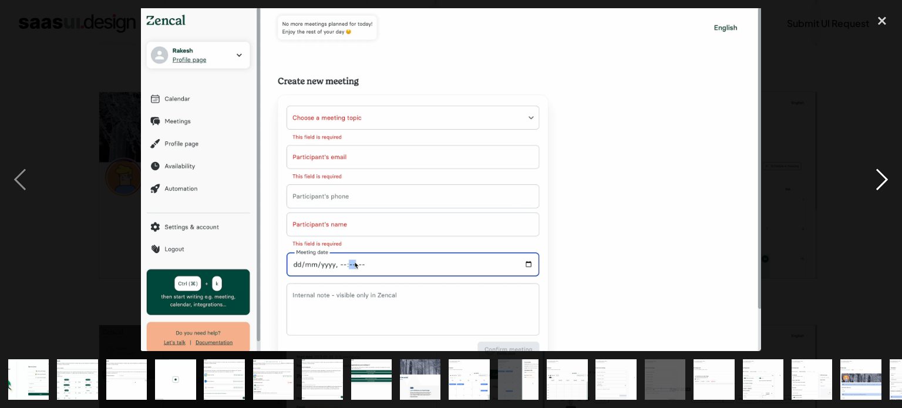
click at [881, 174] on div "next image" at bounding box center [882, 179] width 40 height 343
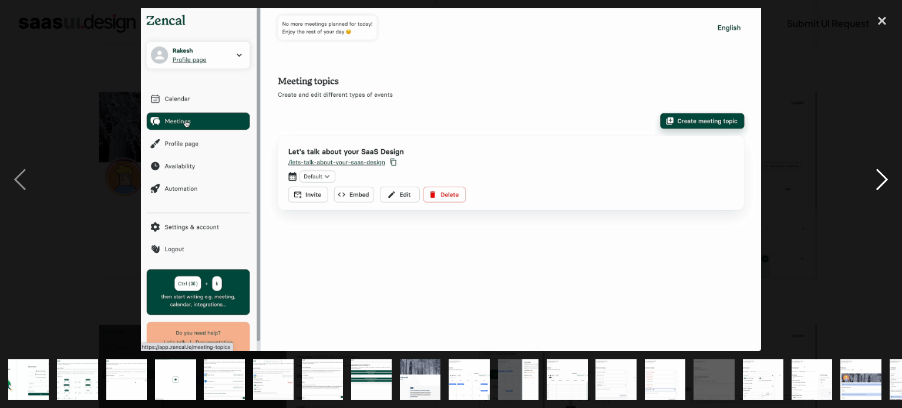
click at [881, 174] on div "next image" at bounding box center [882, 179] width 40 height 343
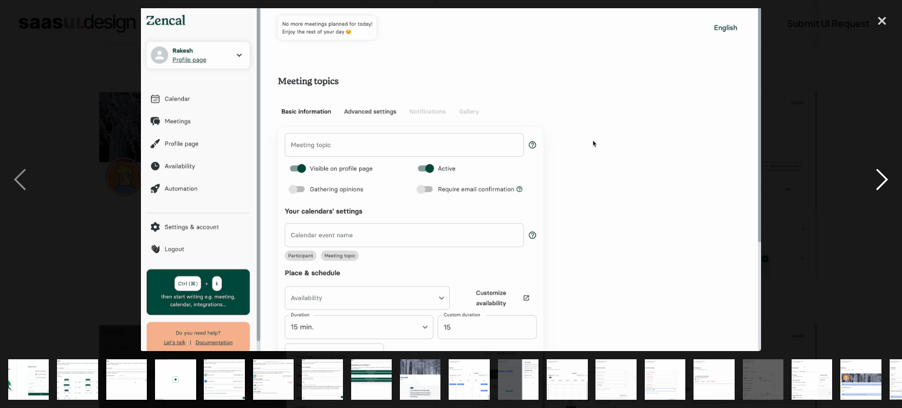
click at [881, 174] on div "next image" at bounding box center [882, 179] width 40 height 343
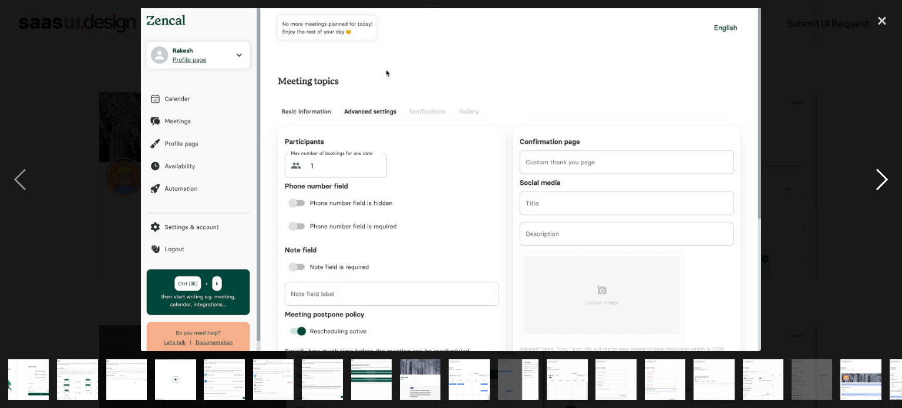
click at [881, 174] on div "next image" at bounding box center [882, 179] width 40 height 343
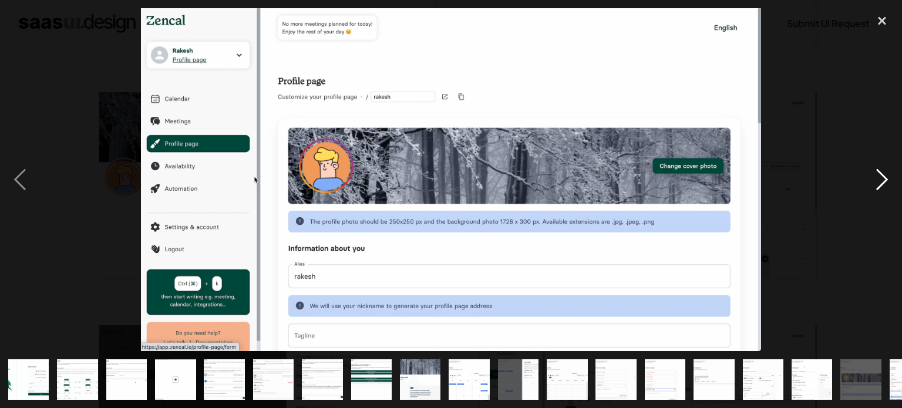
click at [881, 174] on div "next image" at bounding box center [882, 179] width 40 height 343
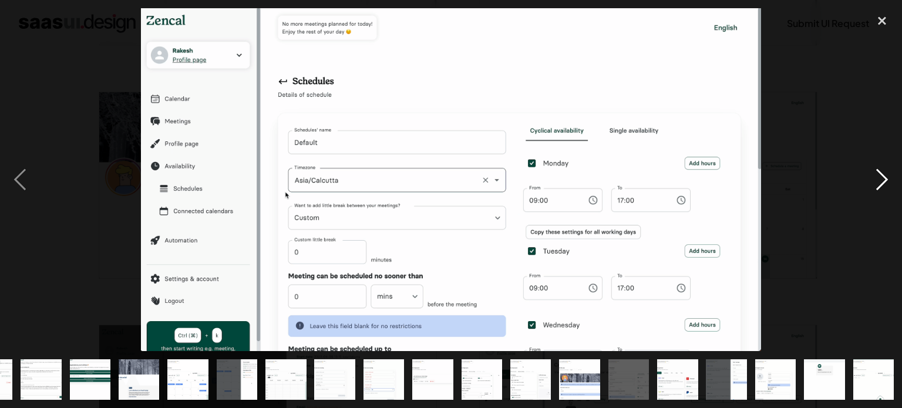
scroll to position [0, 282]
click at [881, 174] on div "next image" at bounding box center [882, 179] width 40 height 343
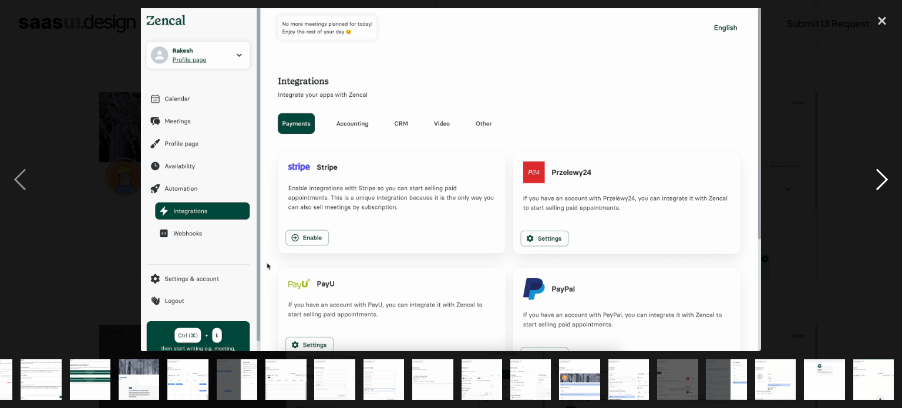
click at [876, 167] on div "next image" at bounding box center [882, 179] width 40 height 343
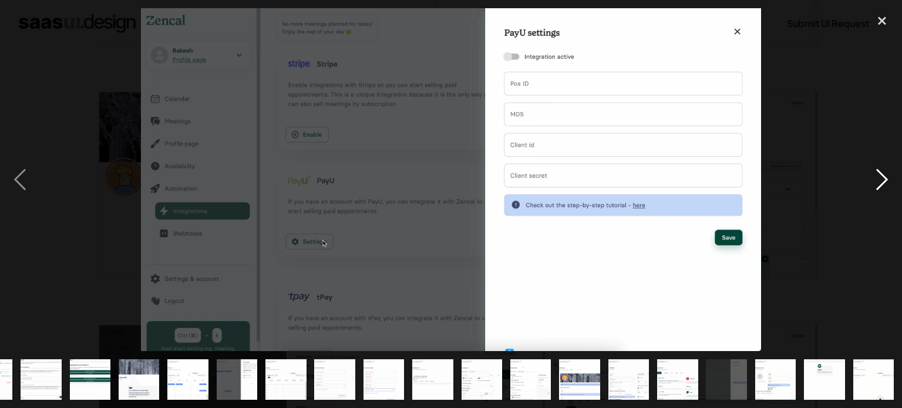
click at [878, 176] on div "next image" at bounding box center [882, 179] width 40 height 343
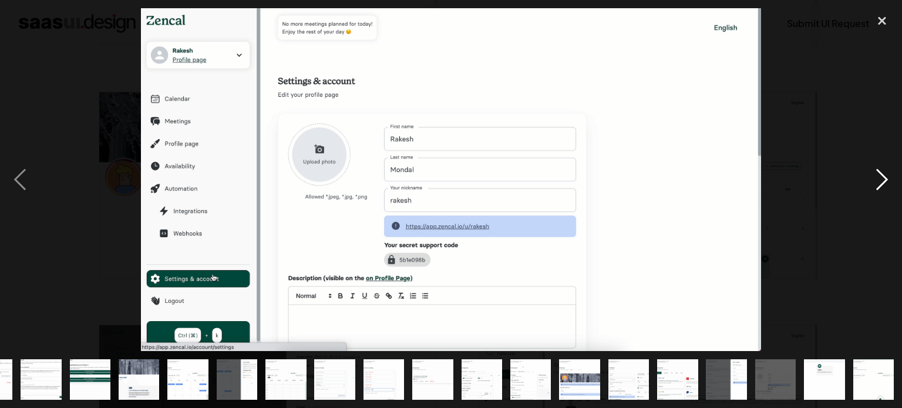
click at [878, 176] on div "next image" at bounding box center [882, 179] width 40 height 343
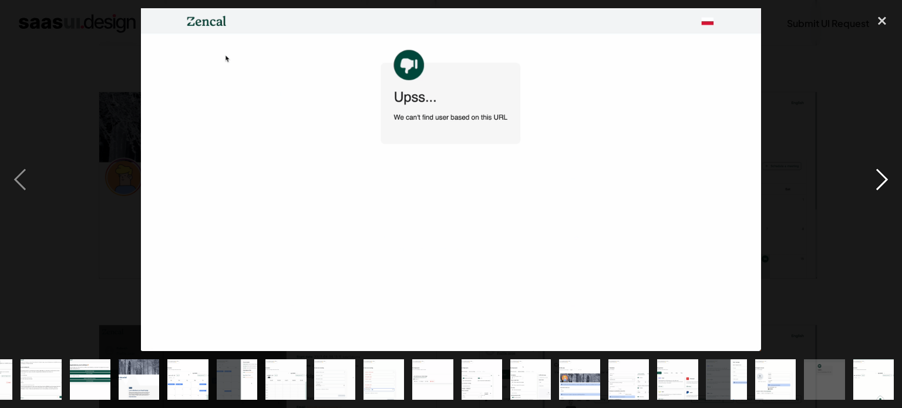
click at [878, 176] on div "next image" at bounding box center [882, 179] width 40 height 343
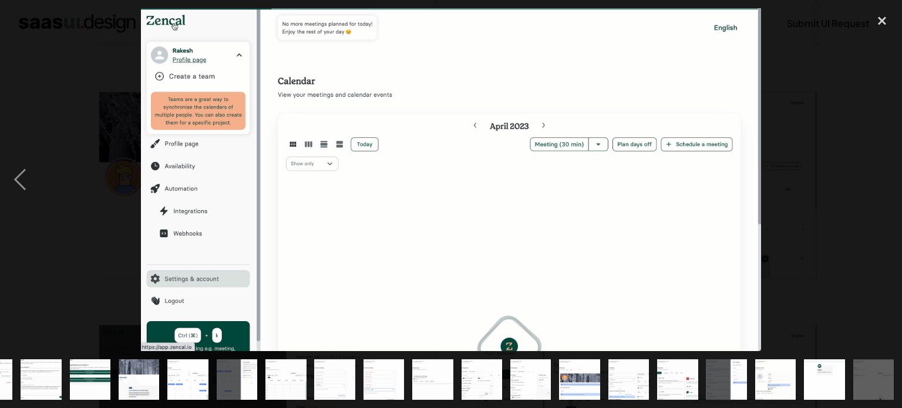
click at [576, 182] on img at bounding box center [451, 179] width 621 height 343
click at [879, 24] on div "close lightbox" at bounding box center [882, 21] width 40 height 26
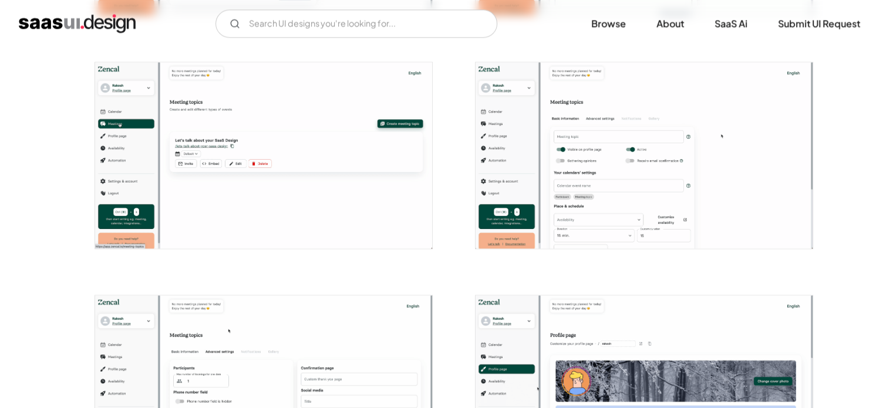
scroll to position [2232, 0]
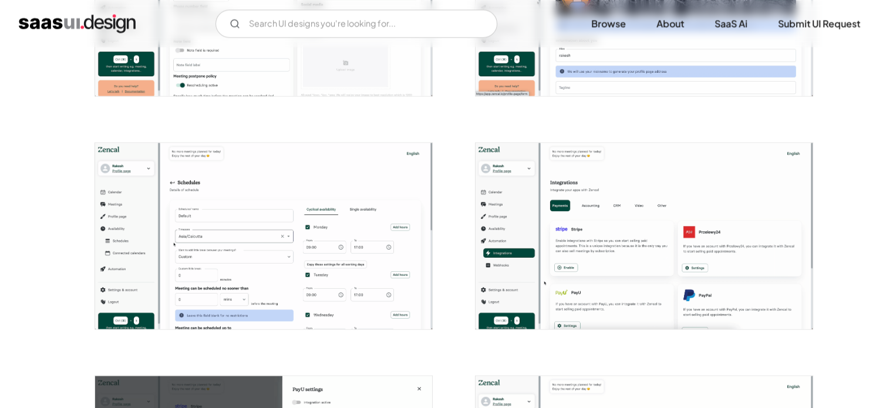
click at [729, 29] on link "SaaS Ai" at bounding box center [731, 24] width 61 height 26
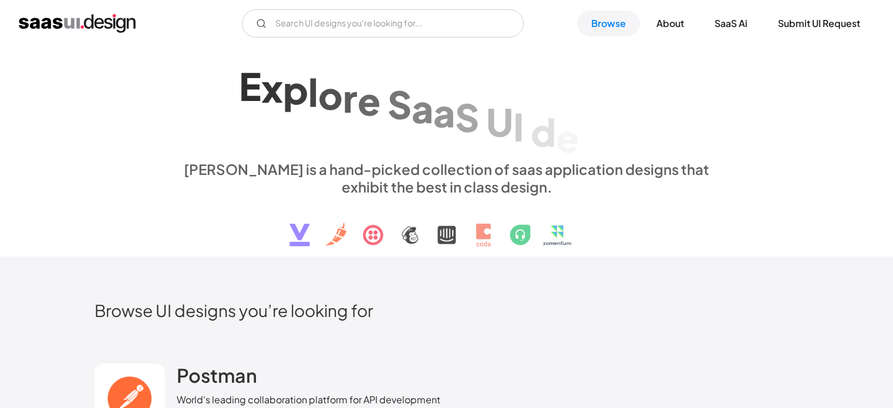
scroll to position [235, 0]
